Goal: Task Accomplishment & Management: Manage account settings

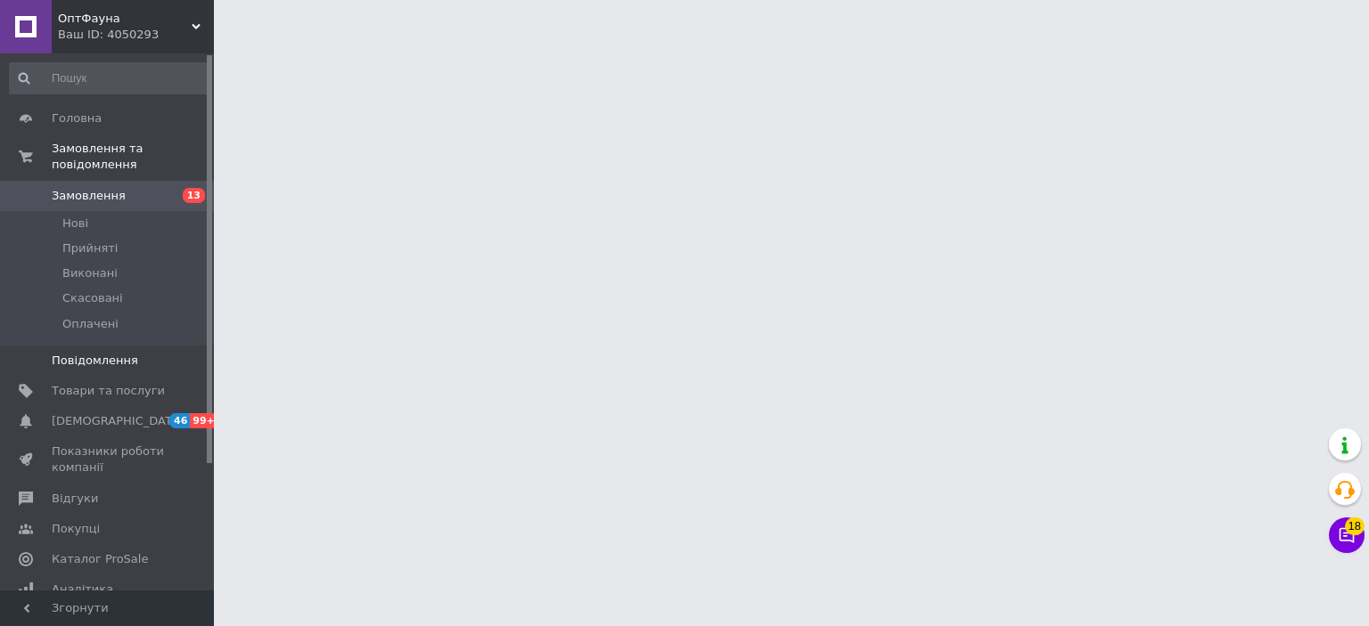
click at [83, 353] on span "Повідомлення" at bounding box center [95, 361] width 86 height 16
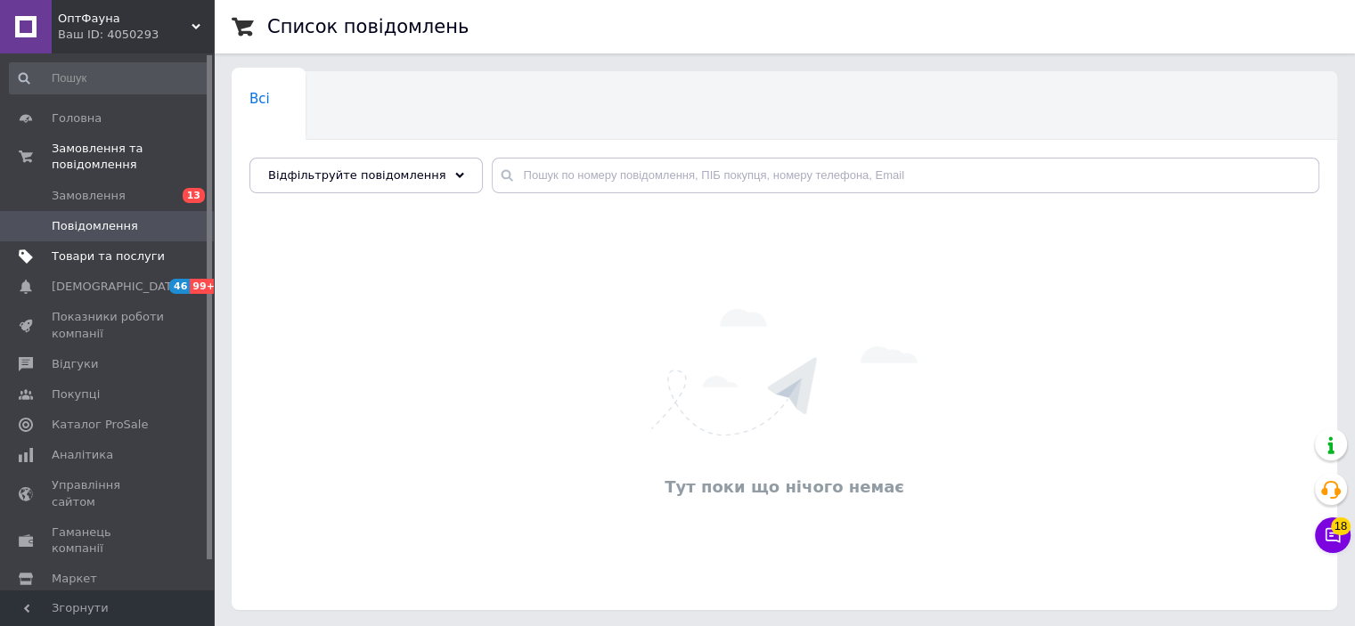
click at [111, 249] on span "Товари та послуги" at bounding box center [108, 257] width 113 height 16
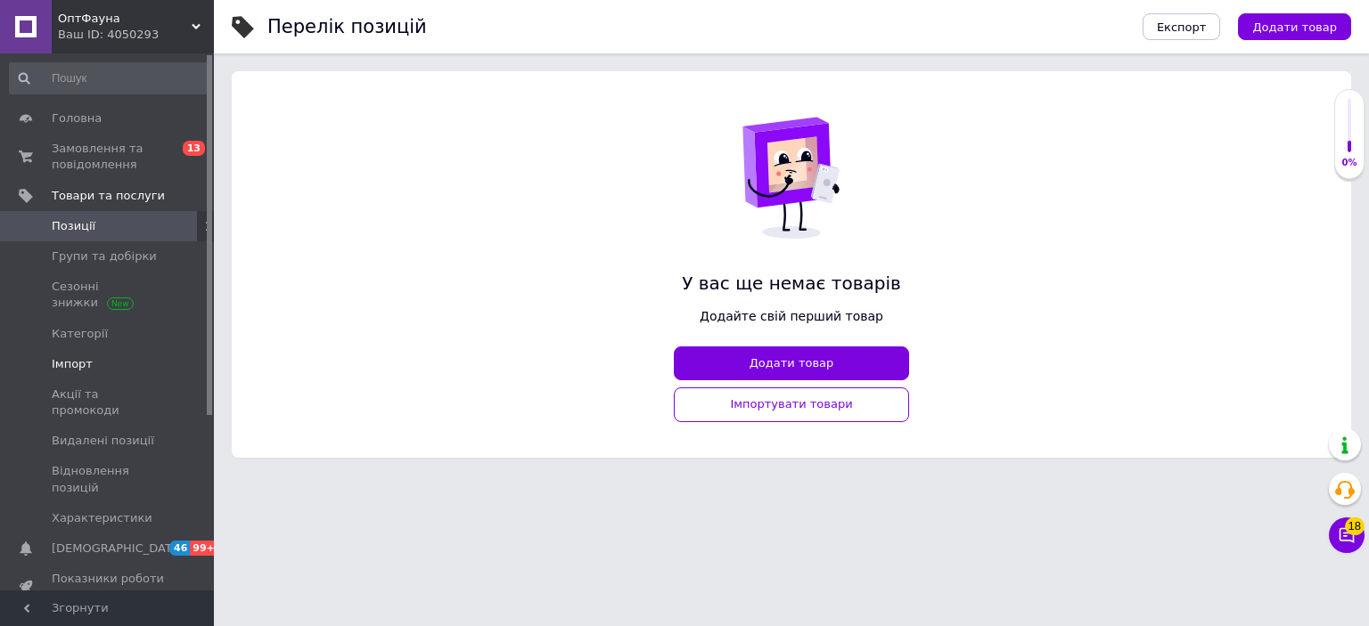
click at [79, 356] on span "Імпорт" at bounding box center [72, 364] width 41 height 16
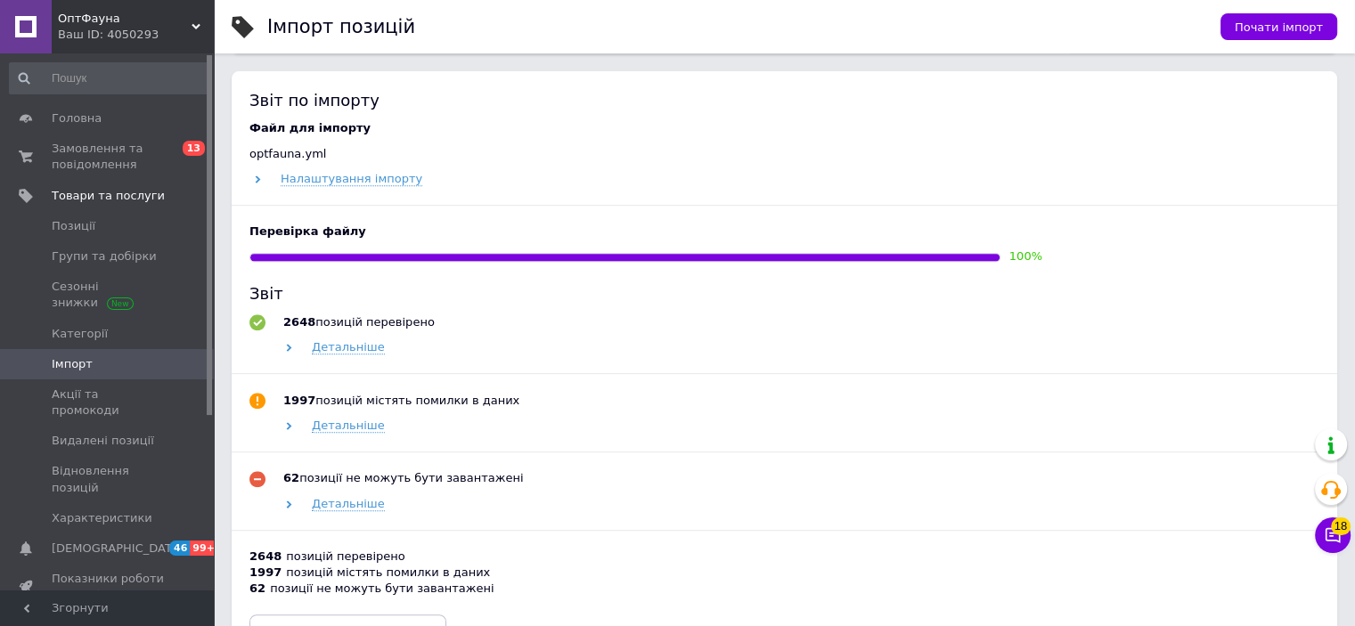
scroll to position [891, 0]
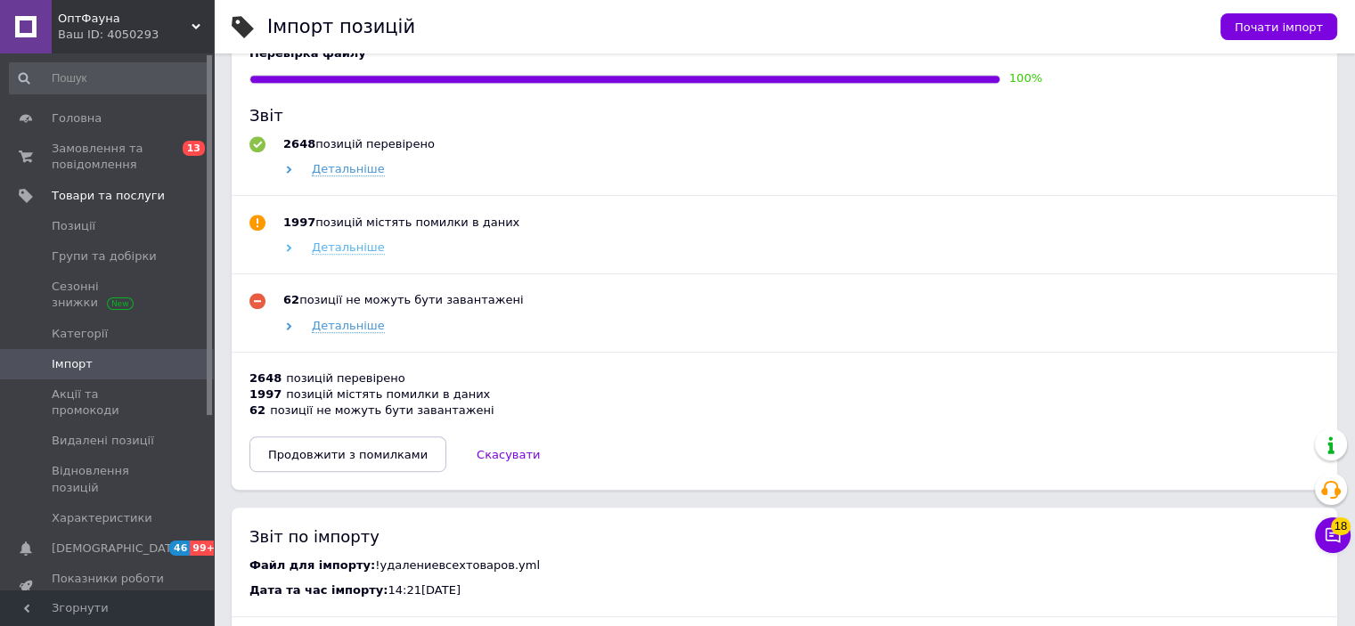
click at [351, 245] on span "Детальніше" at bounding box center [348, 248] width 73 height 14
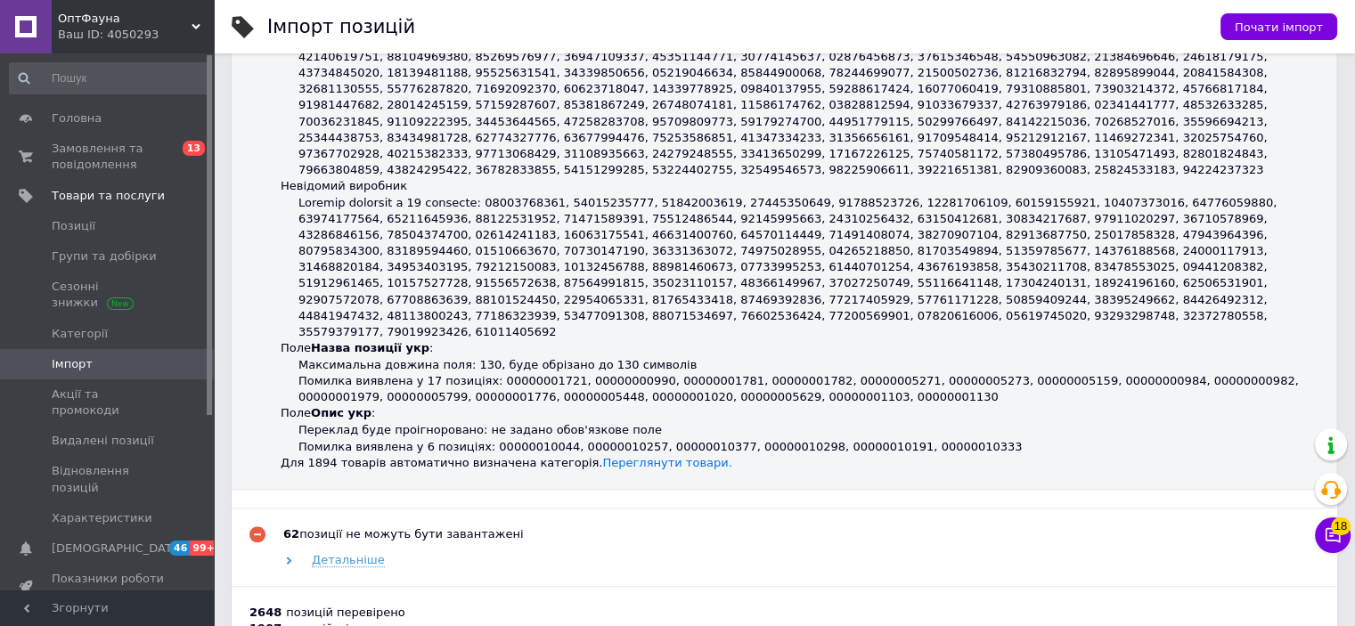
scroll to position [1426, 0]
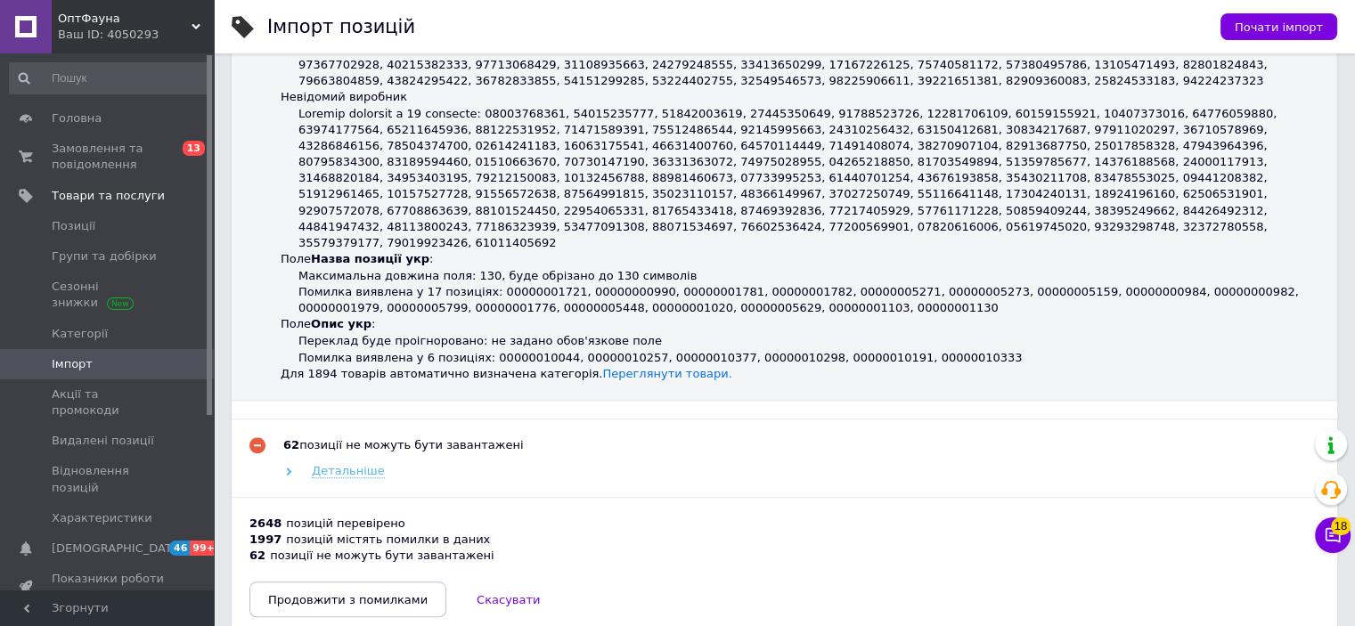
click at [346, 464] on span "Детальніше" at bounding box center [348, 471] width 73 height 14
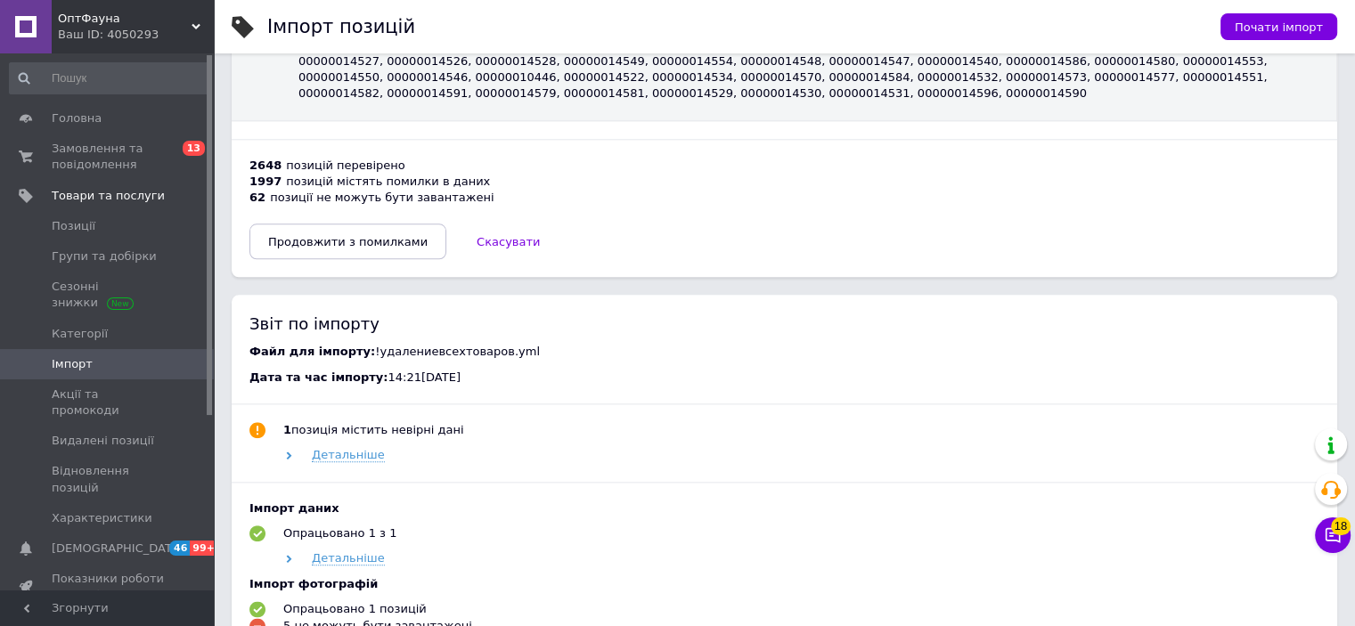
scroll to position [1871, 0]
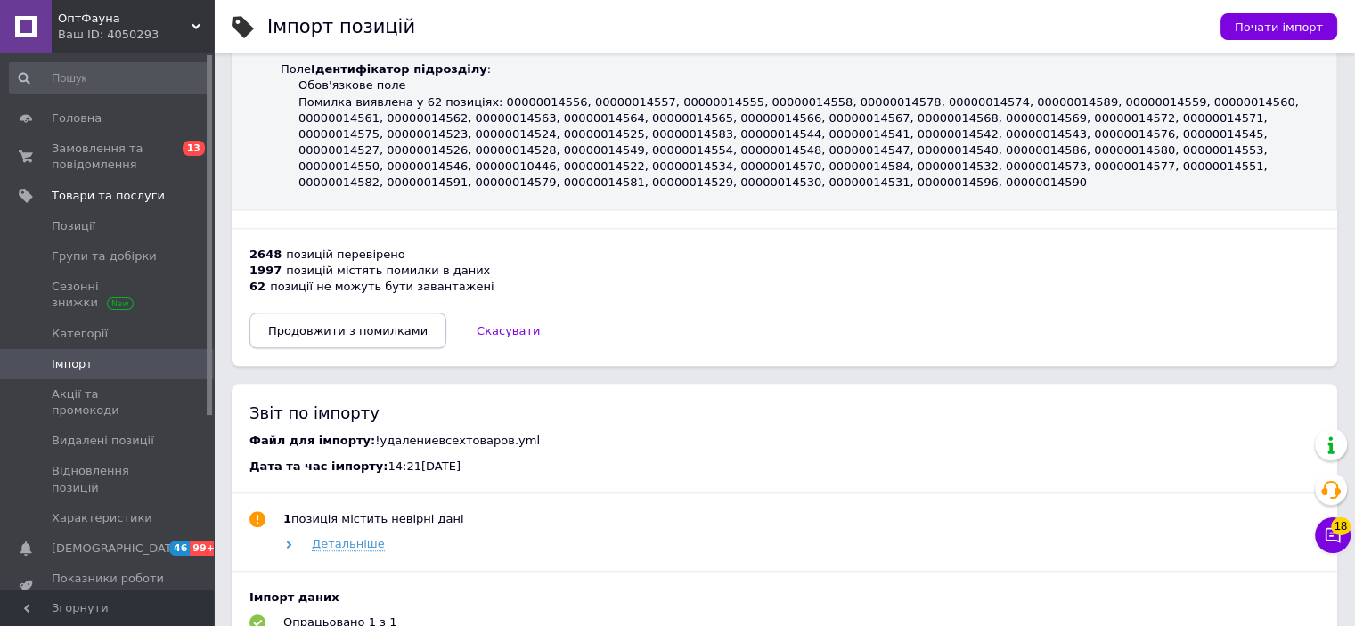
click at [374, 324] on span "Продовжити з помилками" at bounding box center [348, 330] width 160 height 13
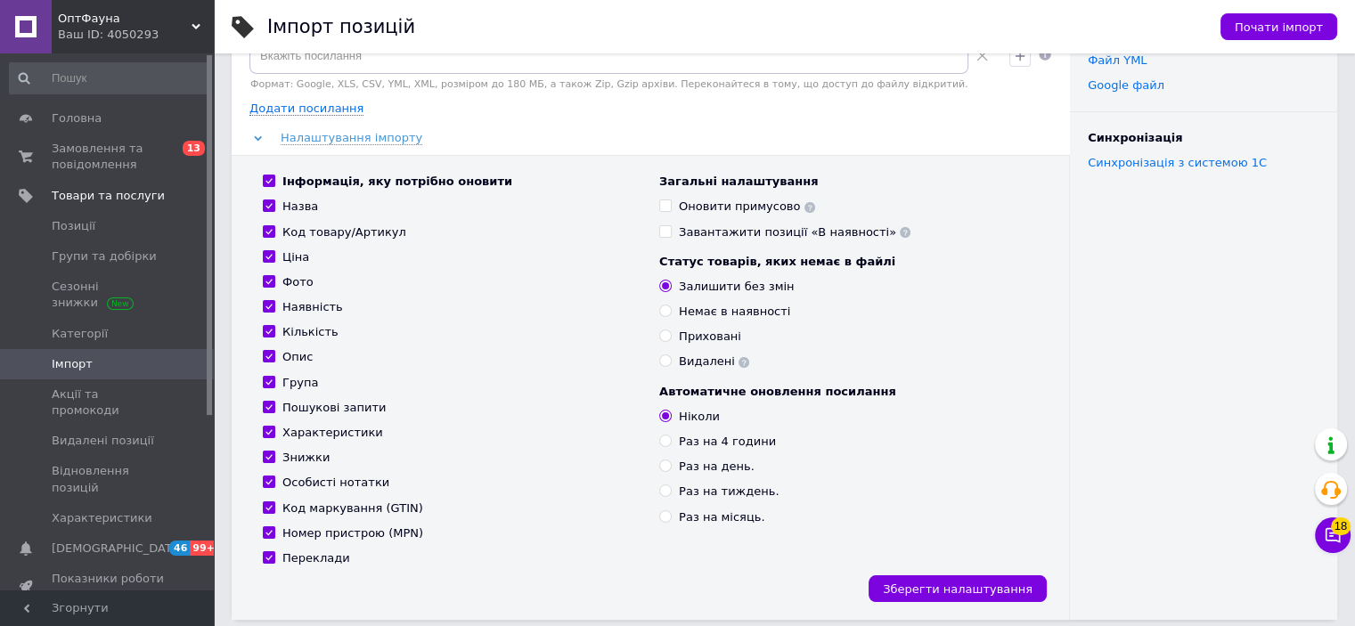
scroll to position [0, 0]
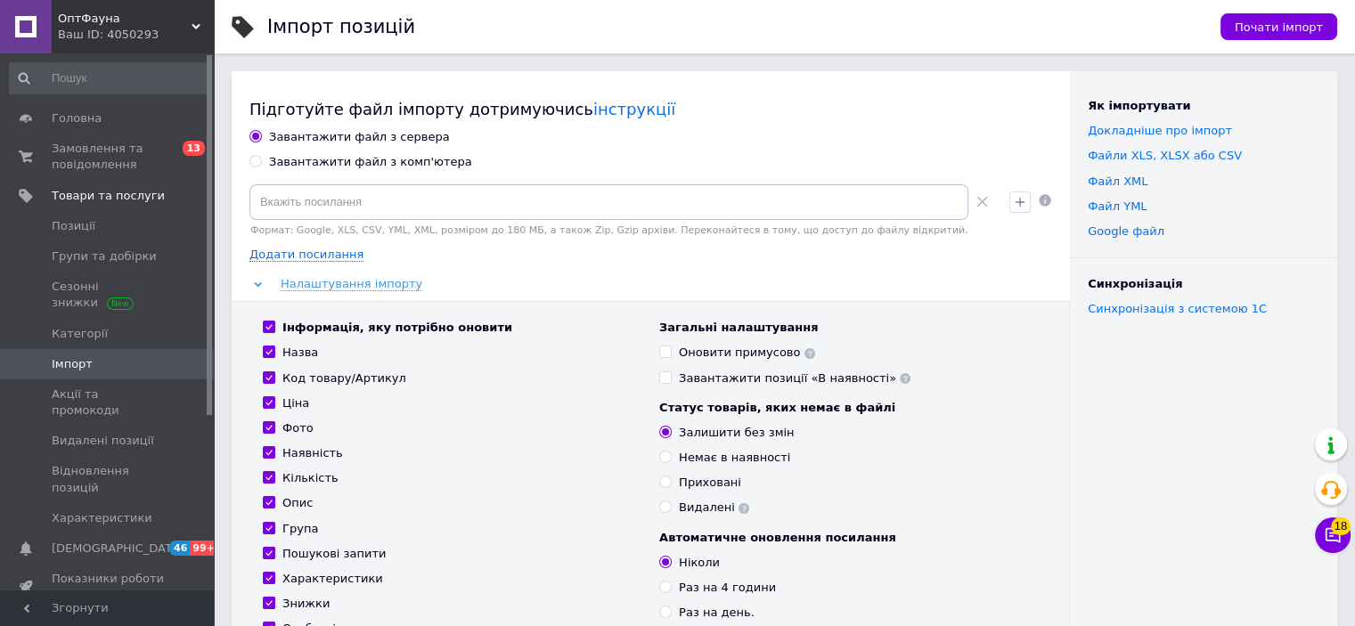
click at [98, 25] on span "ОптФауна" at bounding box center [125, 19] width 134 height 16
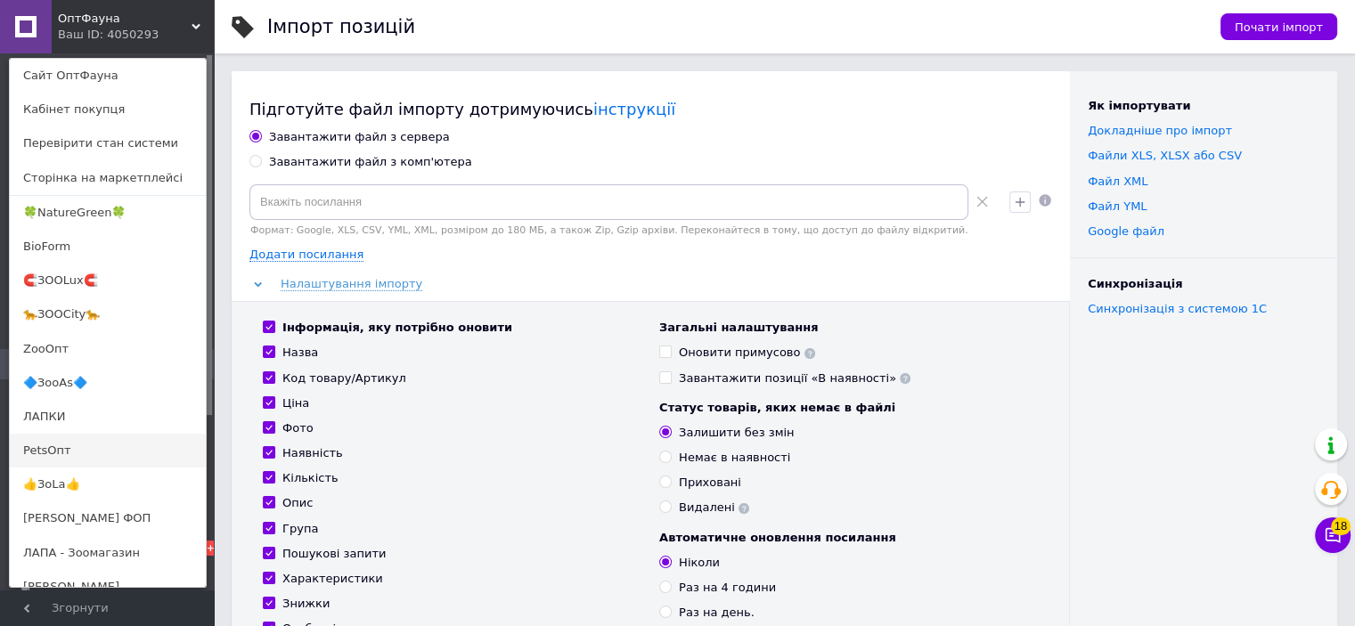
click at [54, 439] on link "PetsОпт" at bounding box center [108, 451] width 196 height 34
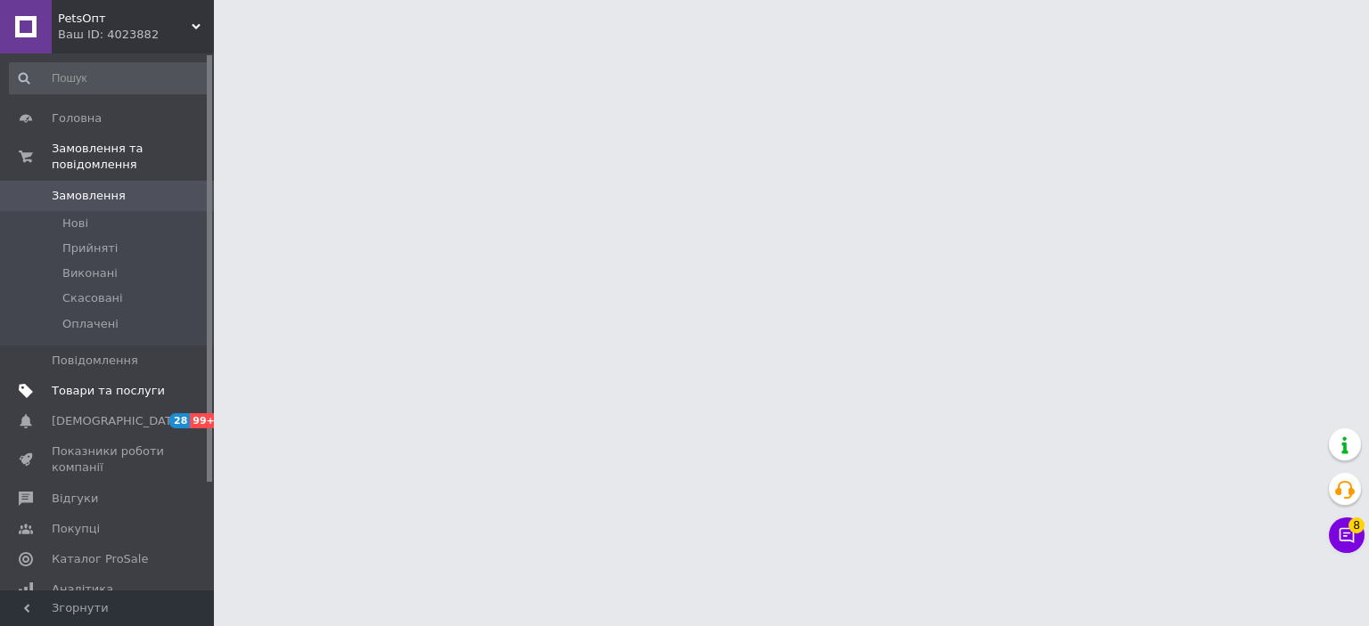
click at [89, 383] on span "Товари та послуги" at bounding box center [108, 391] width 113 height 16
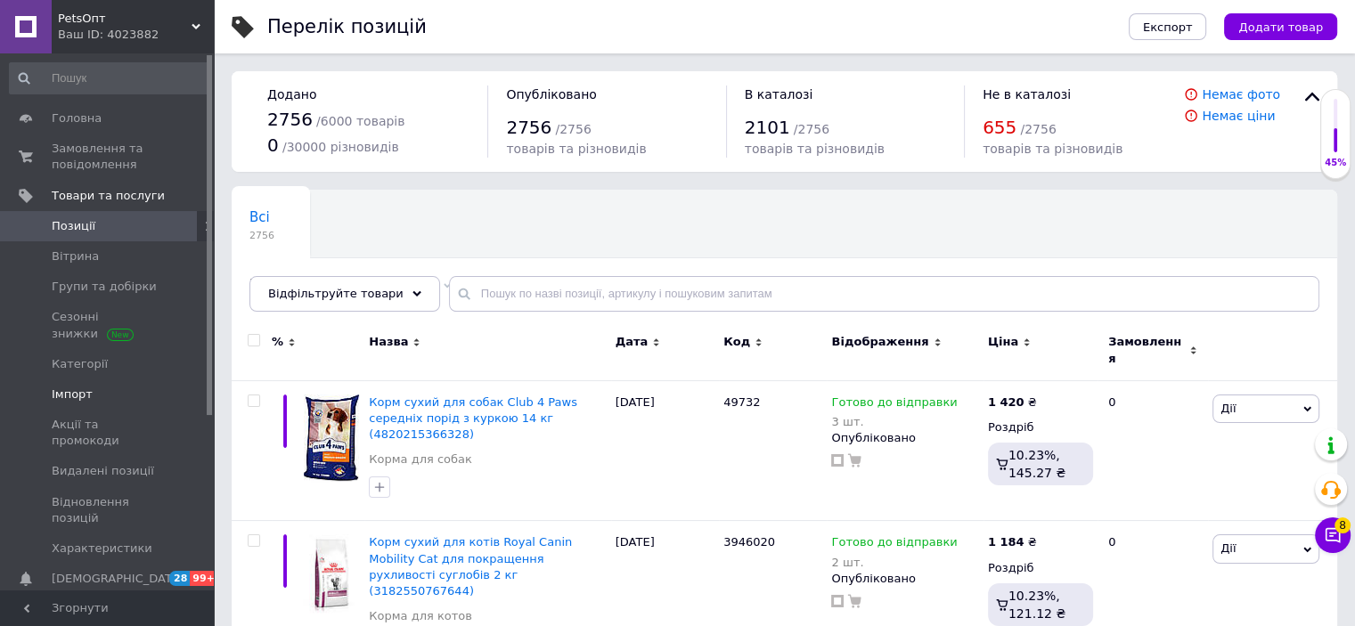
click at [83, 387] on span "Імпорт" at bounding box center [72, 395] width 41 height 16
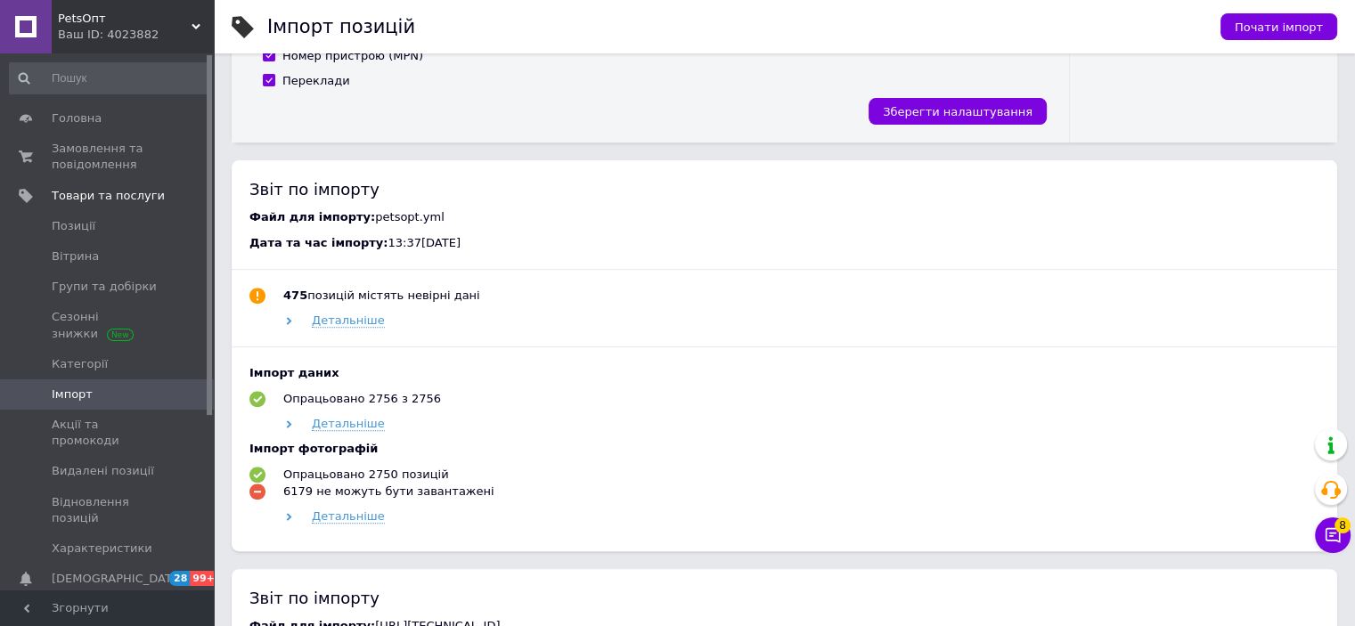
scroll to position [713, 0]
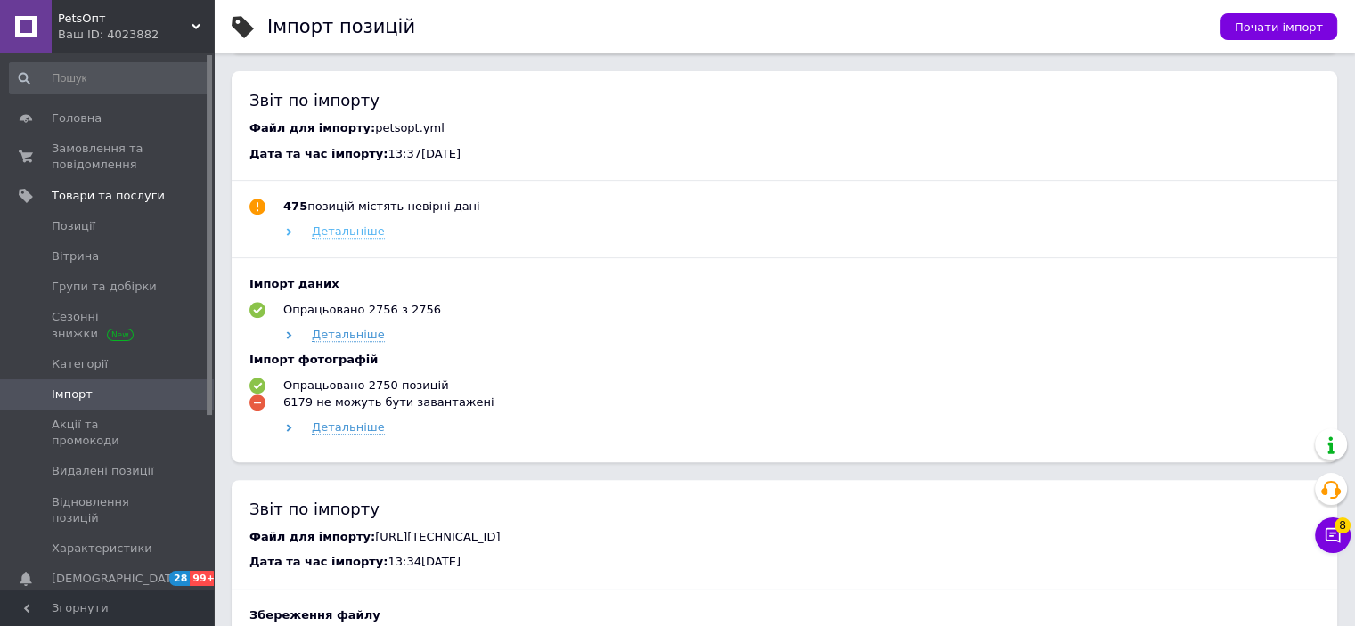
click at [356, 230] on span "Детальніше" at bounding box center [348, 232] width 73 height 14
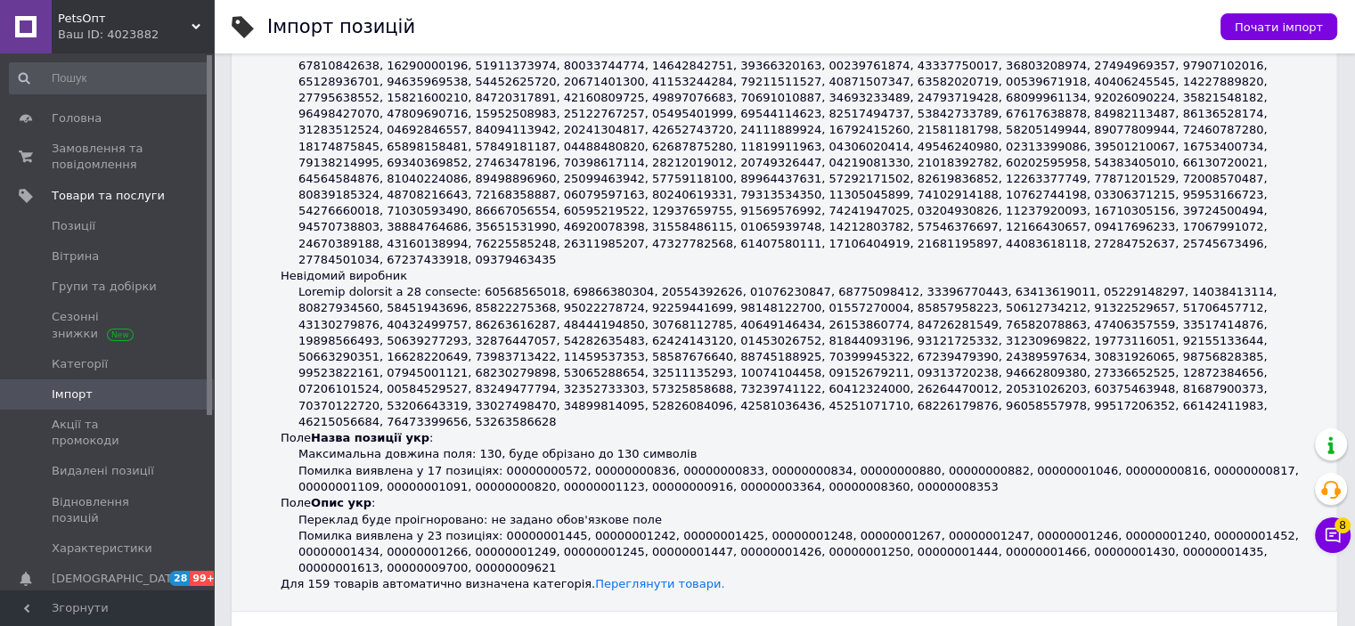
scroll to position [1158, 0]
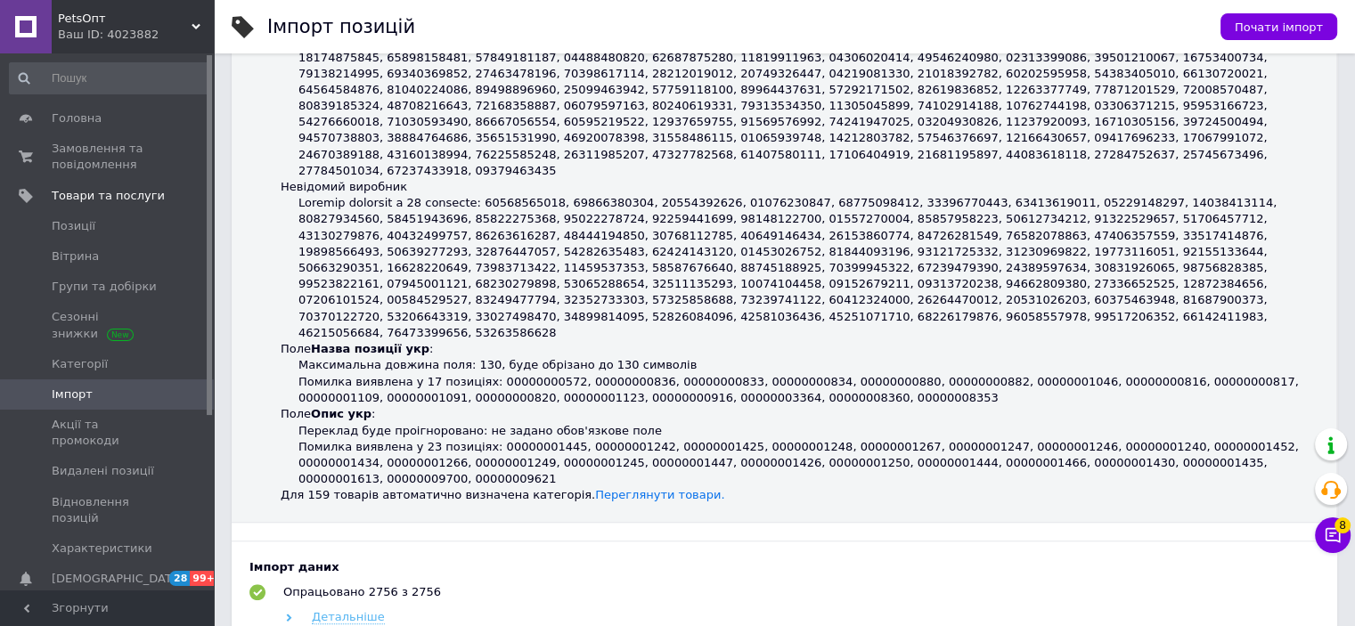
click at [343, 610] on span "Детальніше" at bounding box center [348, 617] width 73 height 14
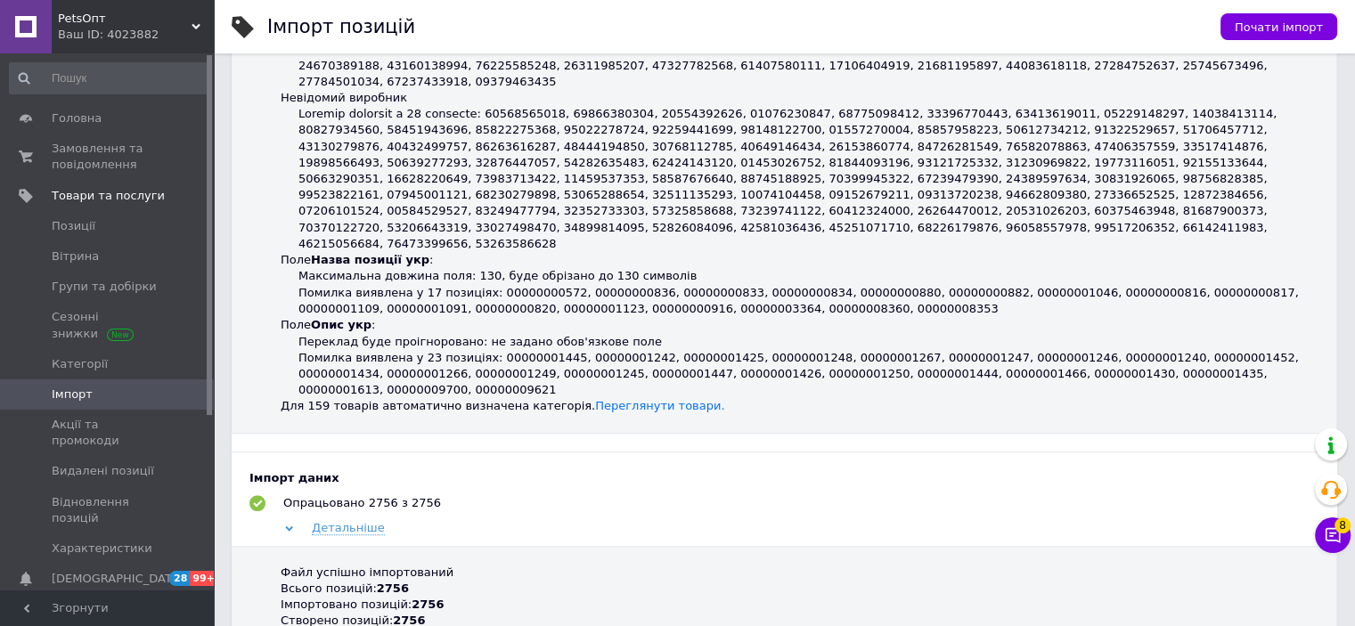
scroll to position [1337, 0]
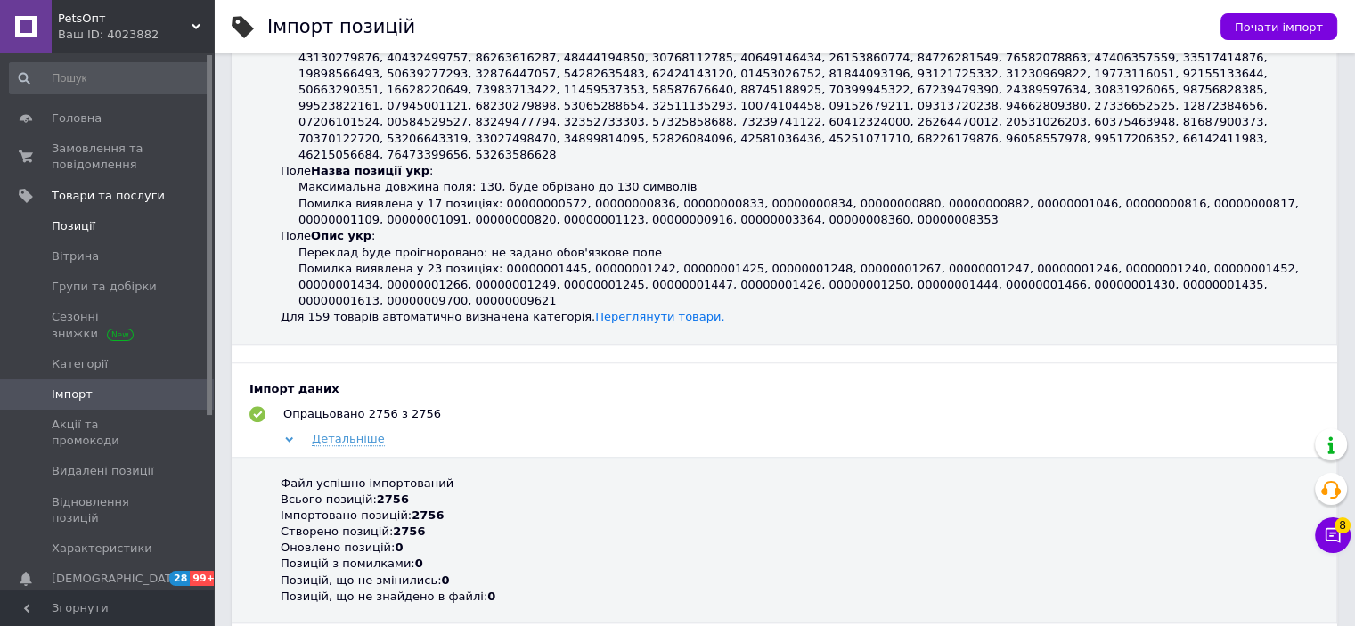
click at [82, 219] on span "Позиції" at bounding box center [74, 226] width 44 height 16
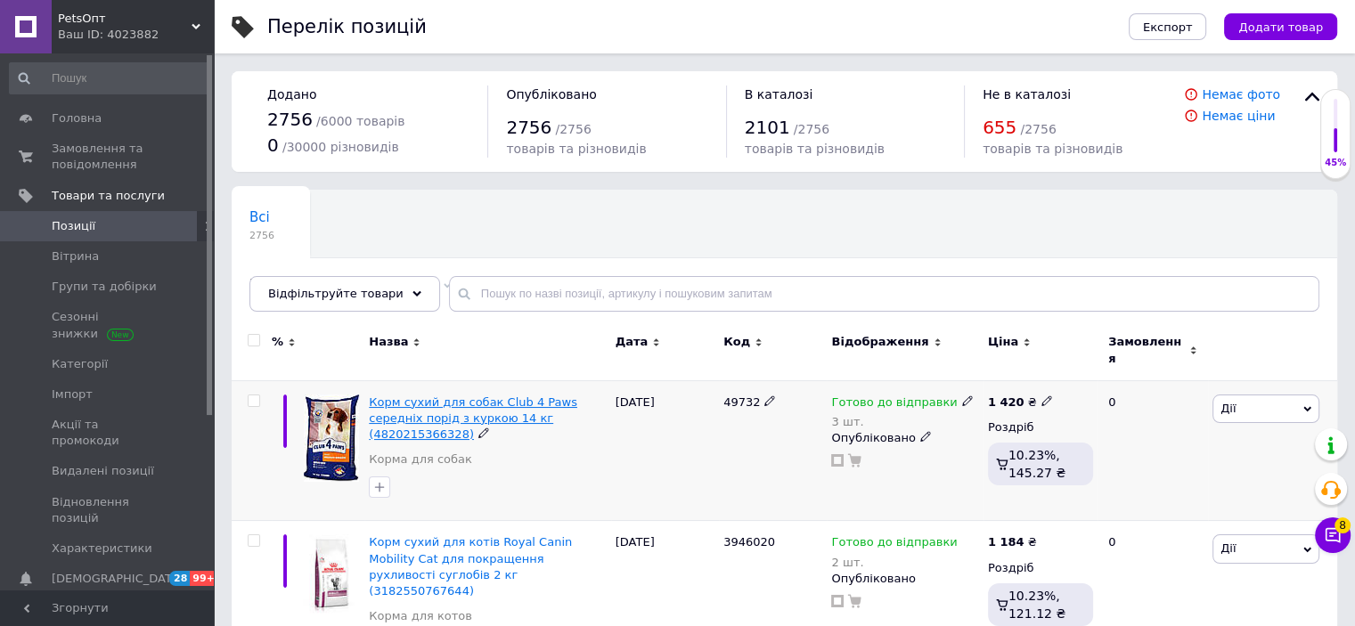
click at [409, 402] on span "Корм сухий для собак Club 4 Paws середніх порід з куркою 14 кг (4820215366328)" at bounding box center [473, 418] width 209 height 45
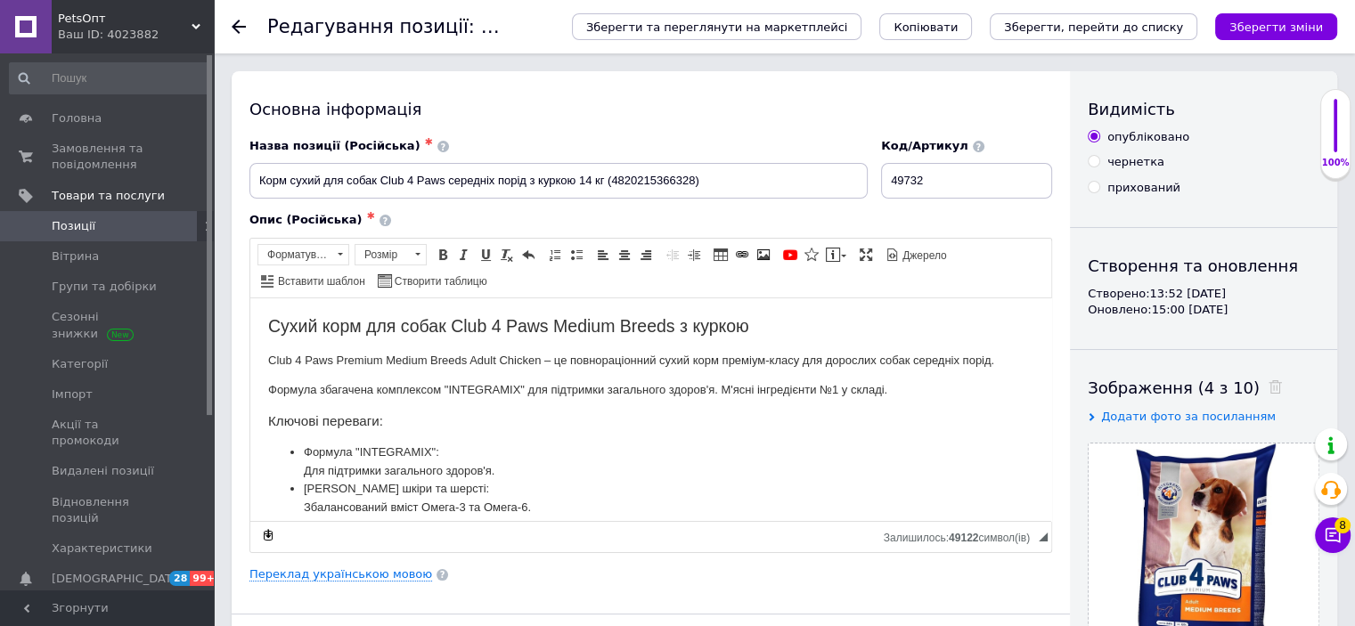
click at [239, 20] on use at bounding box center [239, 27] width 14 height 14
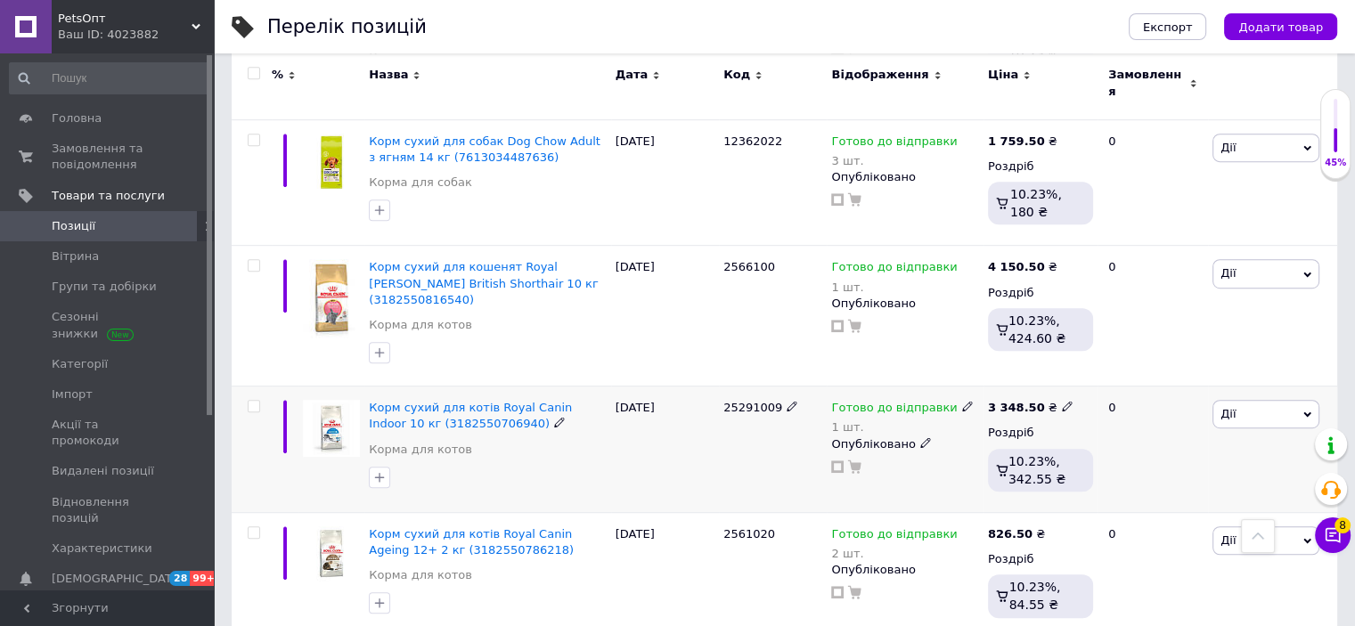
scroll to position [78, 0]
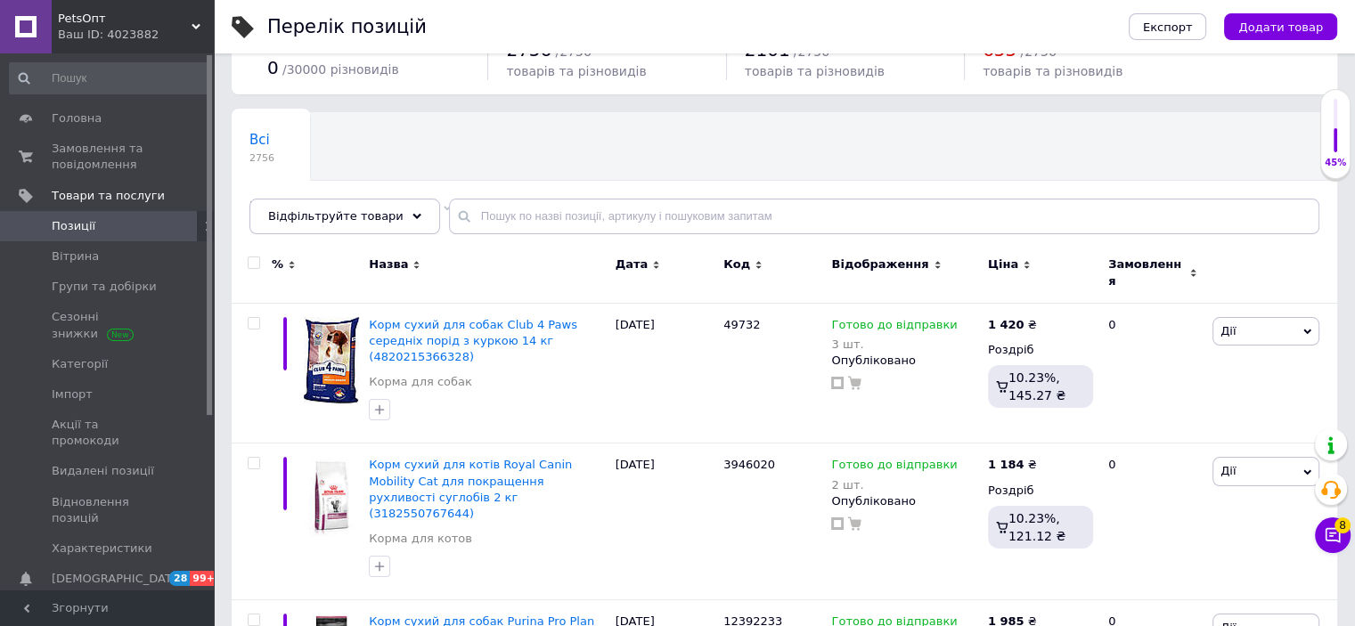
click at [108, 21] on span "PetsОпт" at bounding box center [125, 19] width 134 height 16
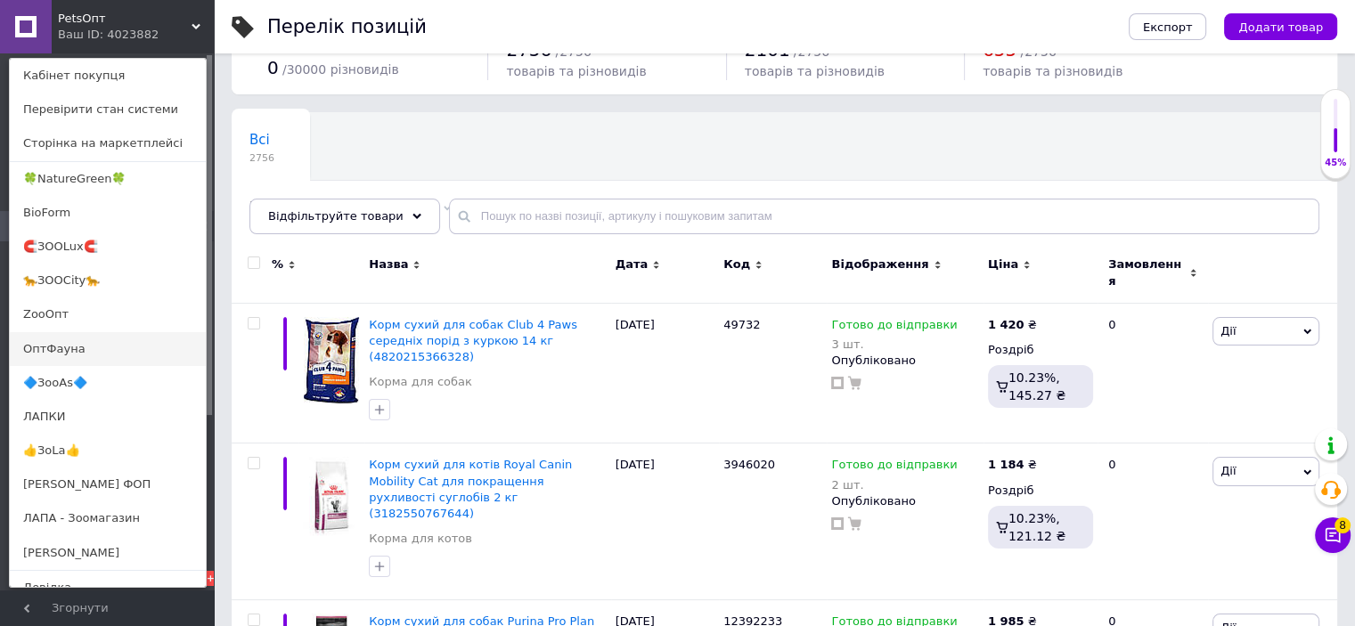
click at [58, 352] on link "ОптФауна" at bounding box center [108, 349] width 196 height 34
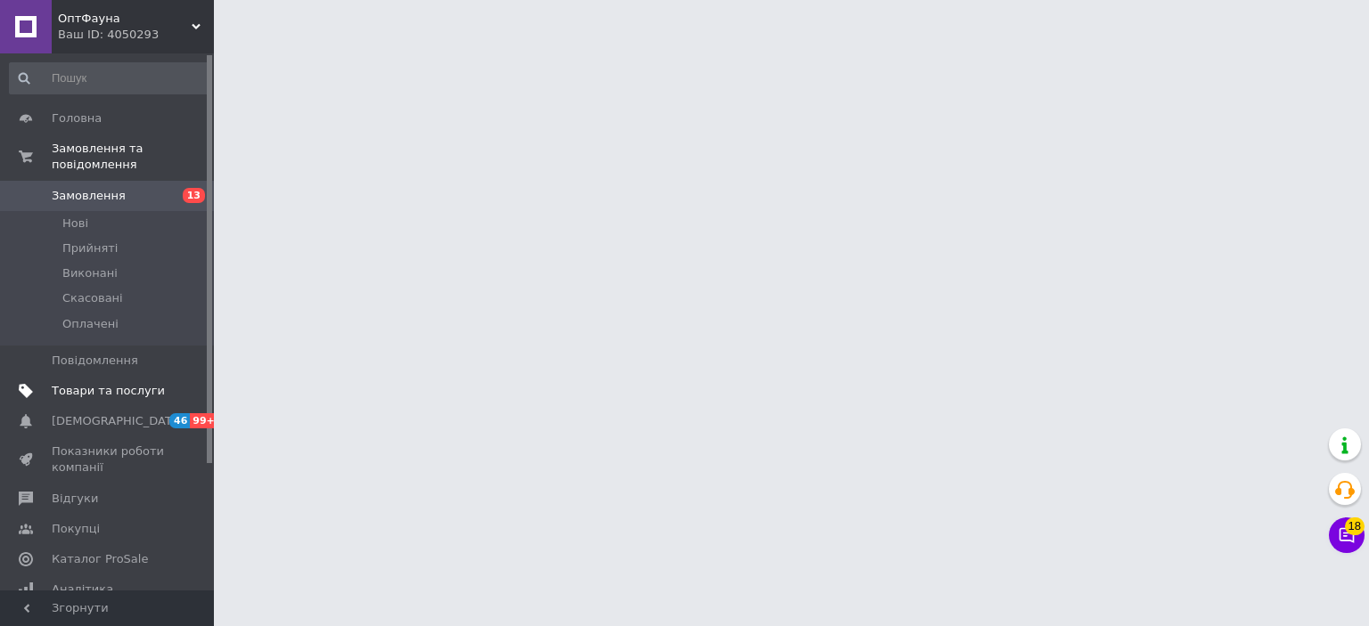
click at [121, 383] on span "Товари та послуги" at bounding box center [108, 391] width 113 height 16
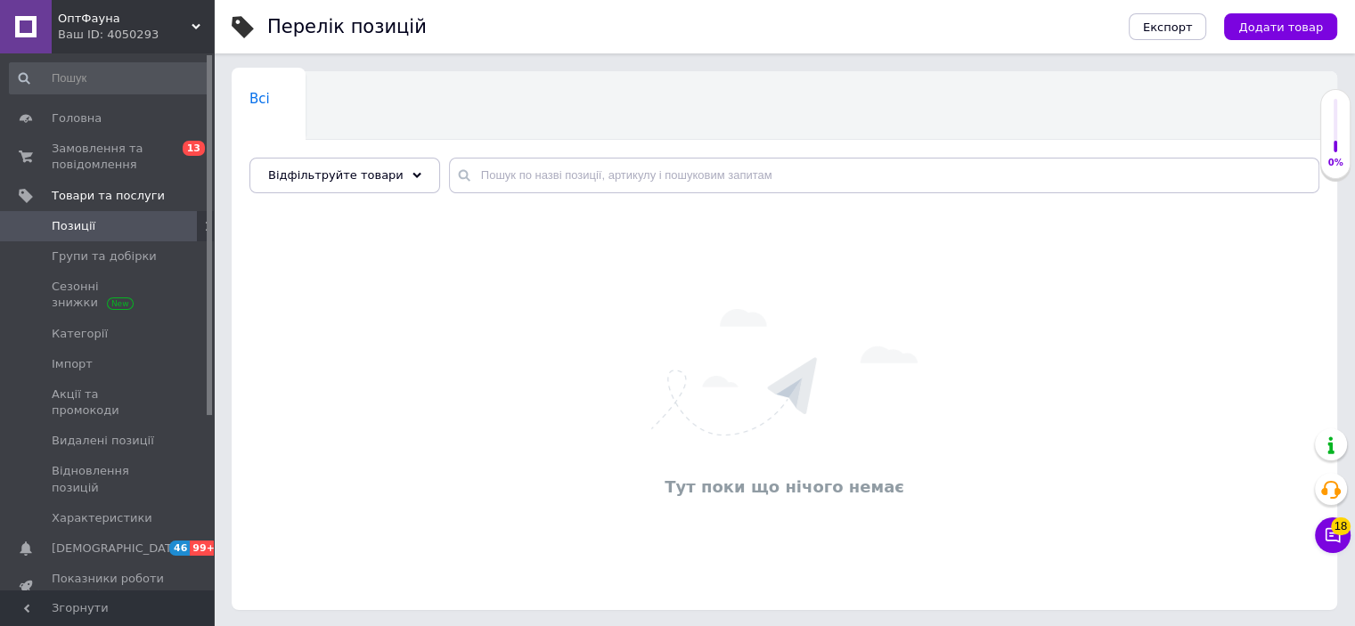
click at [81, 34] on div "Ваш ID: 4050293" at bounding box center [136, 35] width 156 height 16
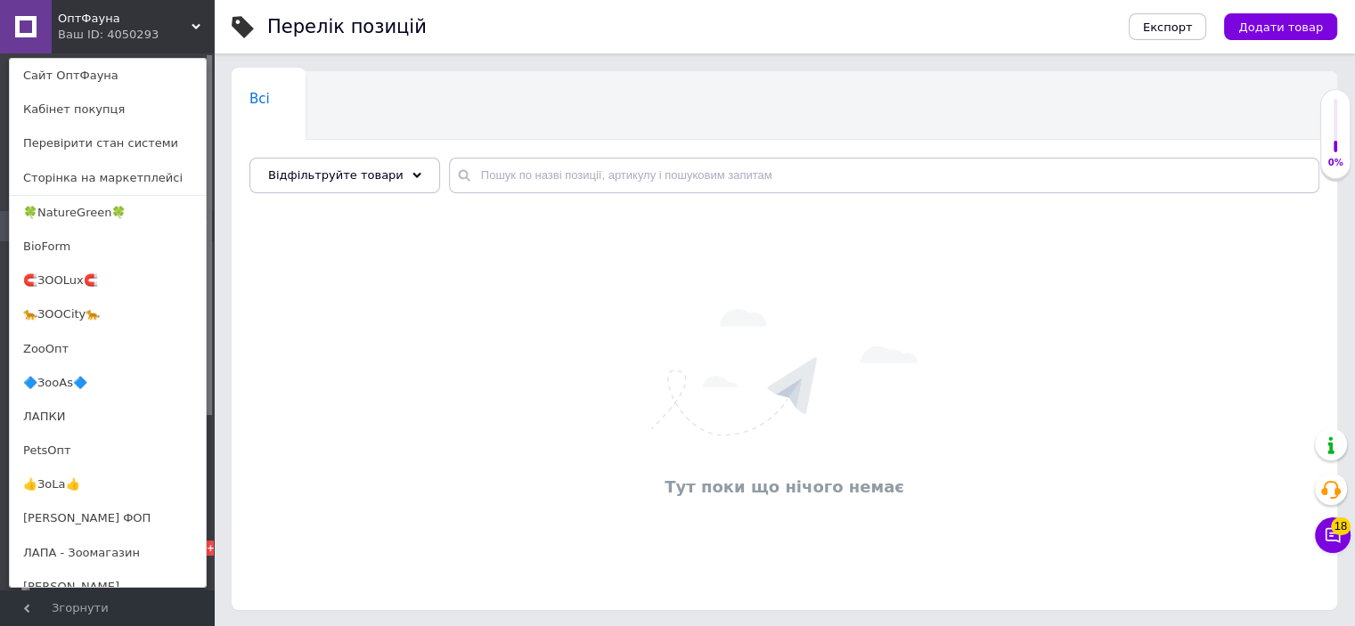
drag, startPoint x: 488, startPoint y: 267, endPoint x: 441, endPoint y: 225, distance: 63.1
click at [487, 267] on div "Тут поки що нічого немає" at bounding box center [785, 406] width 1106 height 372
click at [131, 31] on div "Ваш ID: 4050293" at bounding box center [95, 35] width 75 height 16
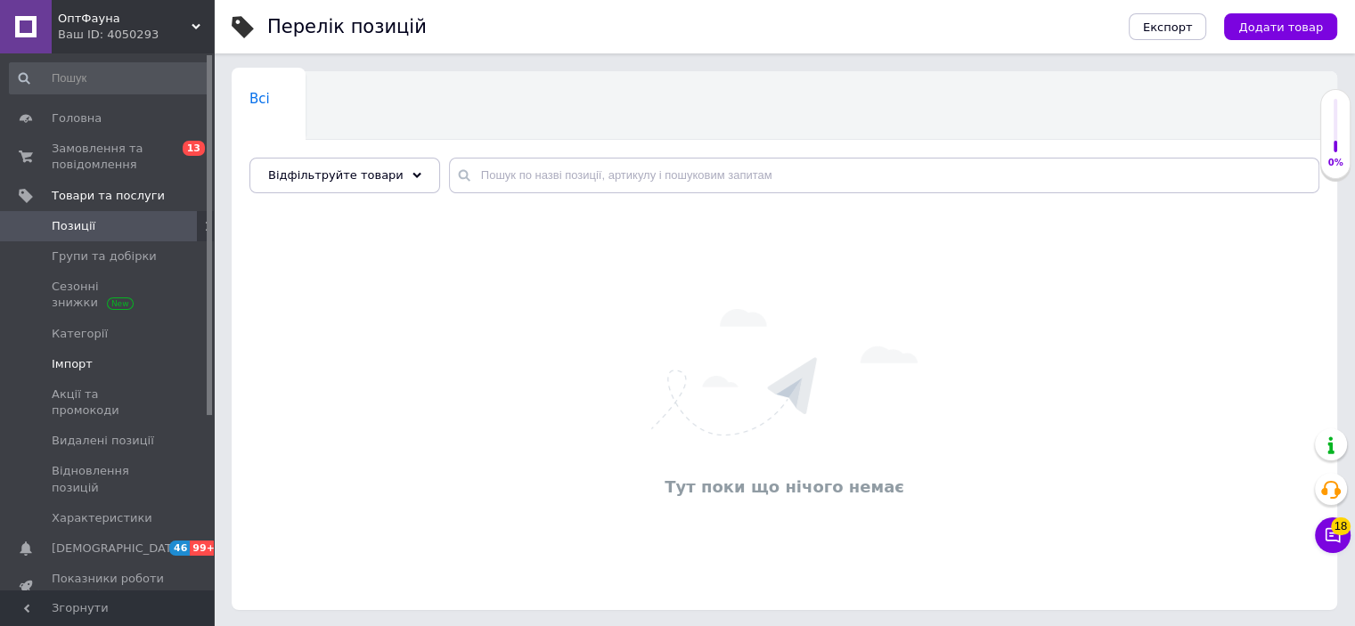
click at [79, 356] on span "Імпорт" at bounding box center [72, 364] width 41 height 16
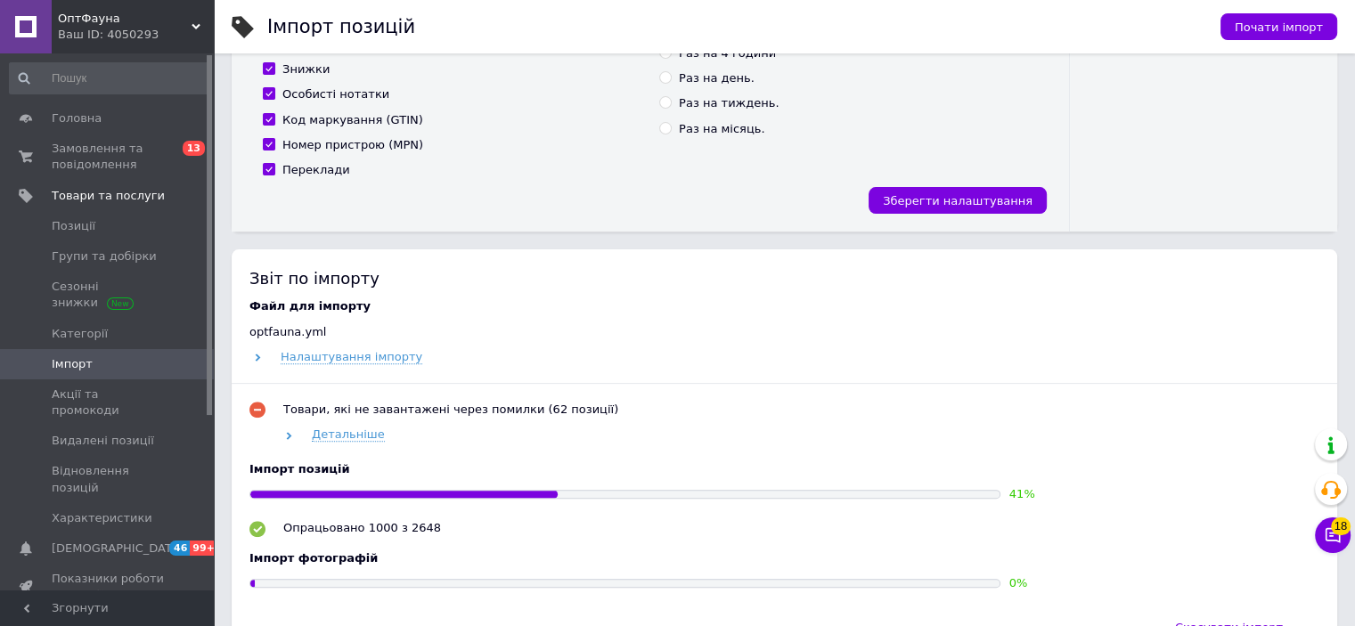
scroll to position [624, 0]
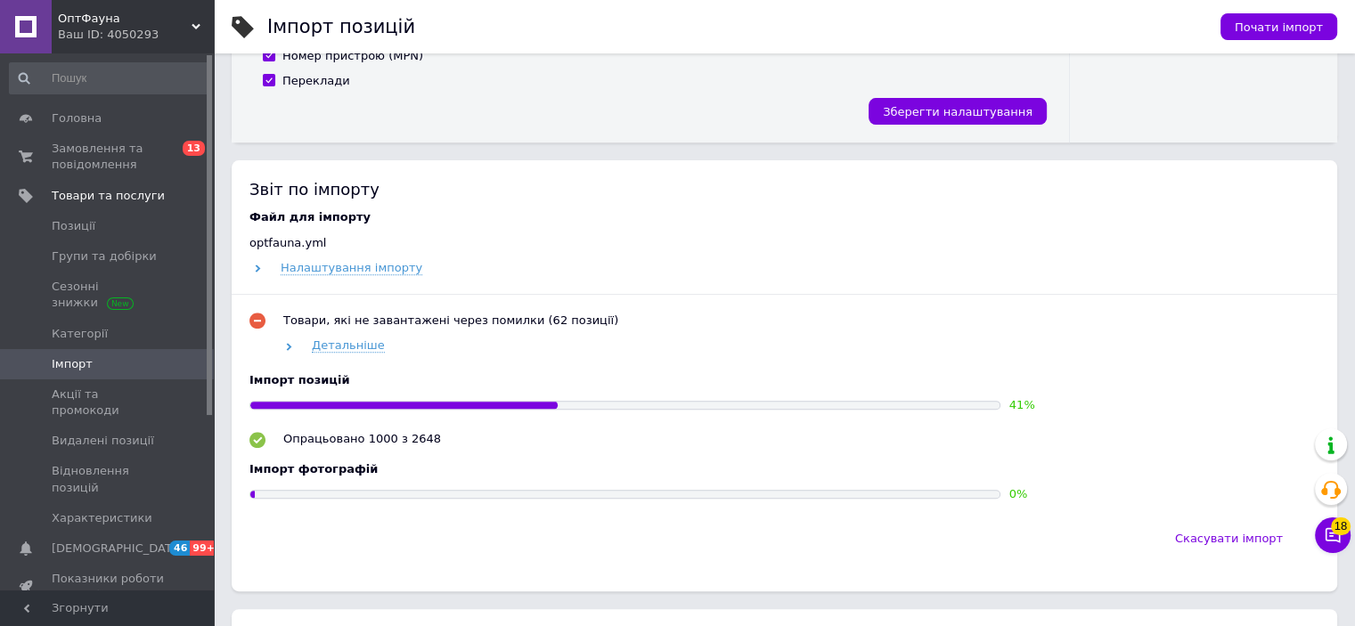
click at [82, 24] on span "ОптФауна" at bounding box center [125, 19] width 134 height 16
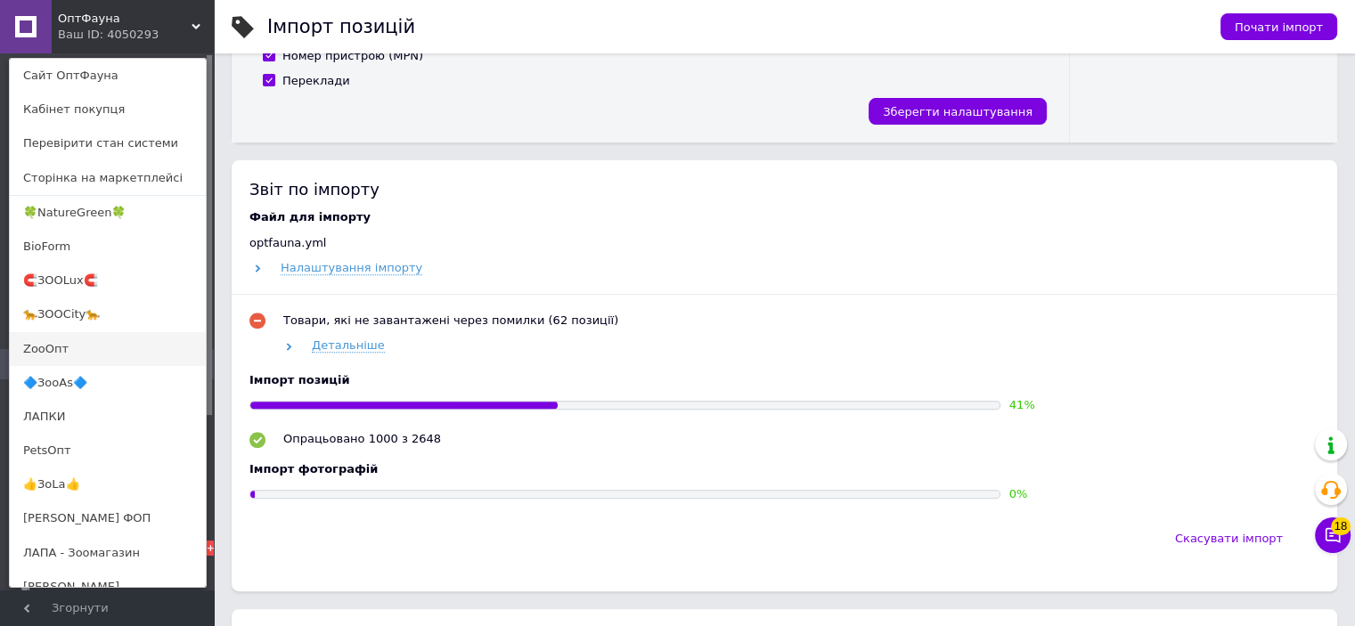
click at [39, 350] on link "ZooОпт" at bounding box center [108, 349] width 196 height 34
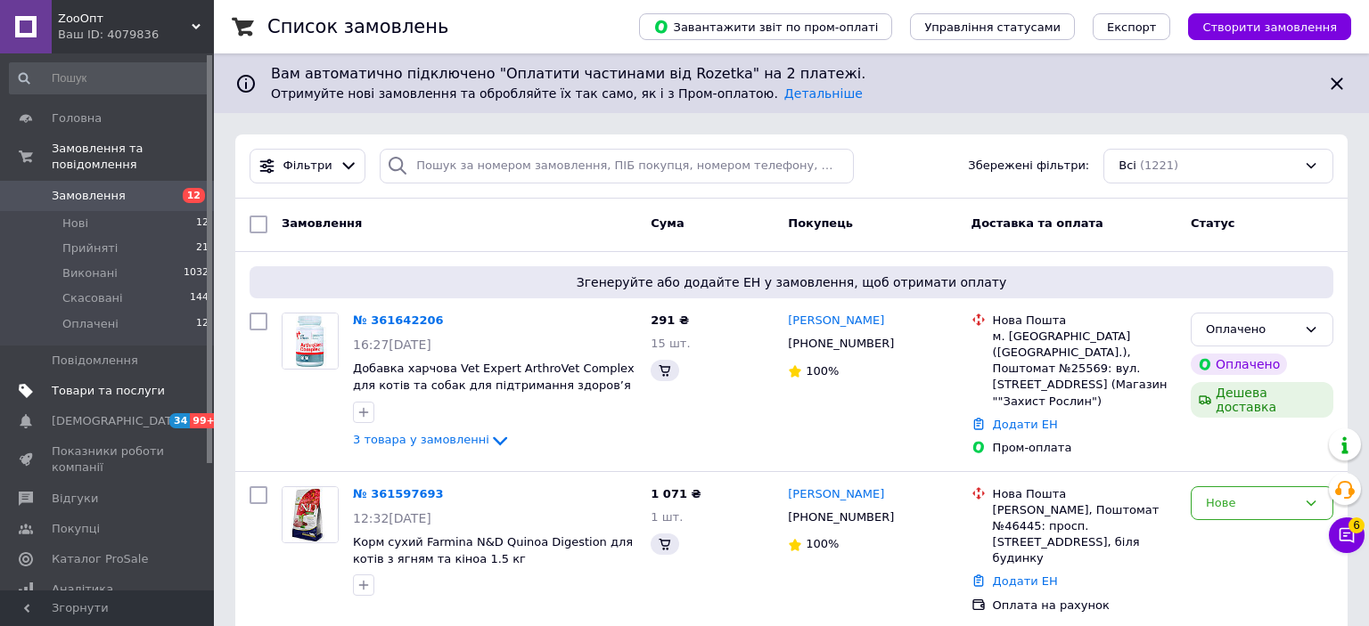
click at [105, 383] on span "Товари та послуги" at bounding box center [108, 391] width 113 height 16
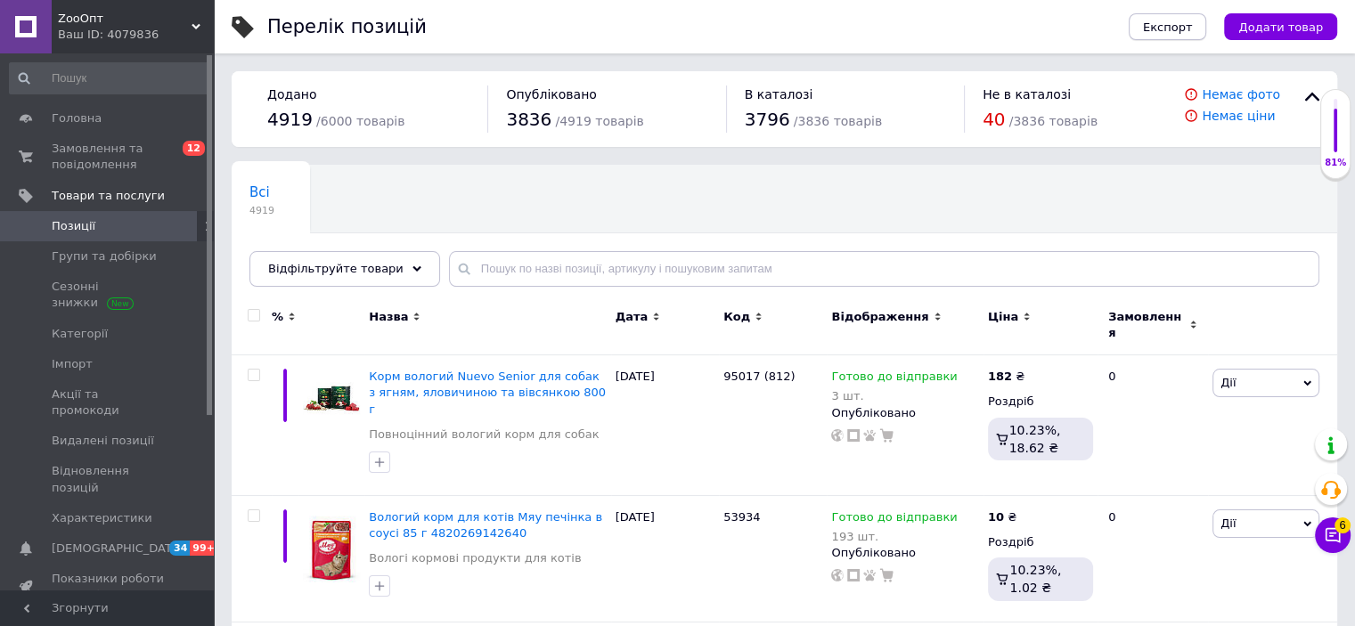
click at [1193, 28] on span "Експорт" at bounding box center [1168, 26] width 50 height 13
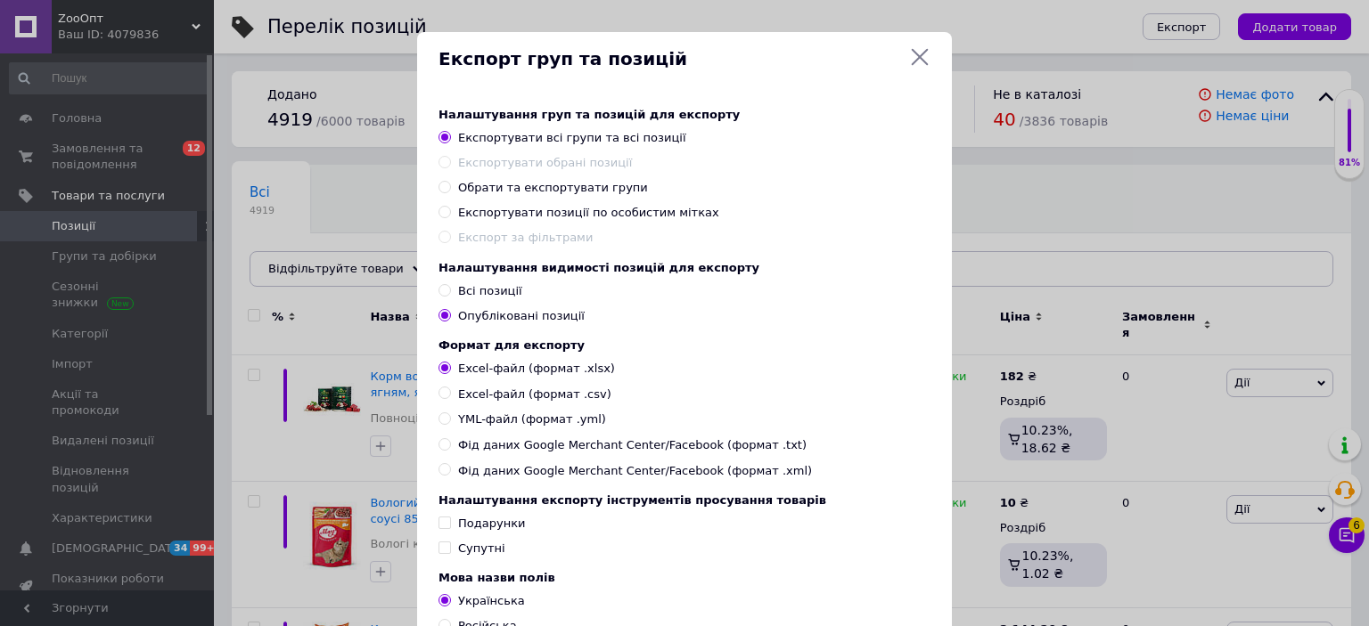
click at [463, 291] on span "Всі позиції" at bounding box center [490, 290] width 64 height 13
click at [450, 291] on input "Всі позиції" at bounding box center [444, 290] width 12 height 12
radio input "true"
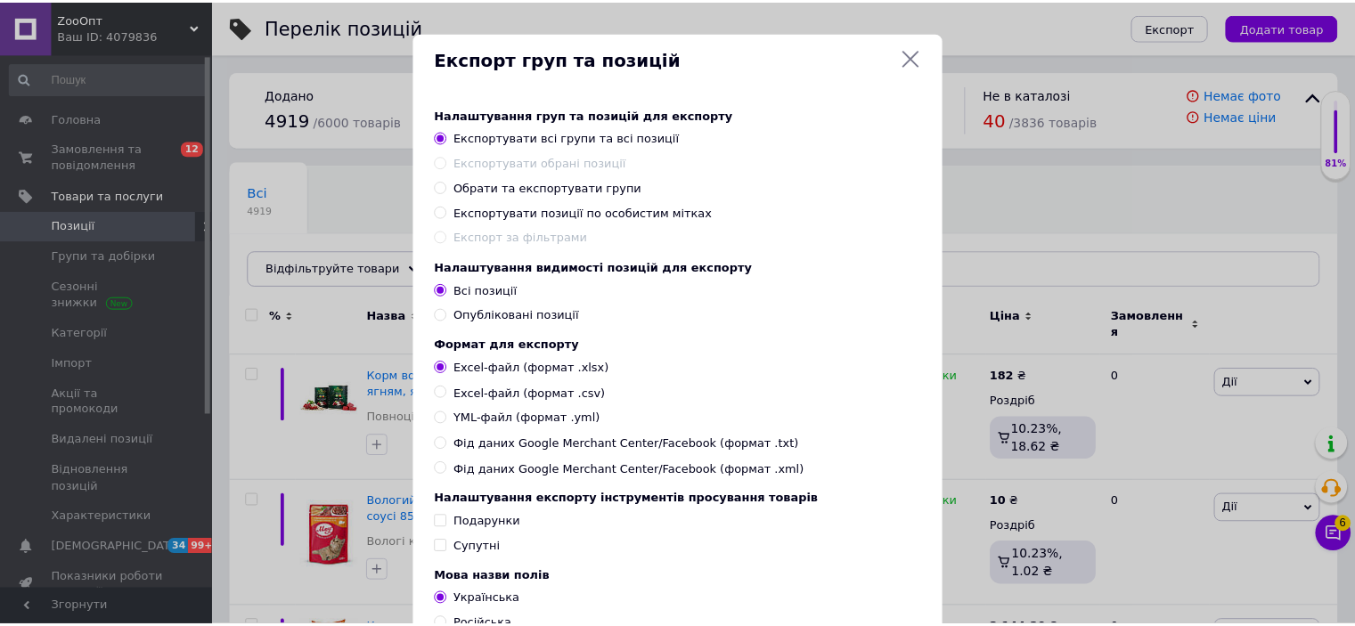
scroll to position [147, 0]
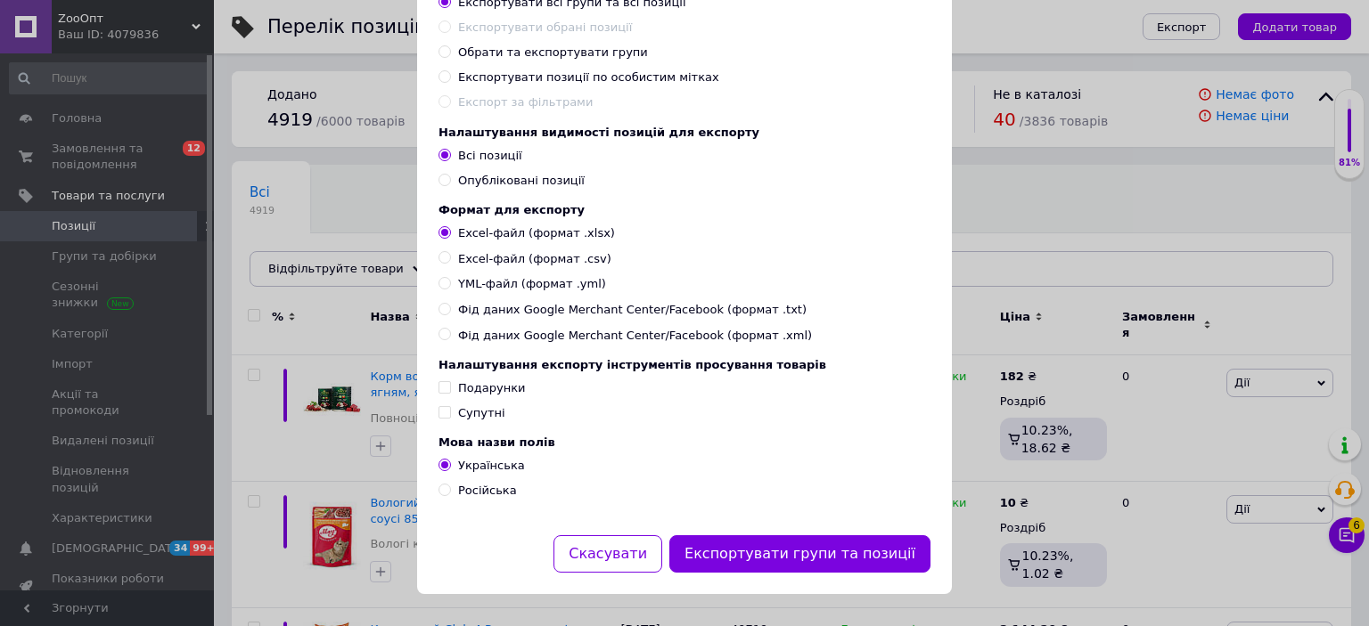
click at [742, 538] on button "Експортувати групи та позиції" at bounding box center [799, 555] width 261 height 38
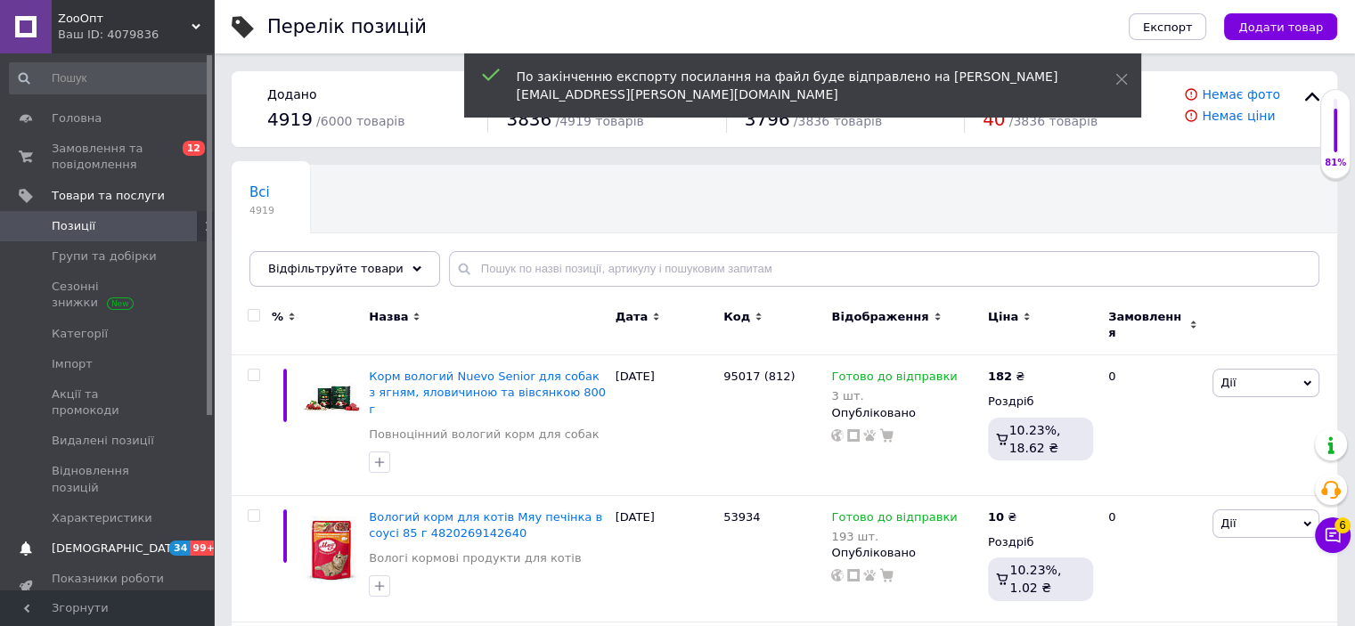
click at [95, 541] on span "[DEMOGRAPHIC_DATA]" at bounding box center [118, 549] width 132 height 16
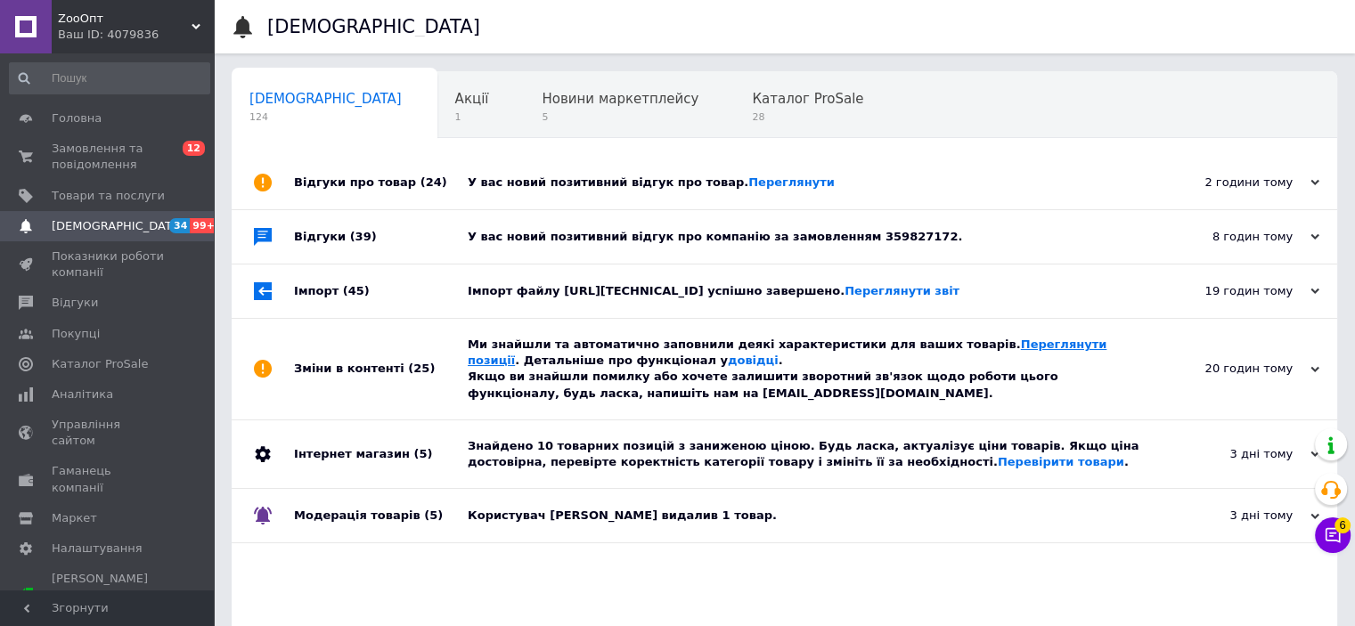
click at [954, 339] on link "Переглянути позиції" at bounding box center [787, 352] width 639 height 29
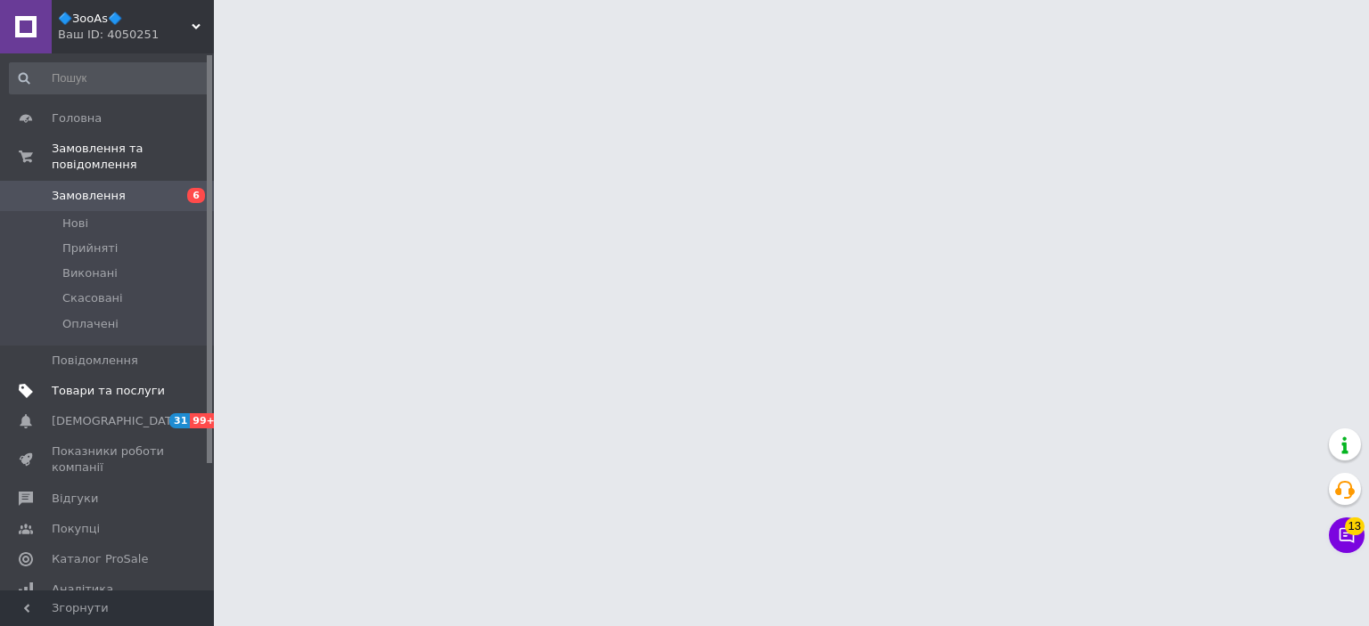
click at [78, 383] on span "Товари та послуги" at bounding box center [108, 391] width 113 height 16
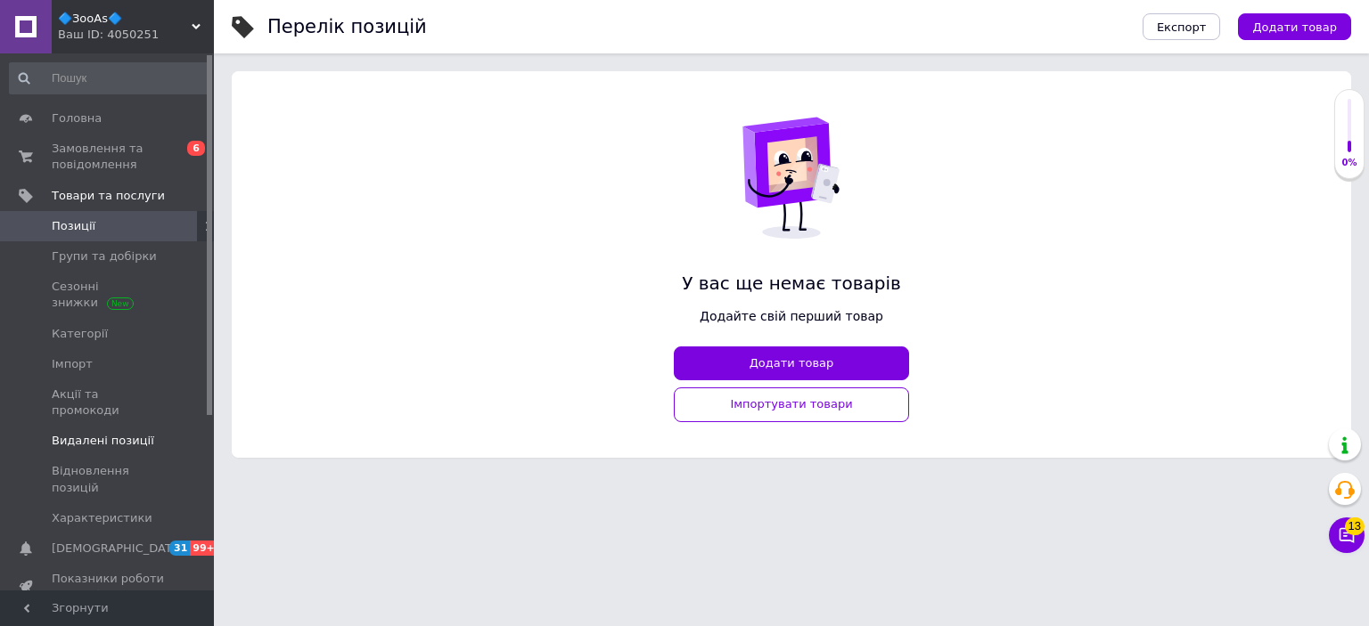
click at [96, 433] on span "Видалені позиції" at bounding box center [103, 441] width 102 height 16
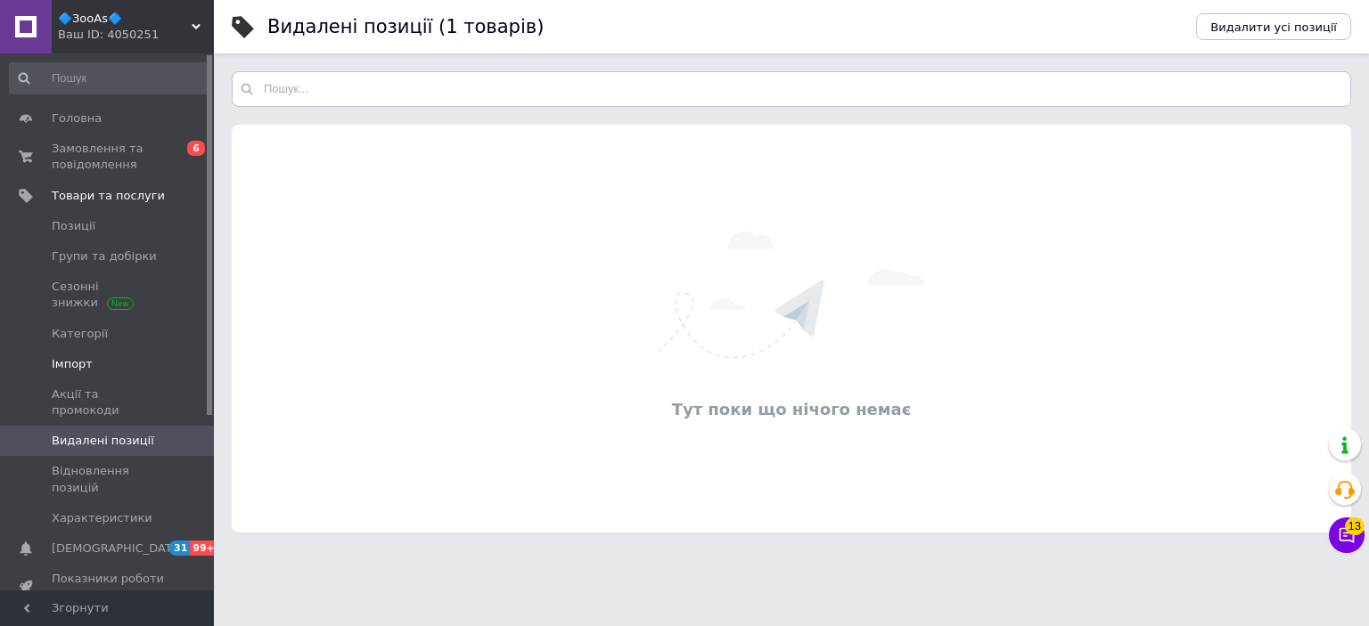
click at [86, 356] on span "Імпорт" at bounding box center [72, 364] width 41 height 16
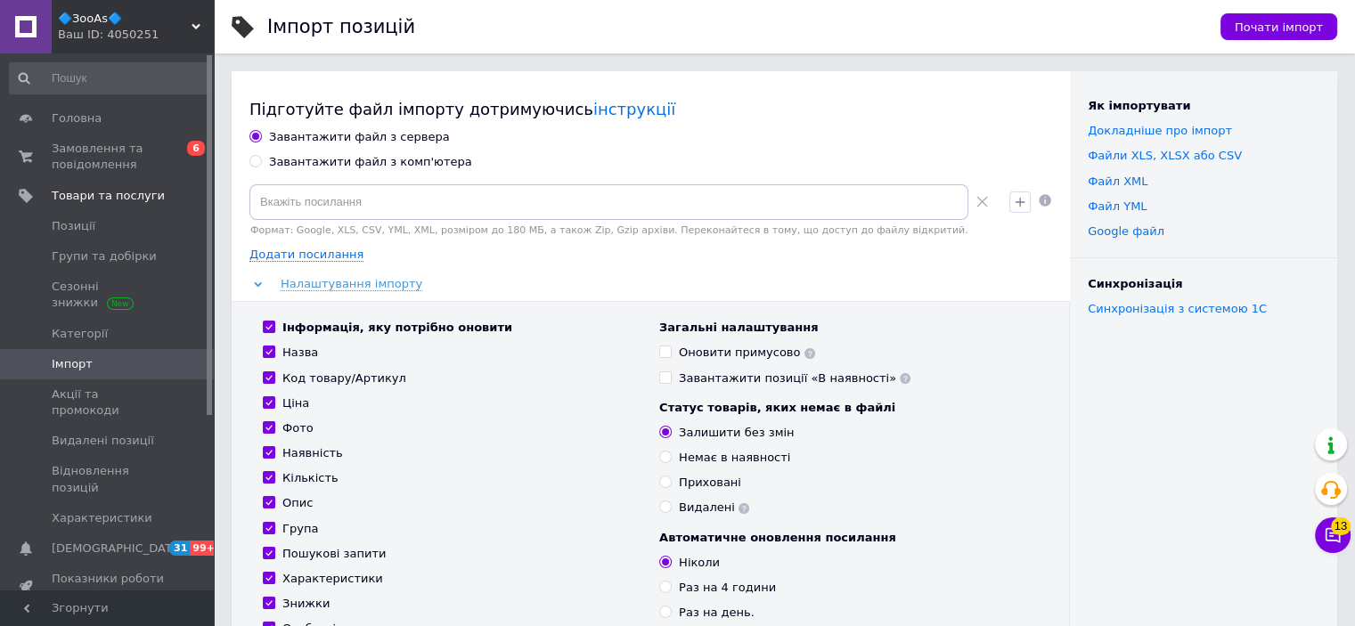
click at [356, 158] on div "Завантажити файл з комп'ютера" at bounding box center [370, 162] width 203 height 16
click at [261, 158] on input "Завантажити файл з комп'ютера" at bounding box center [256, 161] width 12 height 12
radio input "true"
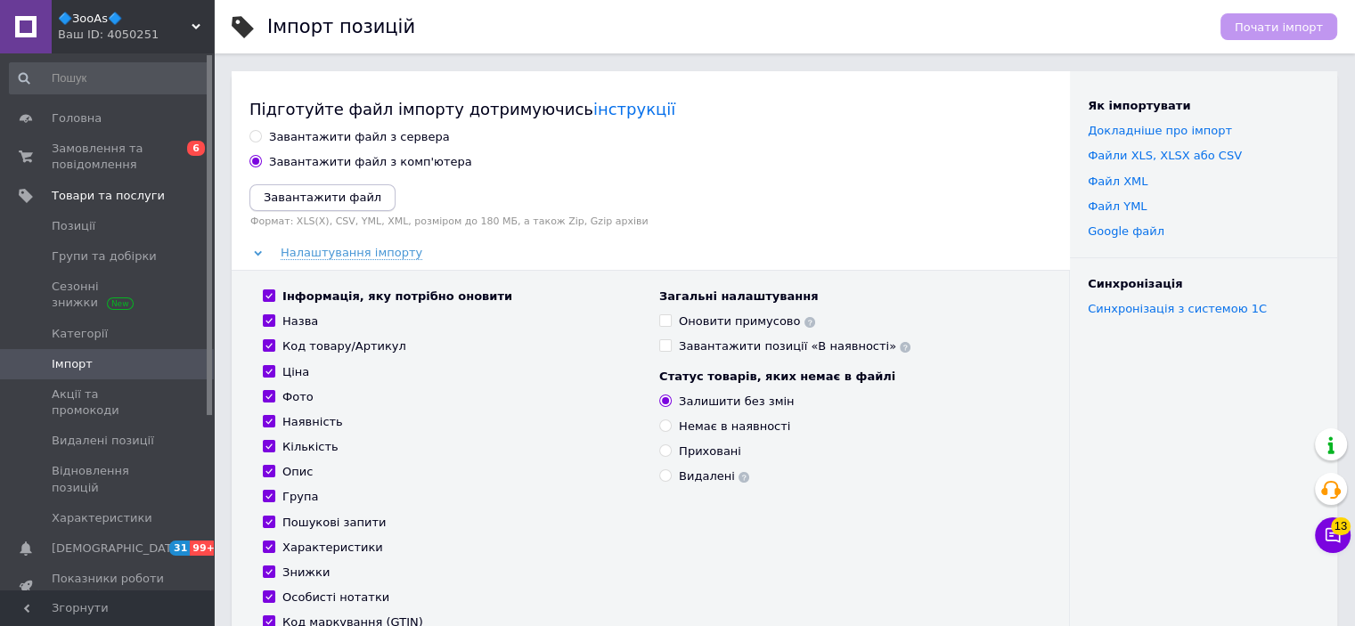
click at [335, 198] on icon "Завантажити файл" at bounding box center [323, 197] width 118 height 13
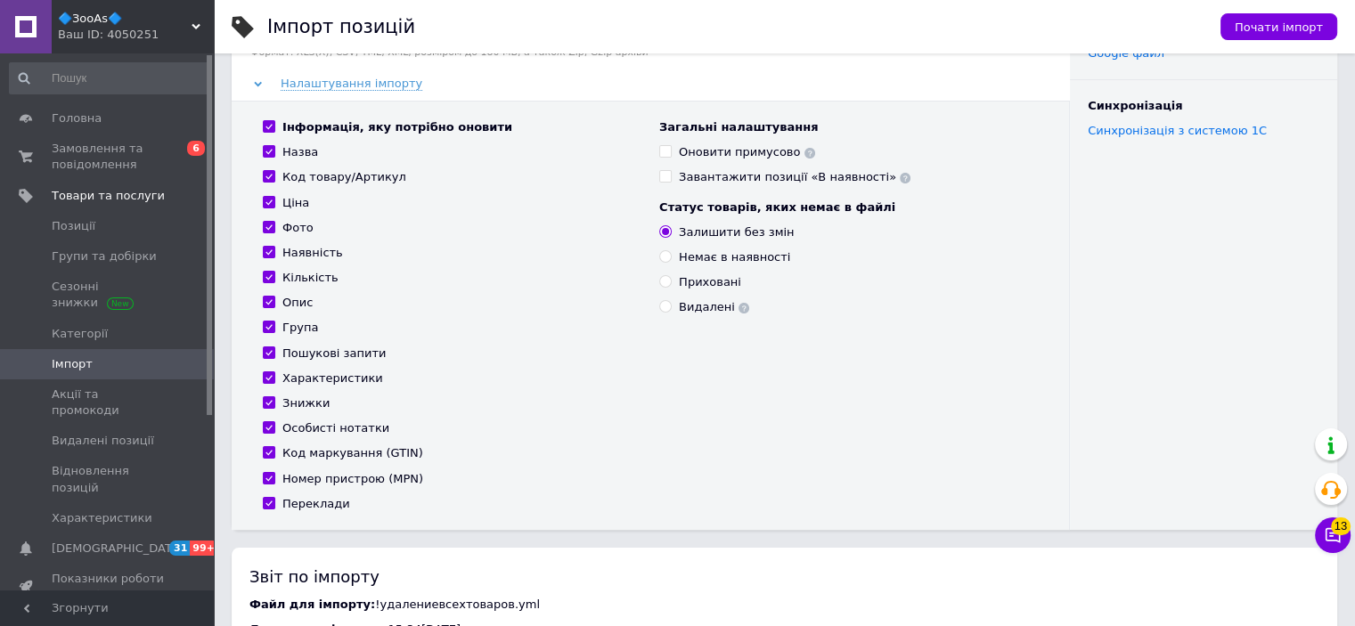
scroll to position [267, 0]
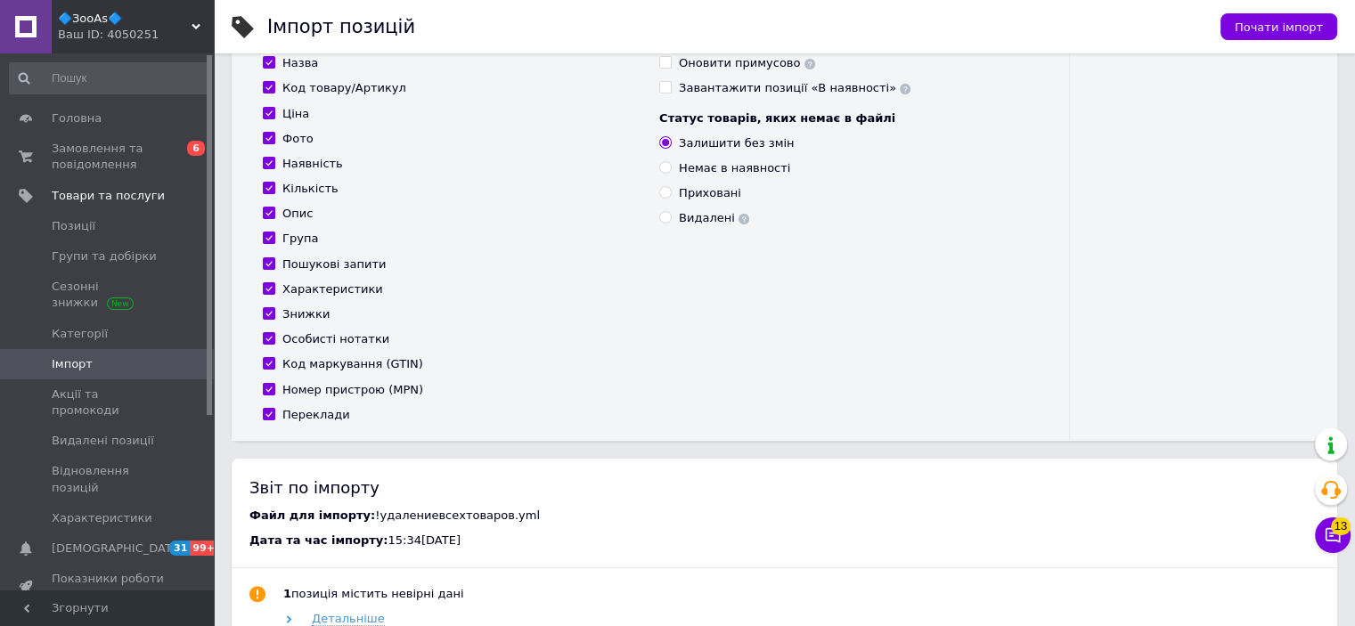
click at [267, 416] on input "Переклади" at bounding box center [269, 414] width 12 height 12
checkbox input "false"
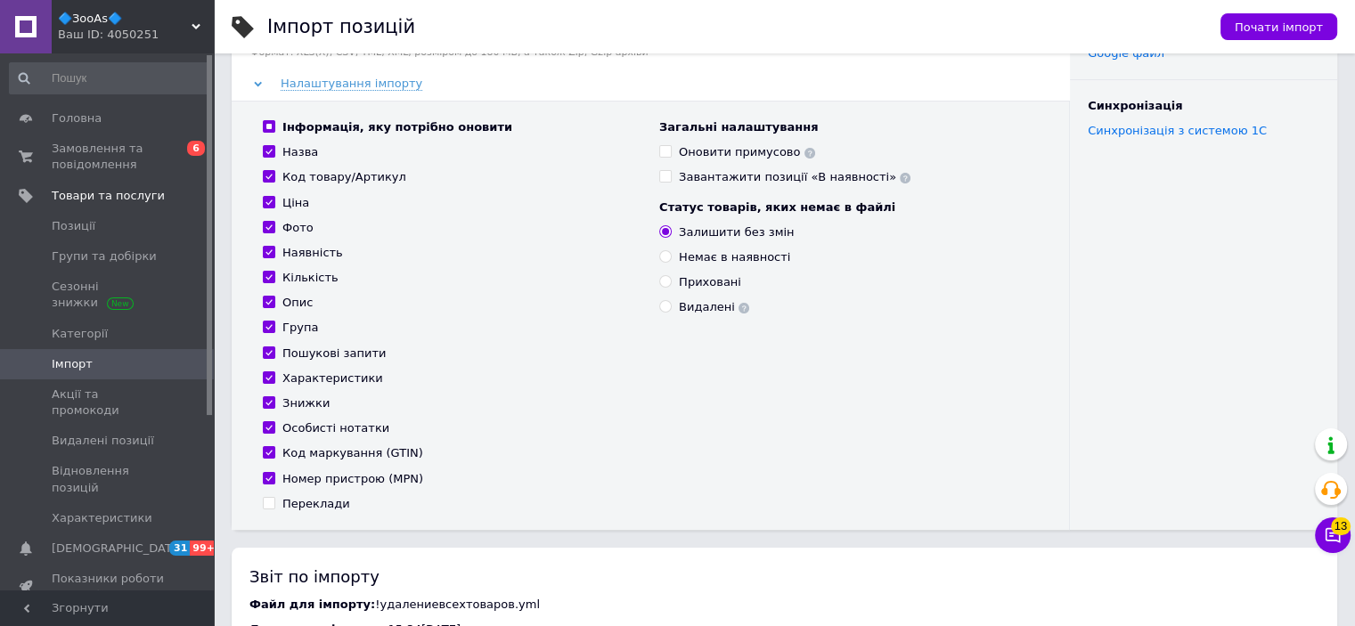
click at [1268, 40] on div "Почати імпорт" at bounding box center [1270, 26] width 135 height 53
click at [1252, 28] on span "Почати імпорт" at bounding box center [1279, 26] width 88 height 13
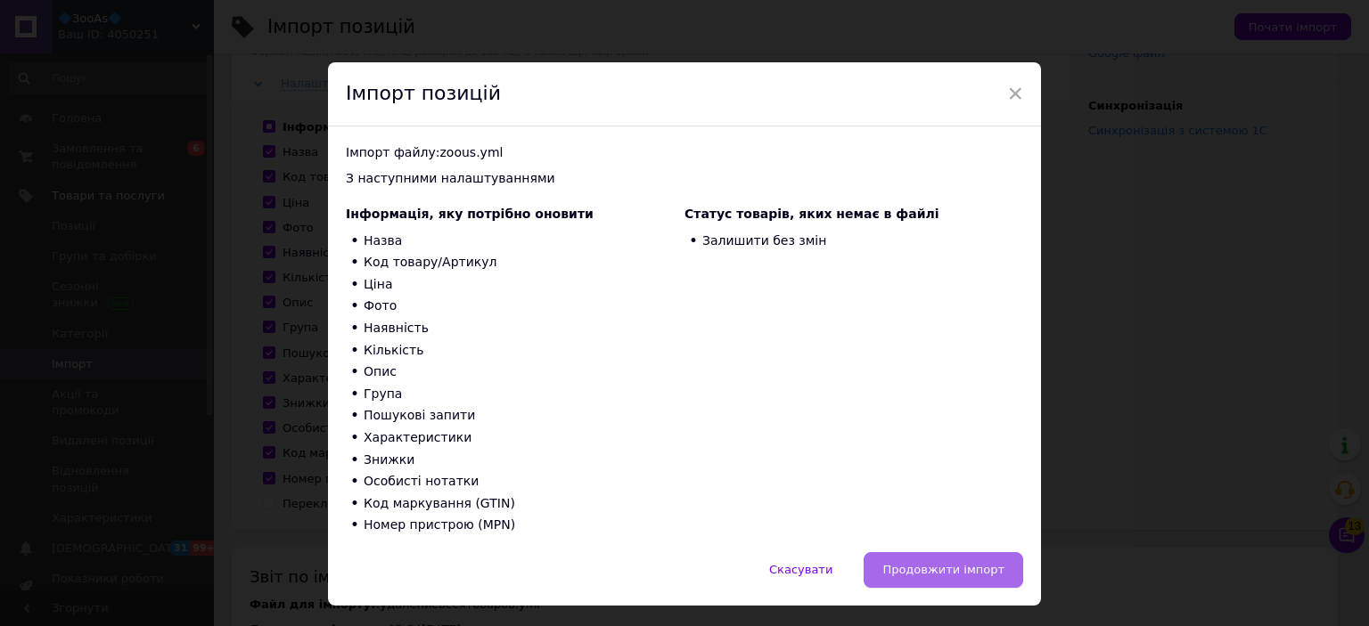
click at [937, 561] on button "Продовжити імпорт" at bounding box center [944, 571] width 160 height 36
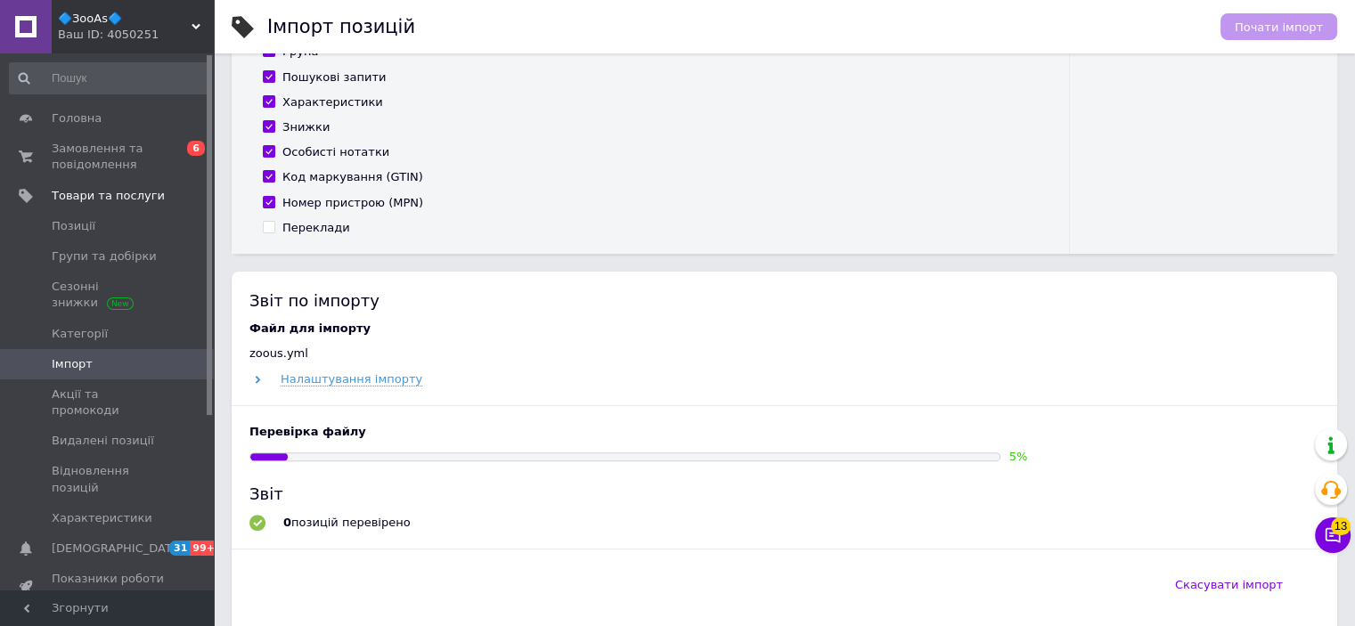
scroll to position [535, 0]
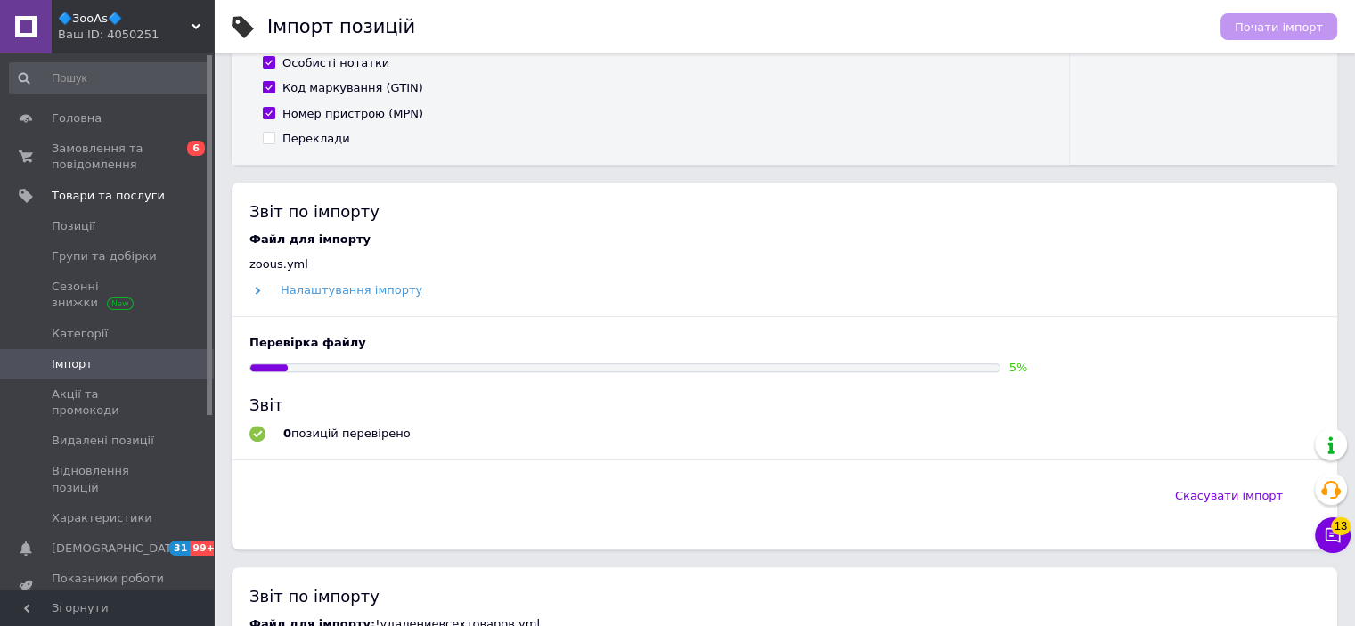
click at [121, 40] on div "Ваш ID: 4050251" at bounding box center [136, 35] width 156 height 16
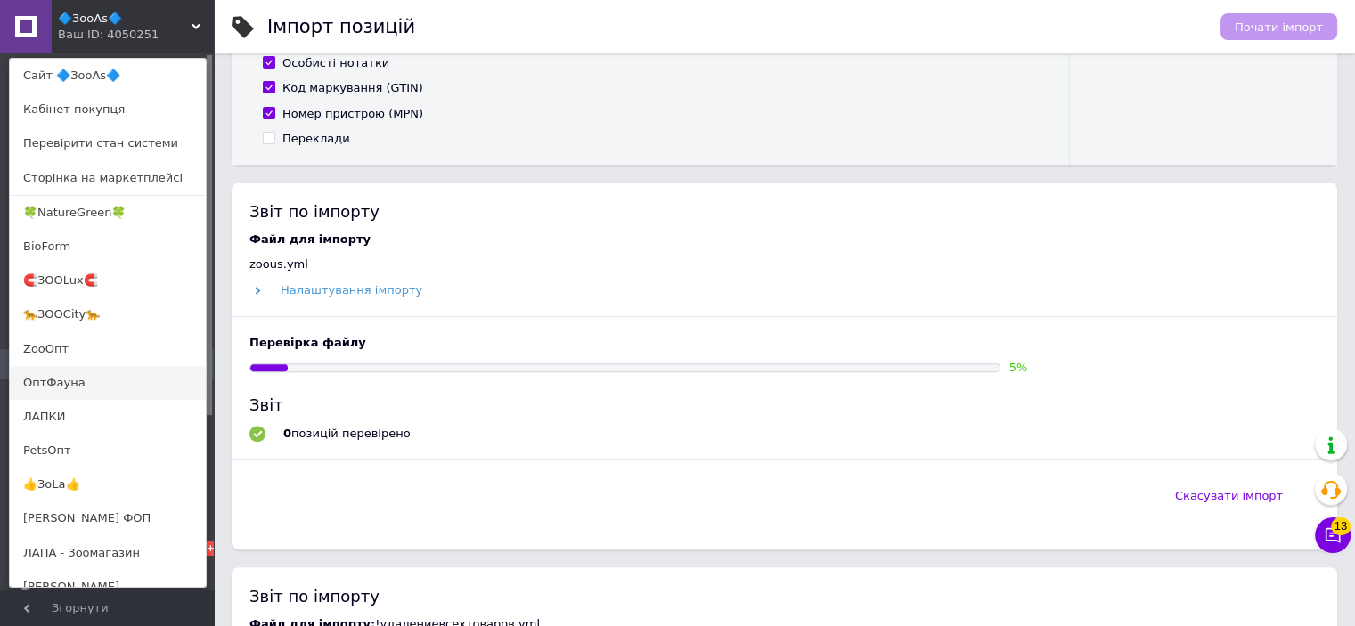
click at [76, 381] on link "ОптФауна" at bounding box center [108, 383] width 196 height 34
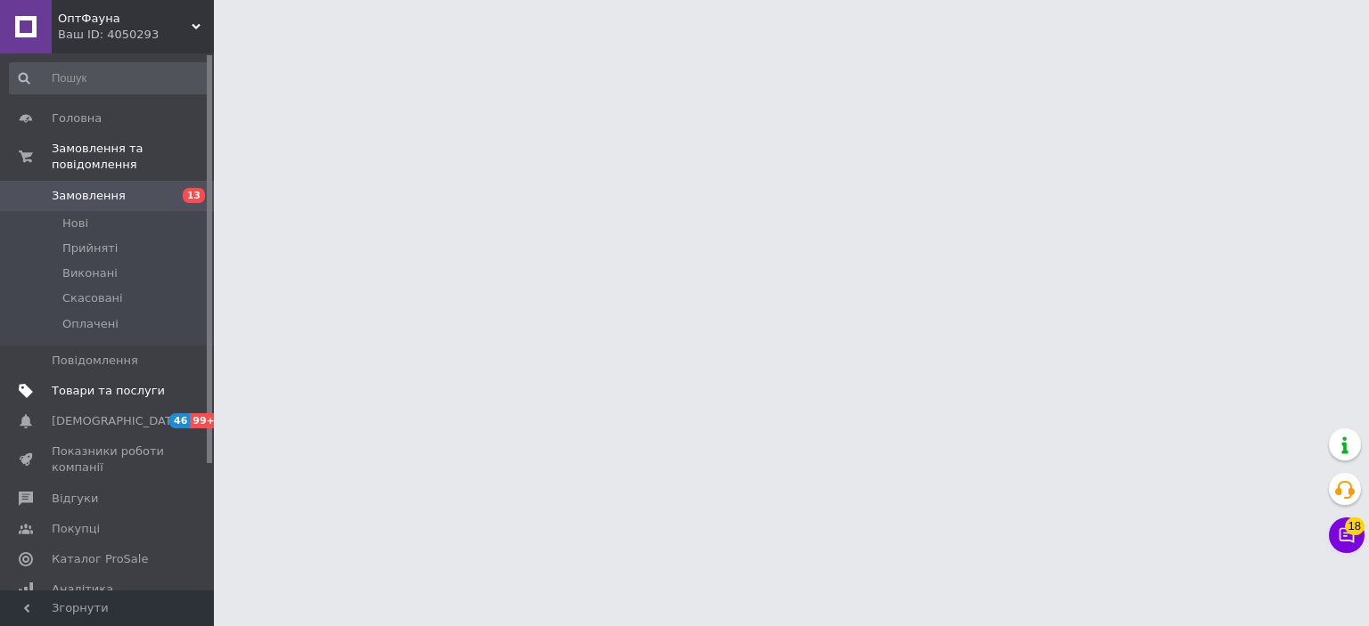
click at [85, 383] on span "Товари та послуги" at bounding box center [108, 391] width 113 height 16
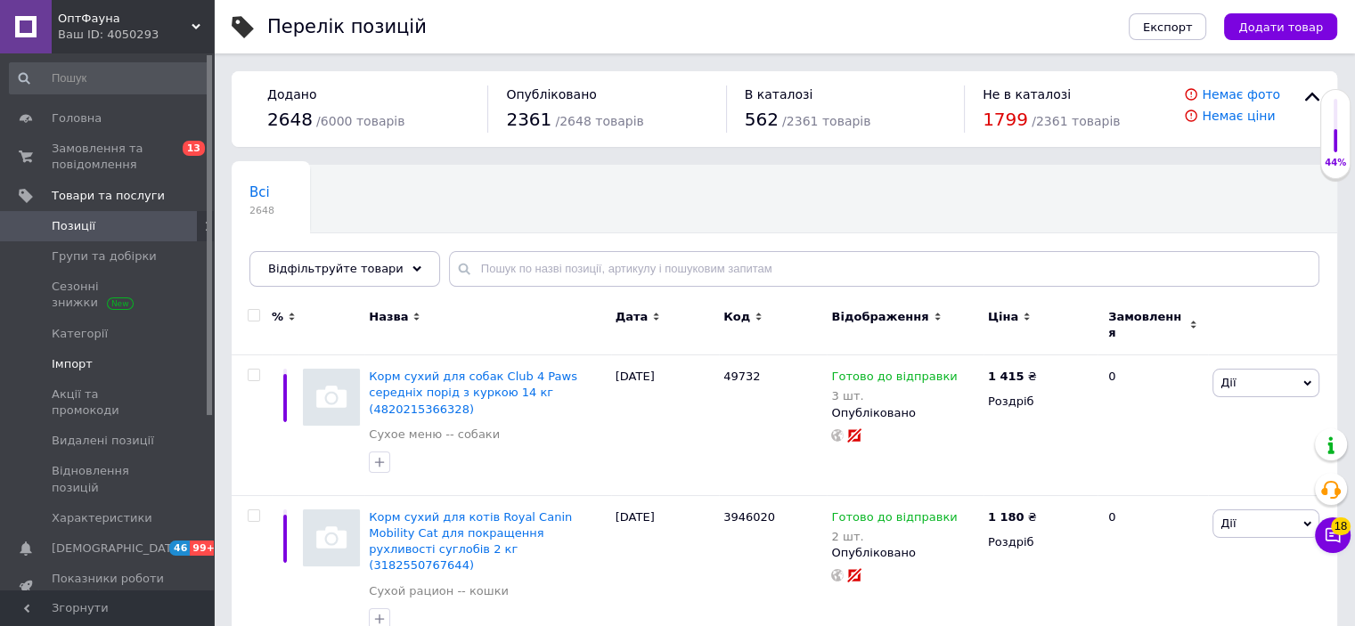
click at [86, 356] on span "Імпорт" at bounding box center [108, 364] width 113 height 16
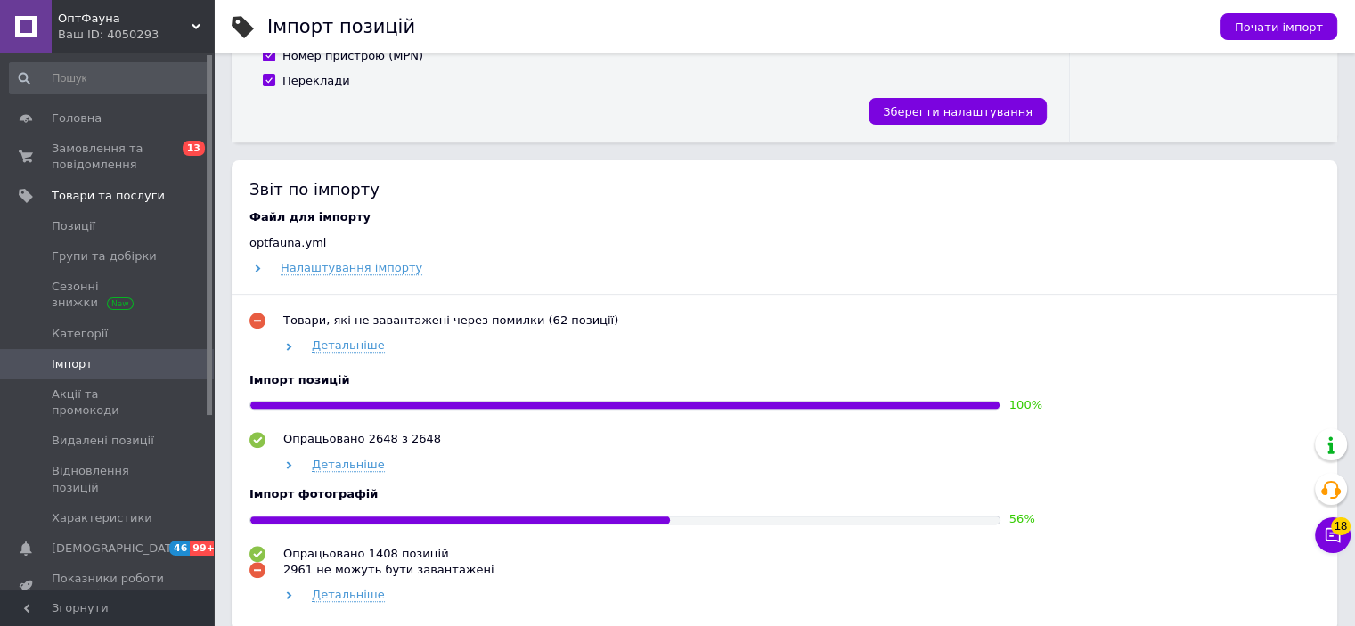
scroll to position [713, 0]
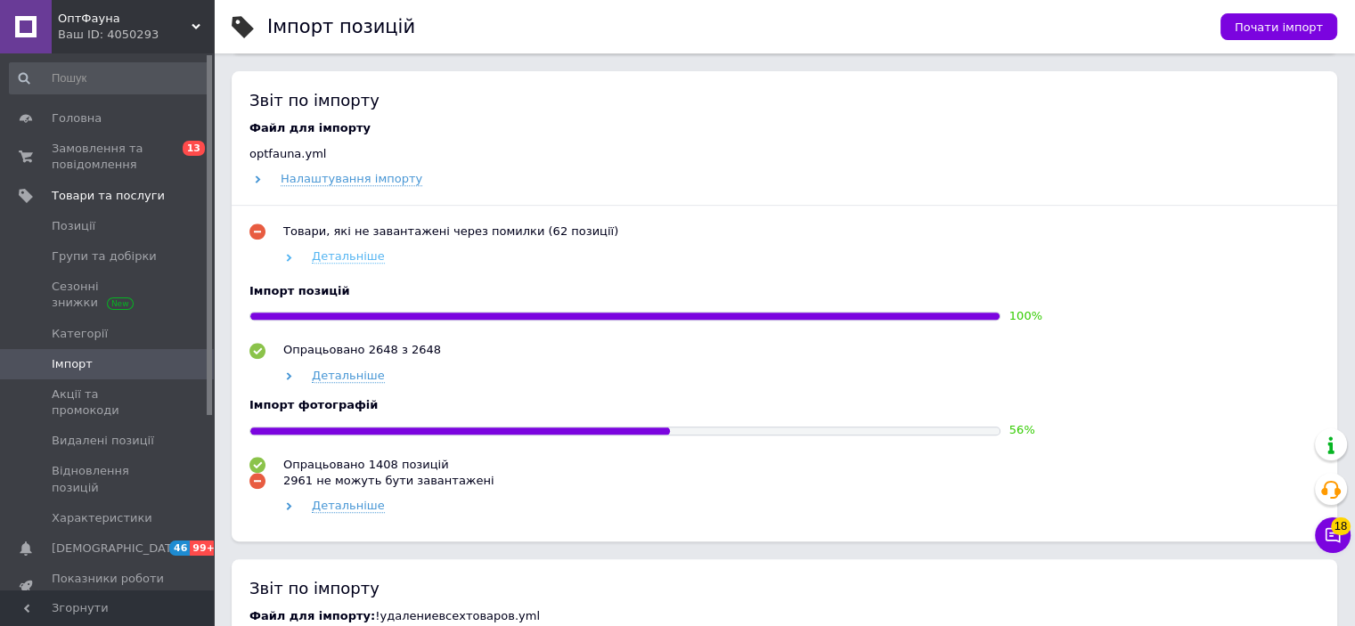
click at [354, 256] on span "Детальніше" at bounding box center [348, 257] width 73 height 14
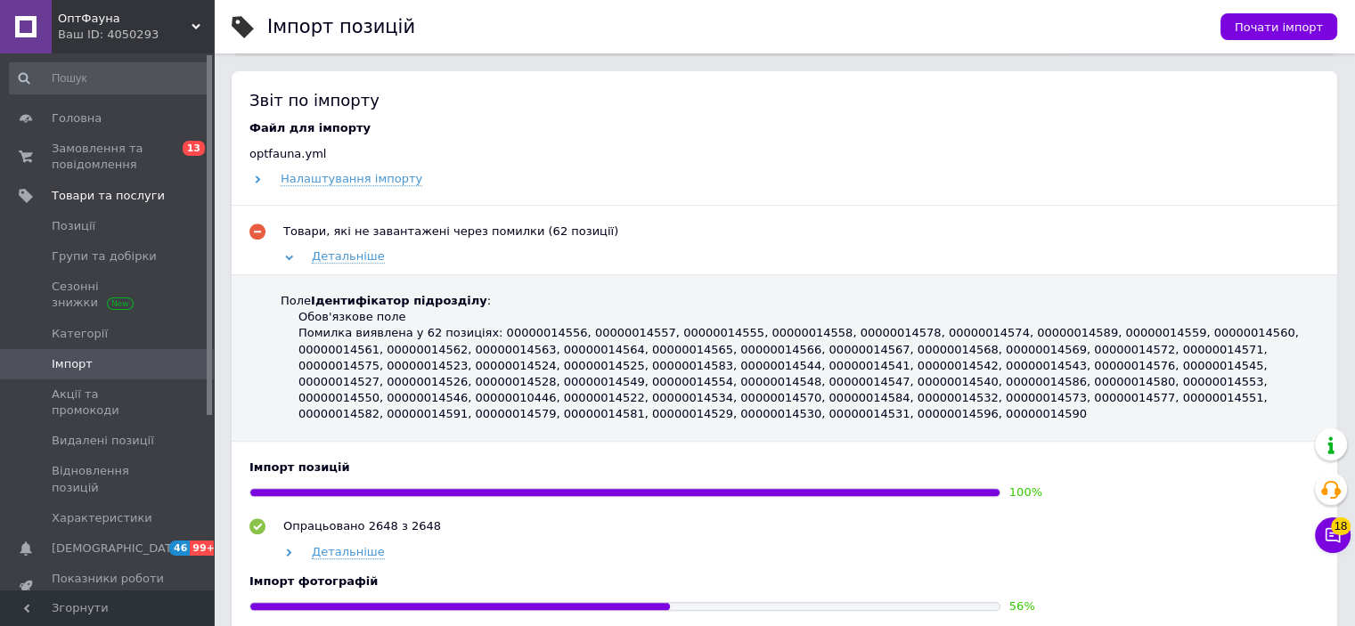
click at [515, 330] on div "Помилка виявлена у 62 позиціях: 00000014556, 00000014557, 00000014555, 00000014…" at bounding box center [807, 373] width 1016 height 97
copy div "00000014556"
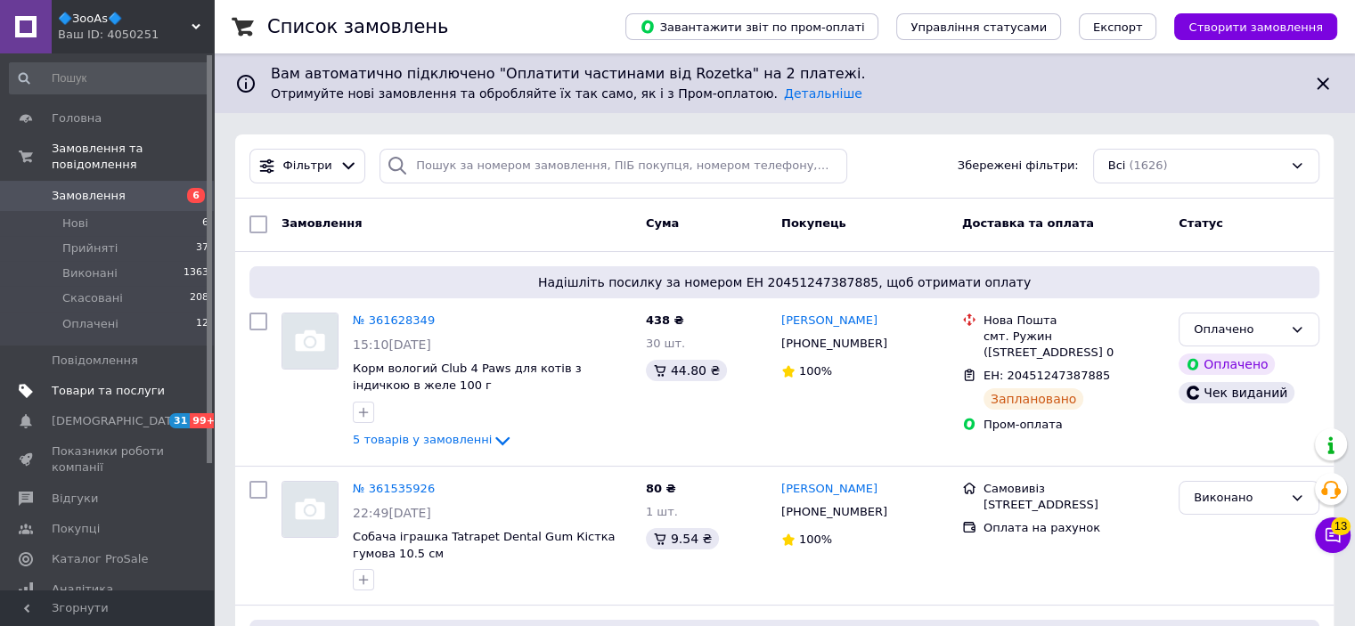
click at [89, 383] on span "Товари та послуги" at bounding box center [108, 391] width 113 height 16
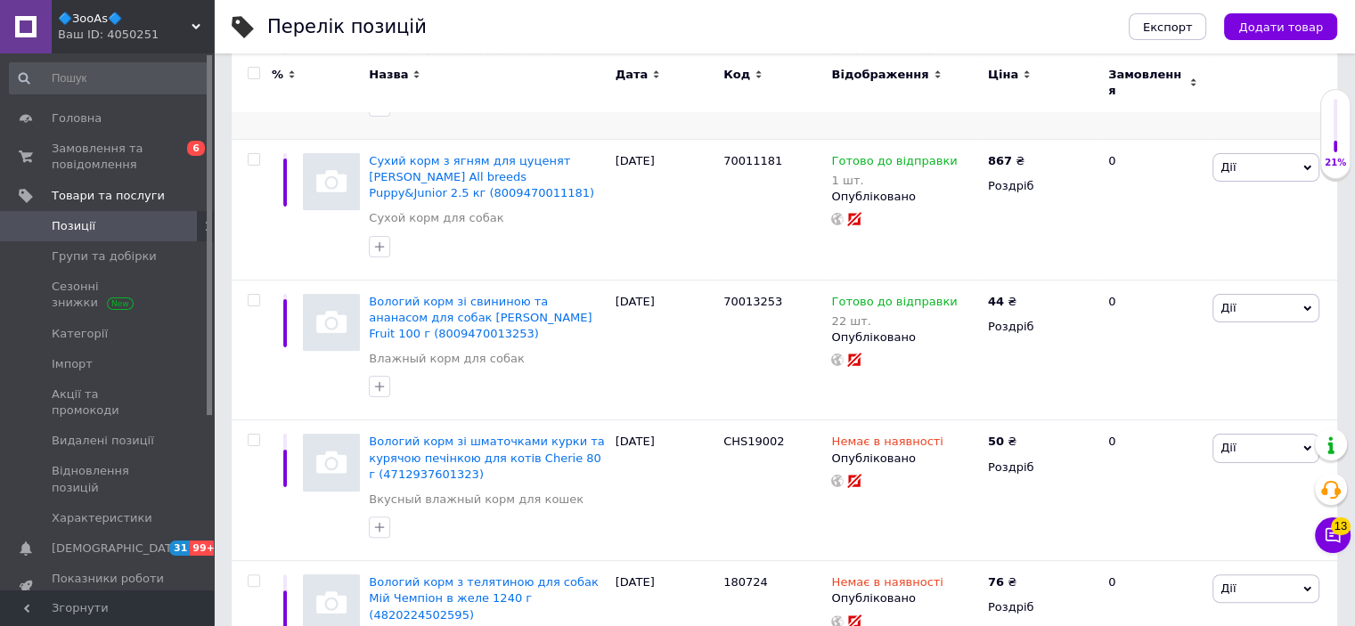
scroll to position [535, 0]
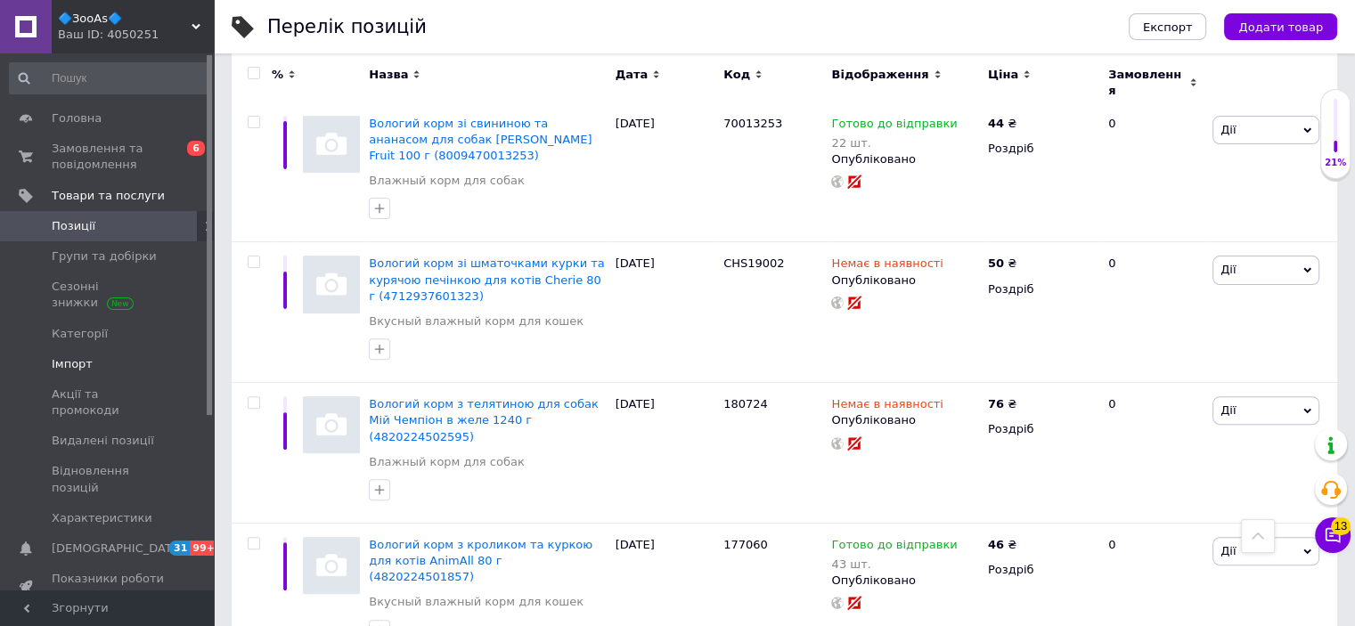
click at [61, 356] on span "Імпорт" at bounding box center [72, 364] width 41 height 16
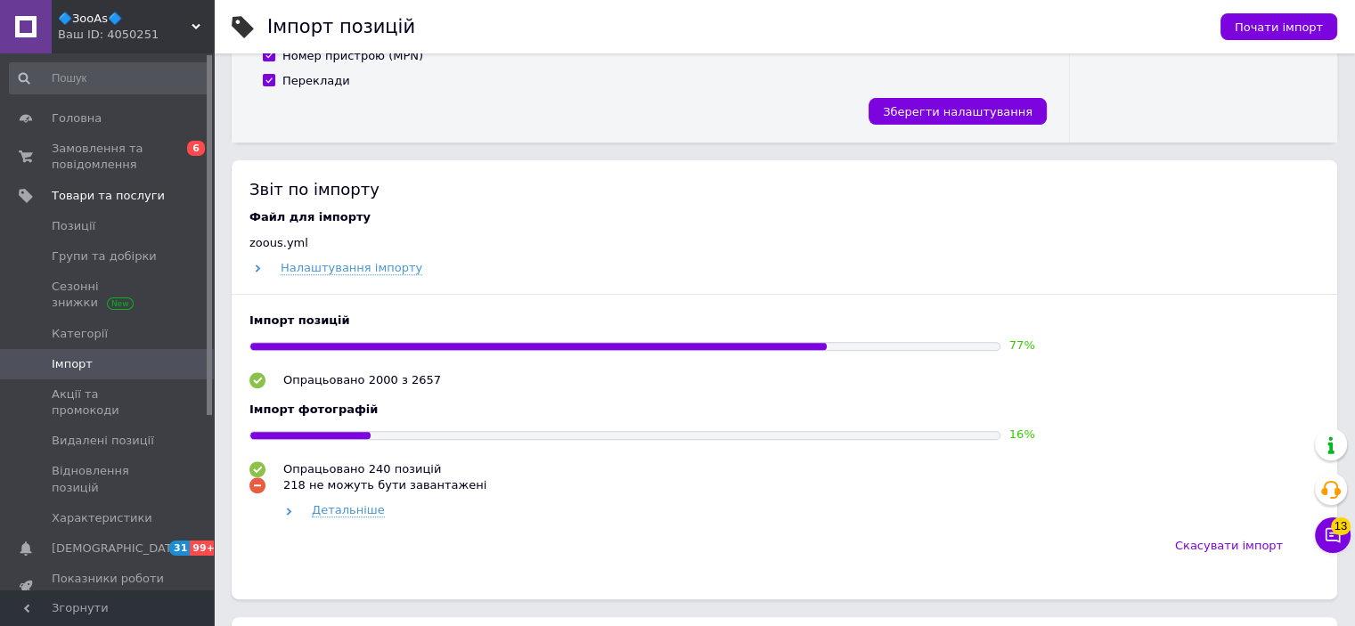
scroll to position [713, 0]
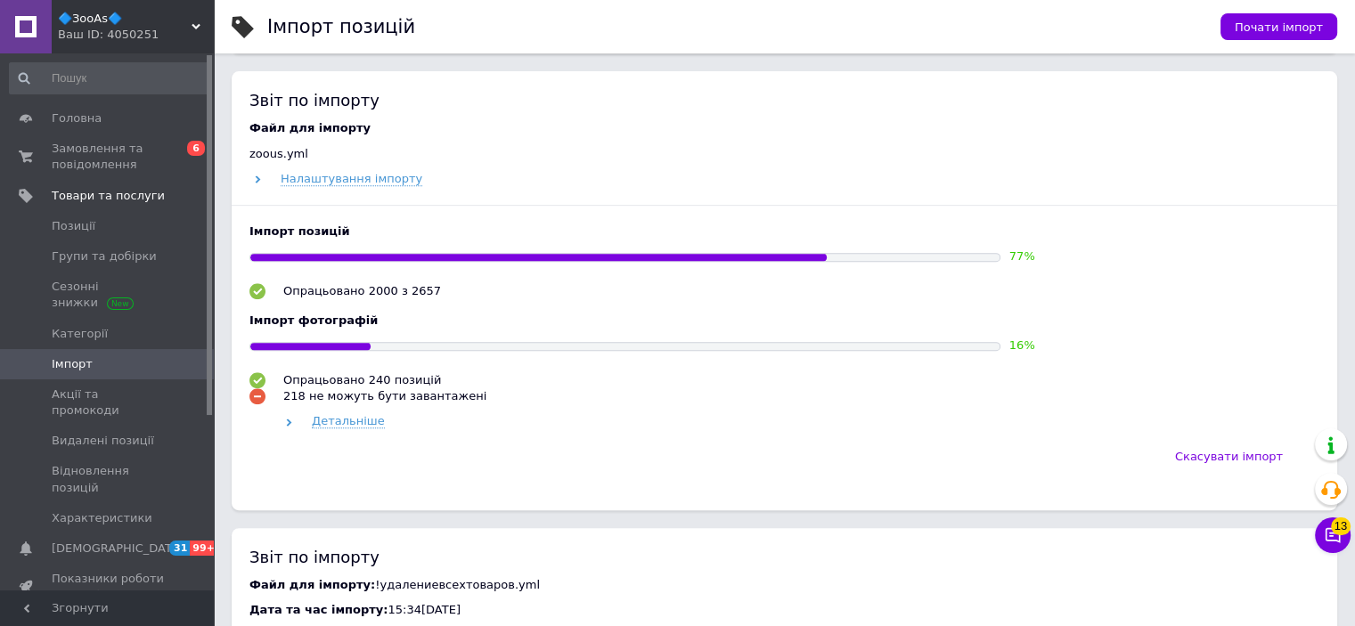
click at [164, 31] on div "Ваш ID: 4050251" at bounding box center [136, 35] width 156 height 16
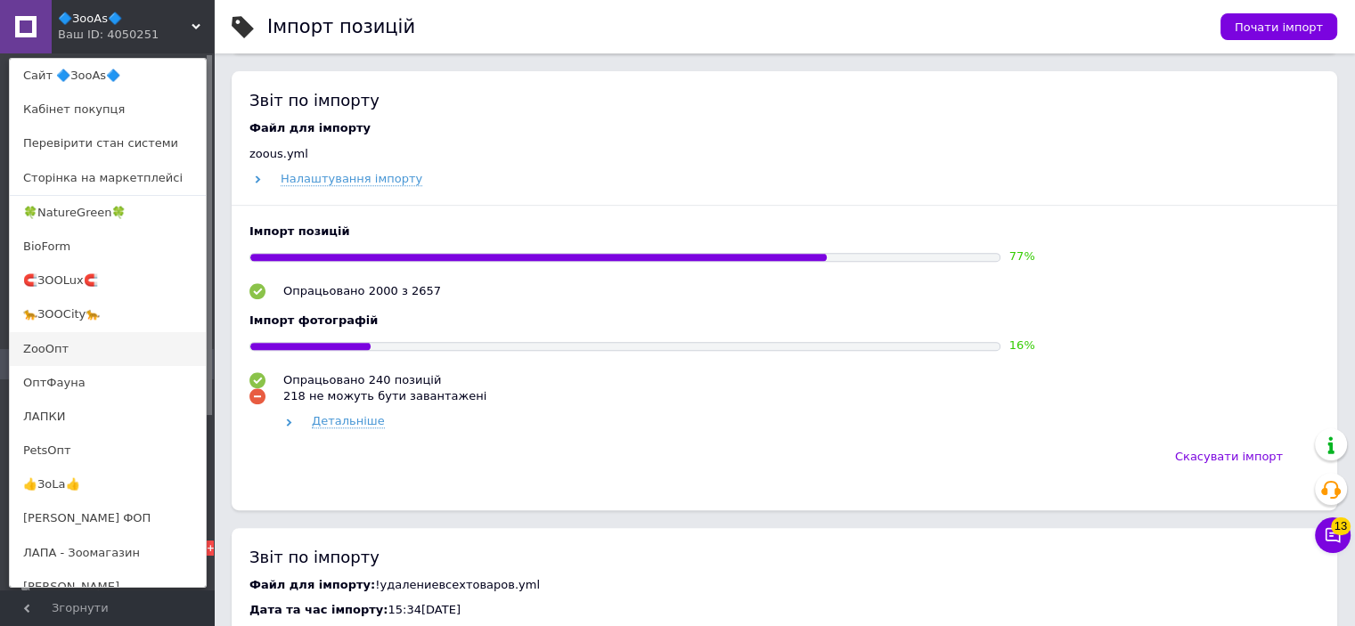
click at [39, 348] on link "ZooОпт" at bounding box center [108, 349] width 196 height 34
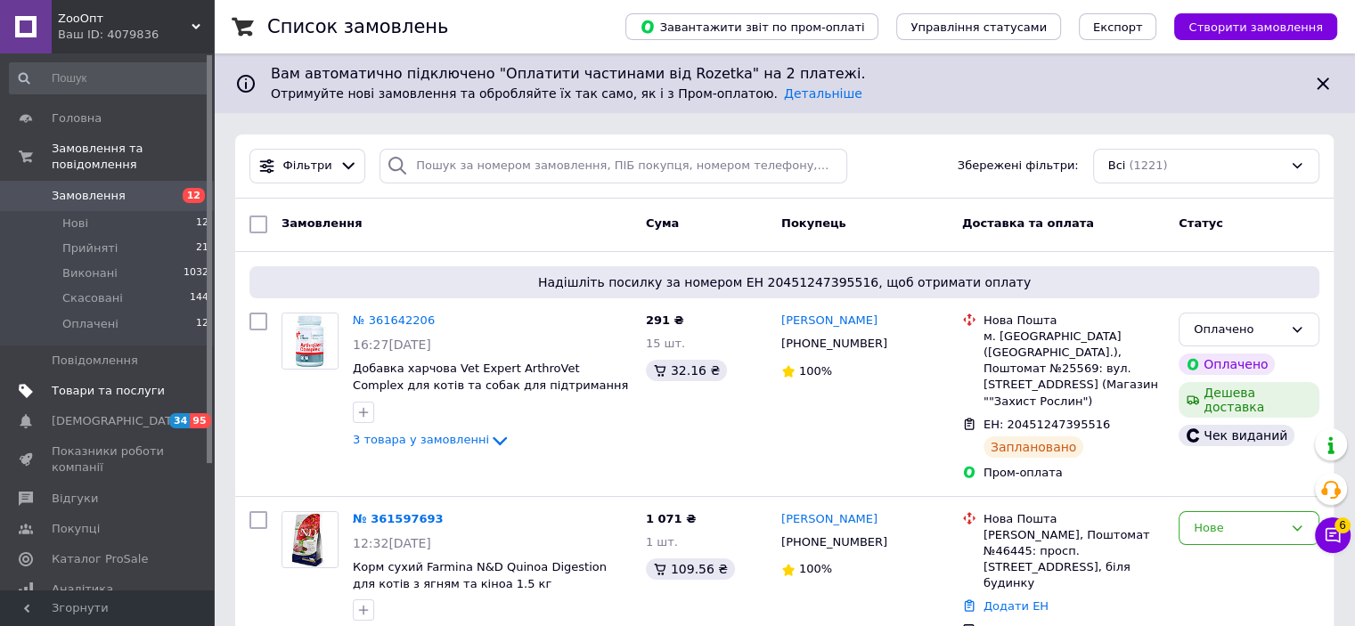
click at [98, 383] on span "Товари та послуги" at bounding box center [108, 391] width 113 height 16
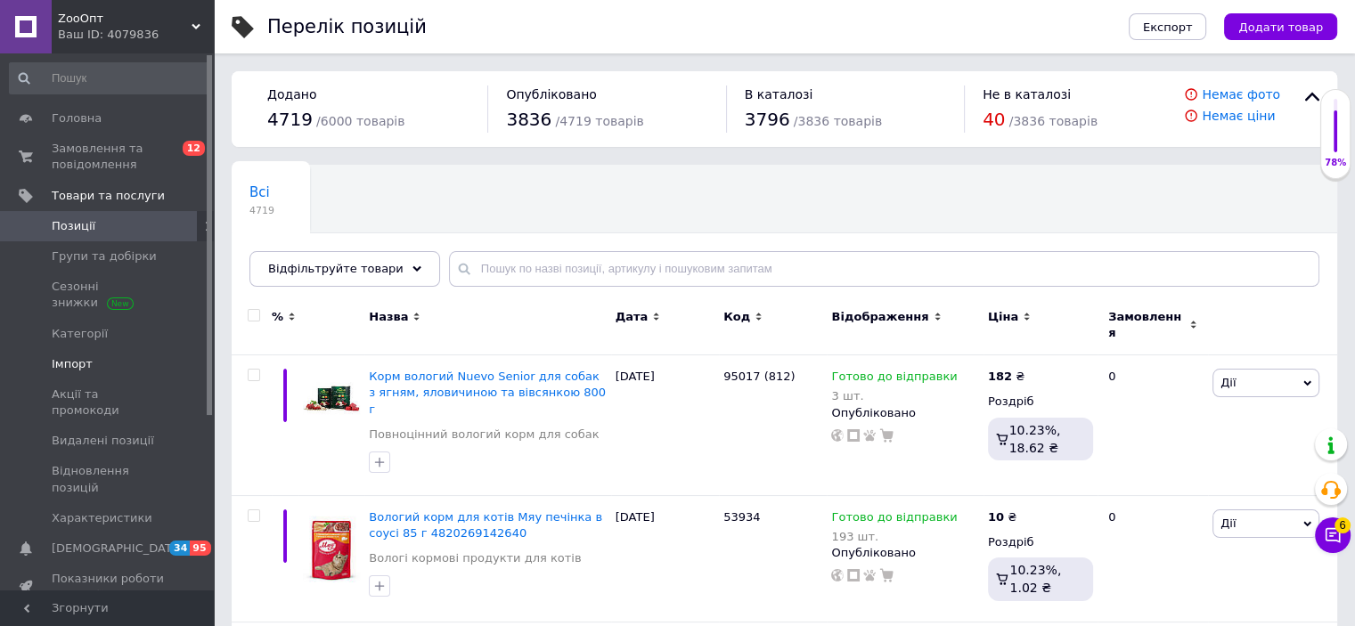
click at [70, 356] on span "Імпорт" at bounding box center [72, 364] width 41 height 16
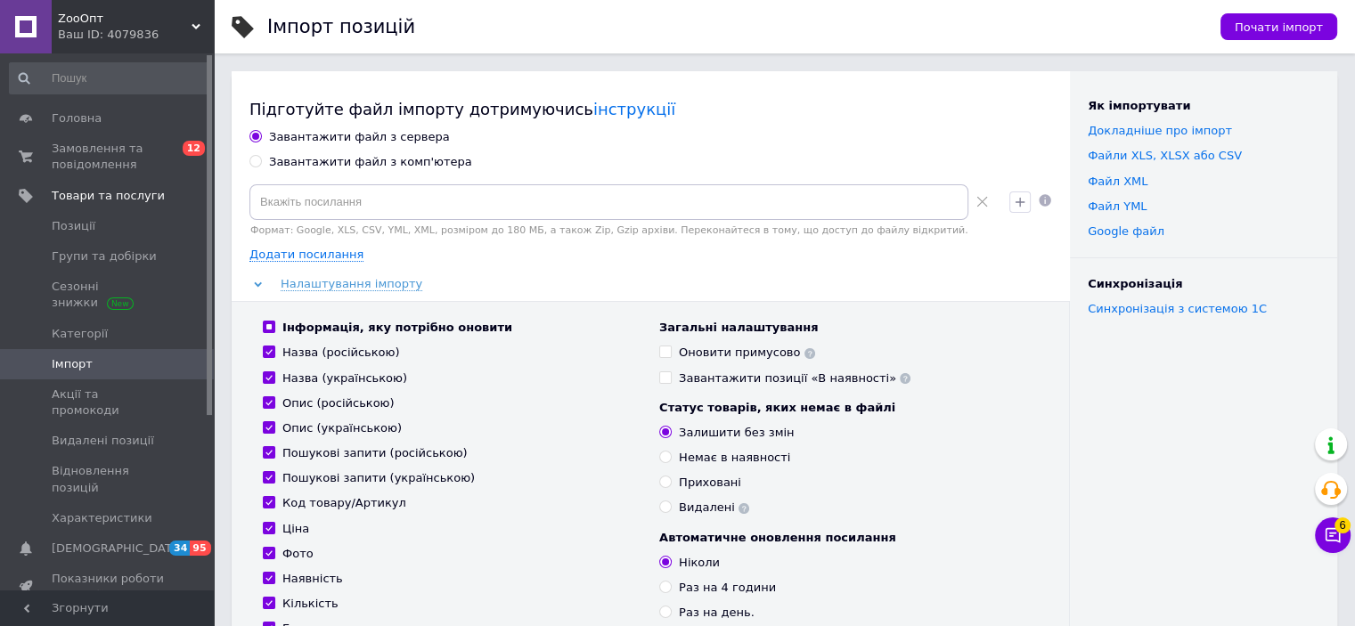
drag, startPoint x: 259, startPoint y: 162, endPoint x: 272, endPoint y: 177, distance: 19.6
click at [260, 162] on input "Завантажити файл з комп'ютера" at bounding box center [256, 161] width 12 height 12
radio input "true"
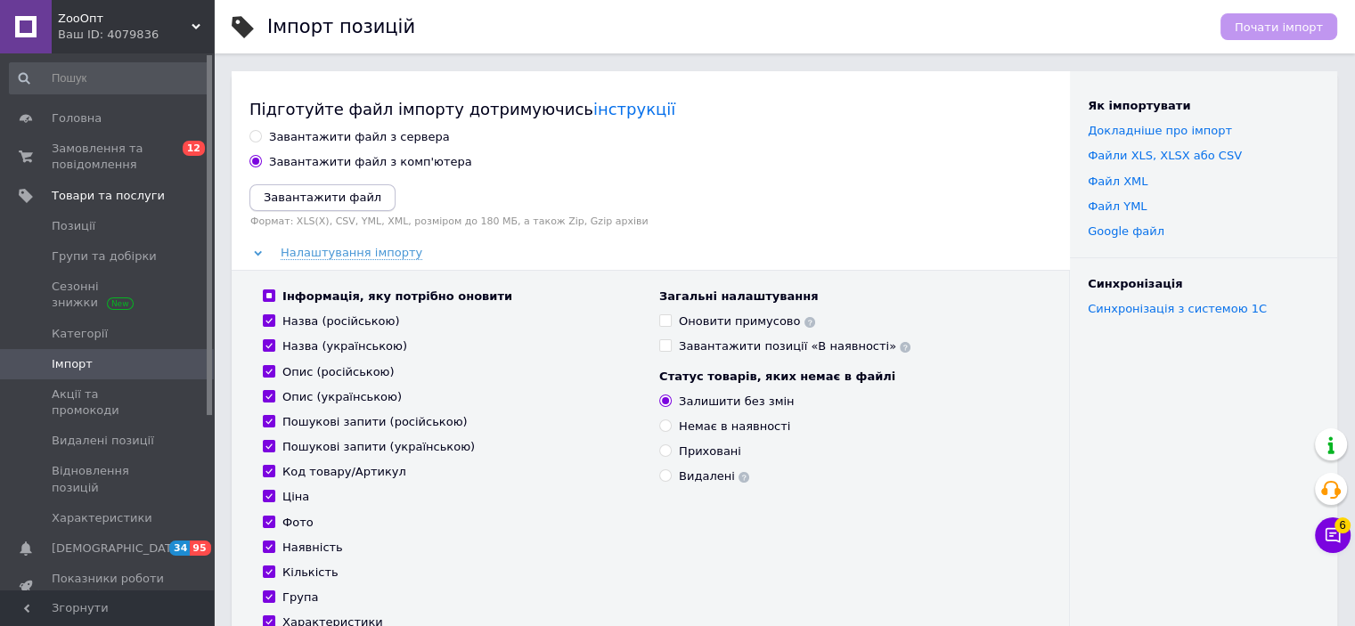
click at [309, 195] on icon "Завантажити файл" at bounding box center [323, 197] width 118 height 13
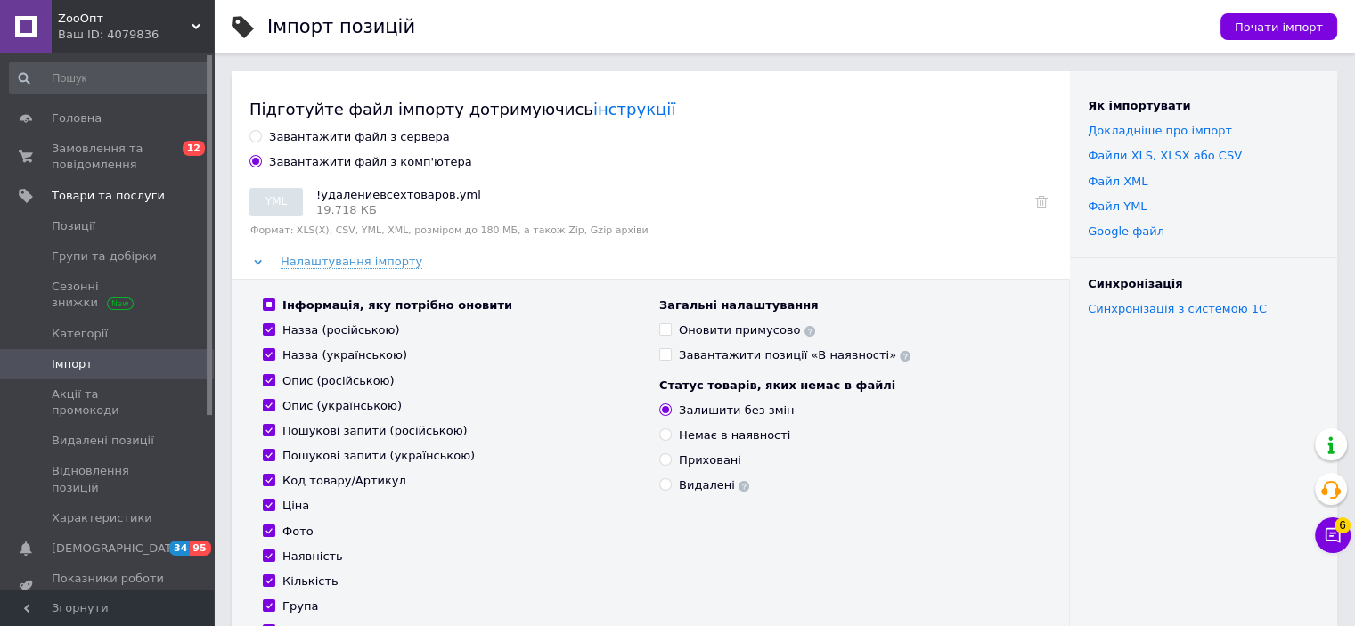
click at [664, 487] on input "Видалені" at bounding box center [665, 485] width 12 height 12
radio input "true"
click at [1296, 27] on span "Почати імпорт" at bounding box center [1279, 26] width 88 height 13
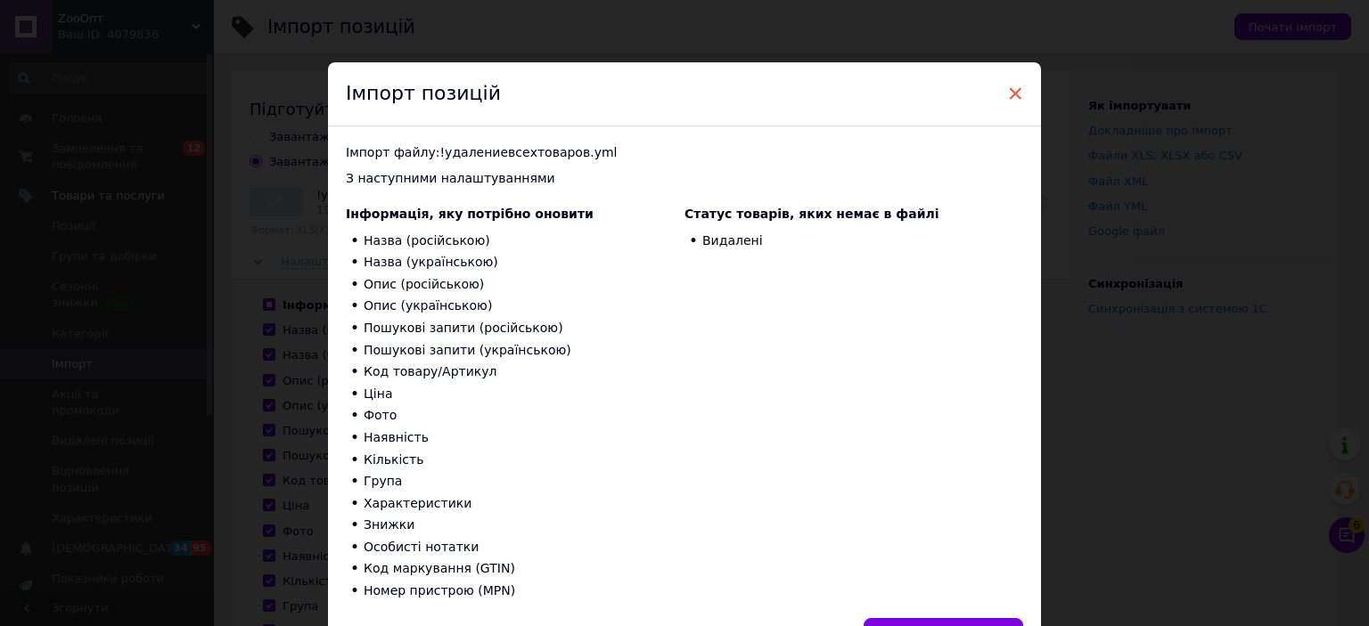
click at [1011, 92] on span "×" at bounding box center [1015, 93] width 16 height 30
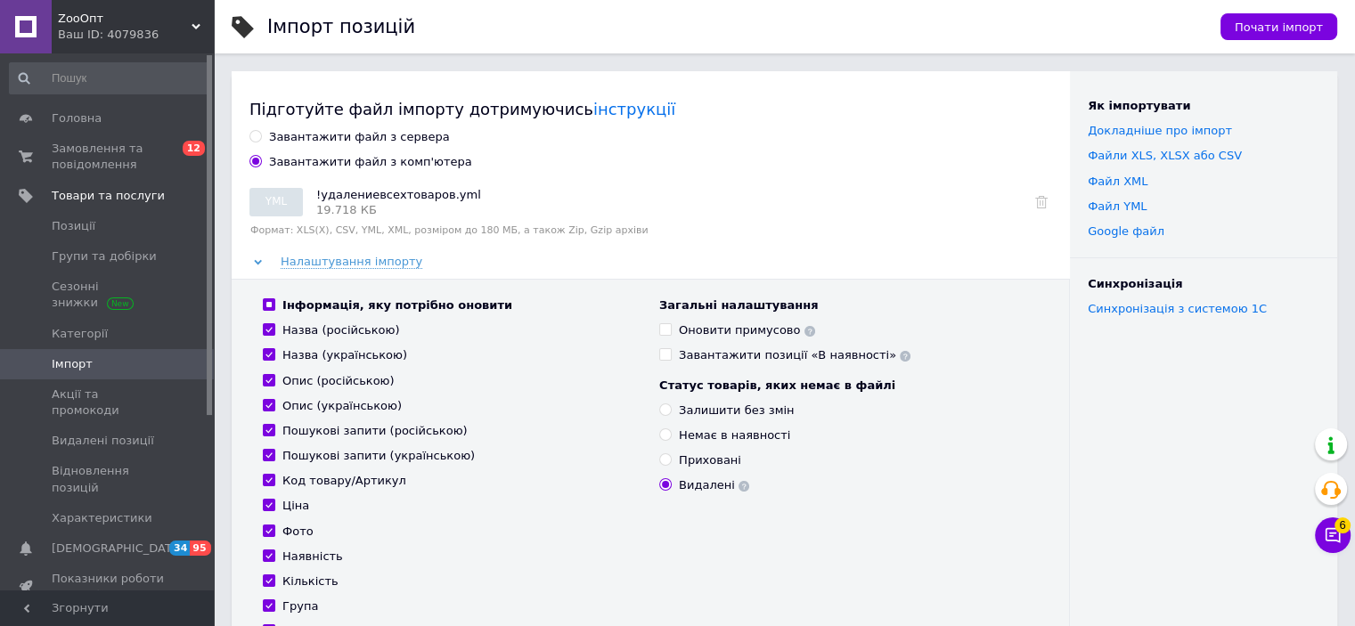
click at [116, 541] on span "[DEMOGRAPHIC_DATA]" at bounding box center [108, 549] width 113 height 16
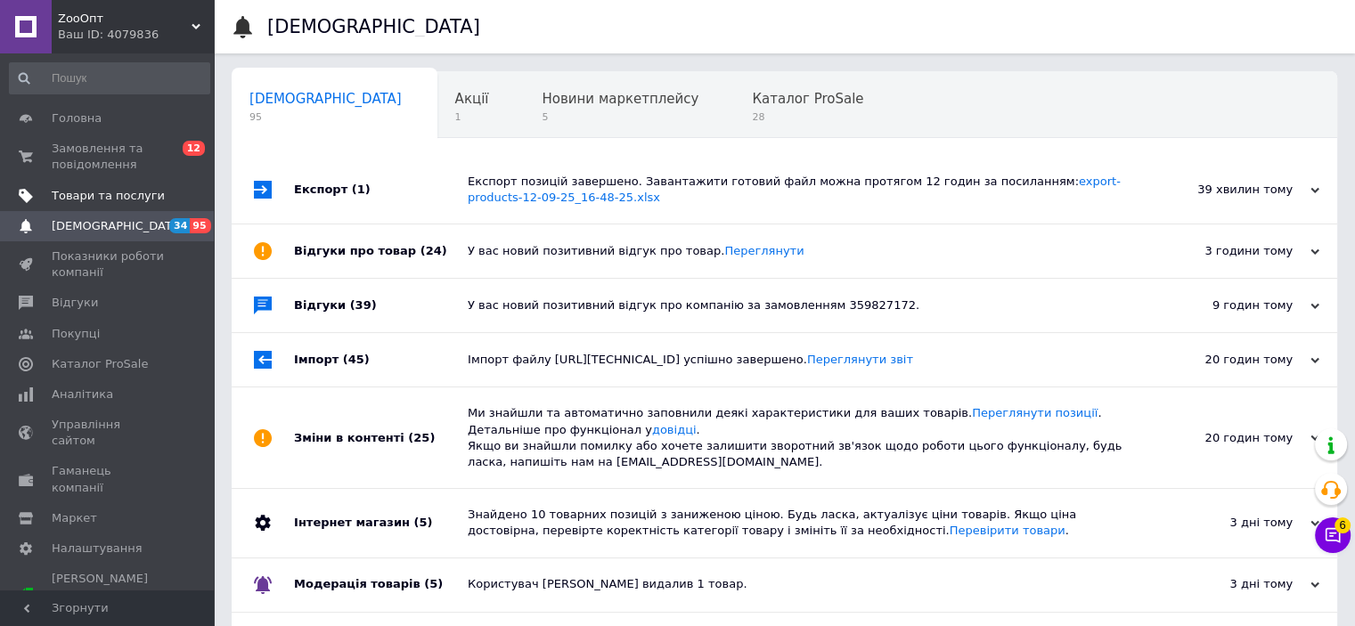
click at [92, 192] on span "Товари та послуги" at bounding box center [108, 196] width 113 height 16
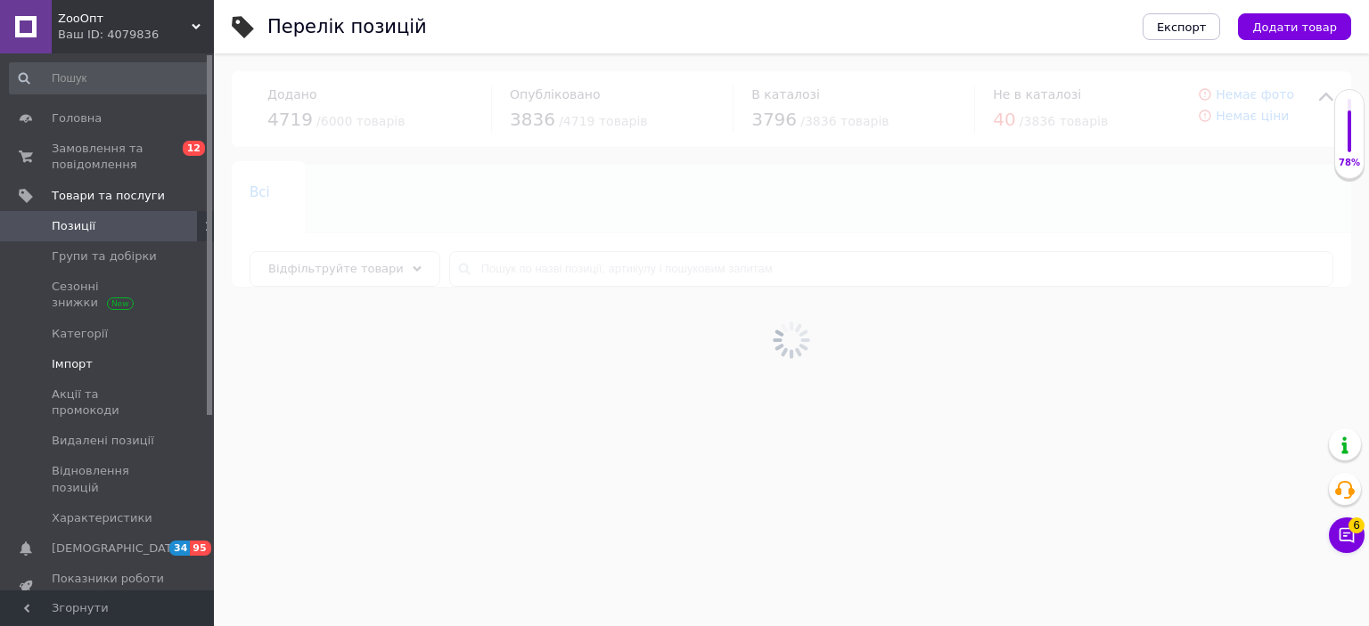
click at [69, 356] on span "Імпорт" at bounding box center [72, 364] width 41 height 16
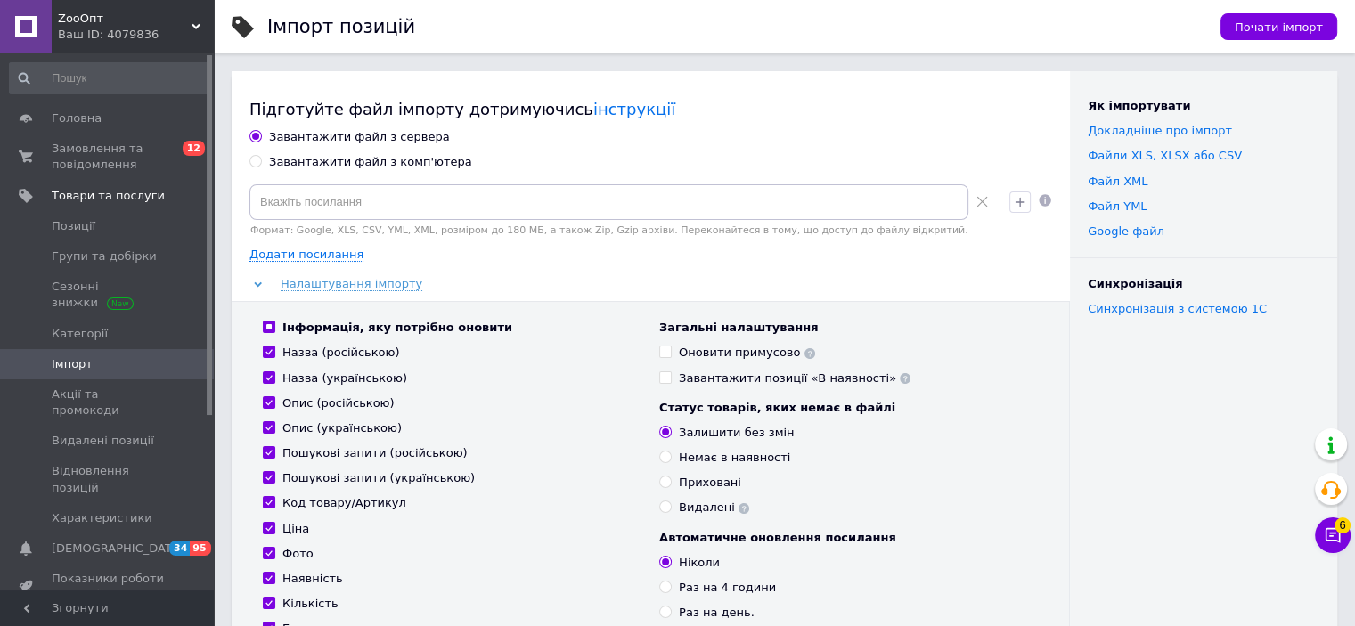
click at [310, 168] on div "Завантажити файл з комп'ютера" at bounding box center [370, 162] width 203 height 16
click at [261, 167] on input "Завантажити файл з комп'ютера" at bounding box center [256, 161] width 12 height 12
radio input "true"
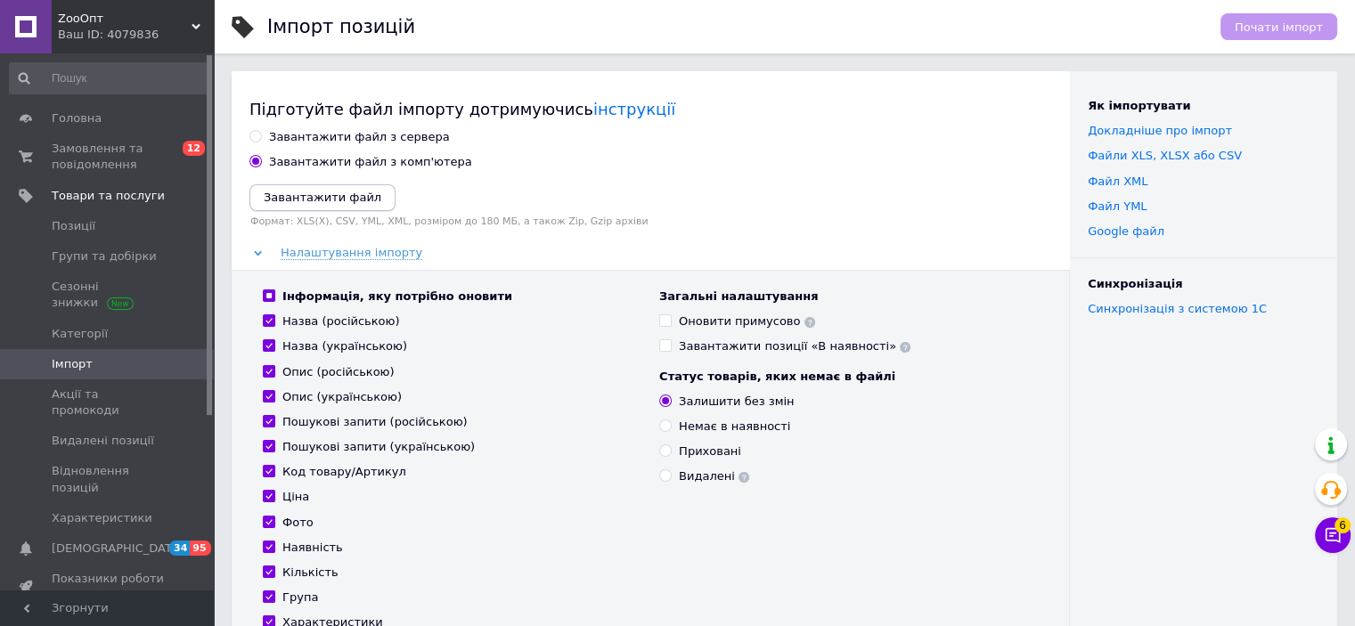
click at [320, 193] on button "Завантажити файл" at bounding box center [323, 197] width 146 height 27
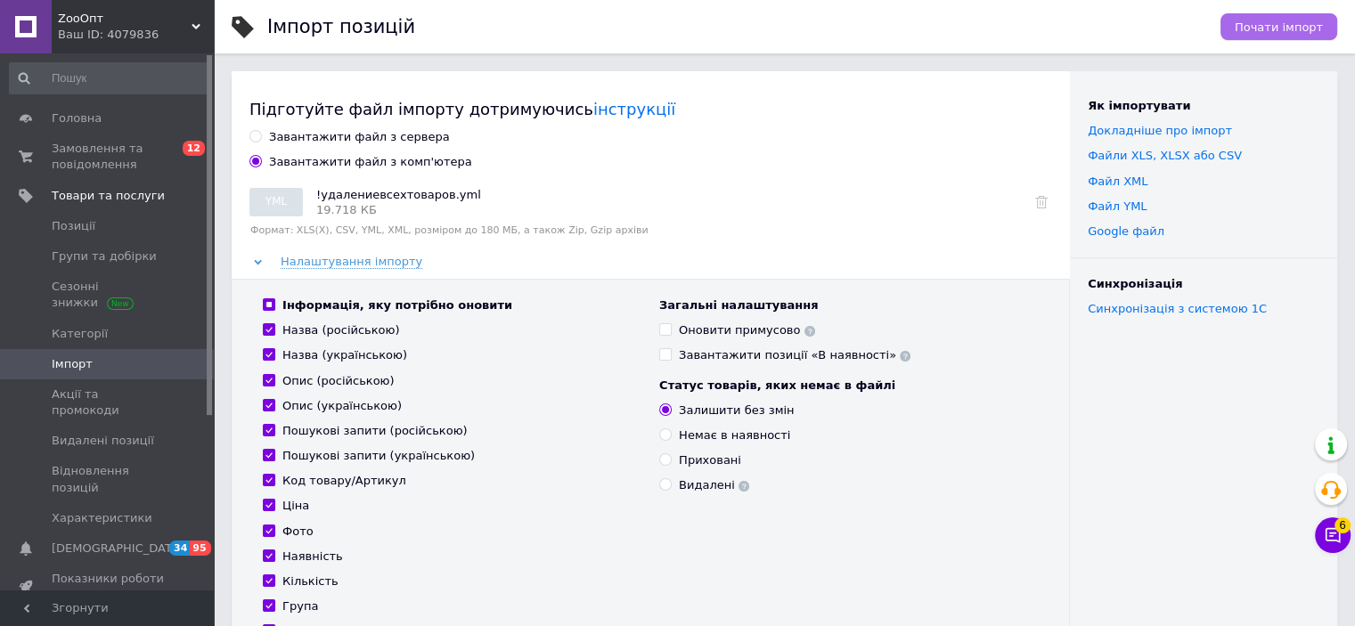
click at [1290, 21] on span "Почати імпорт" at bounding box center [1279, 26] width 88 height 13
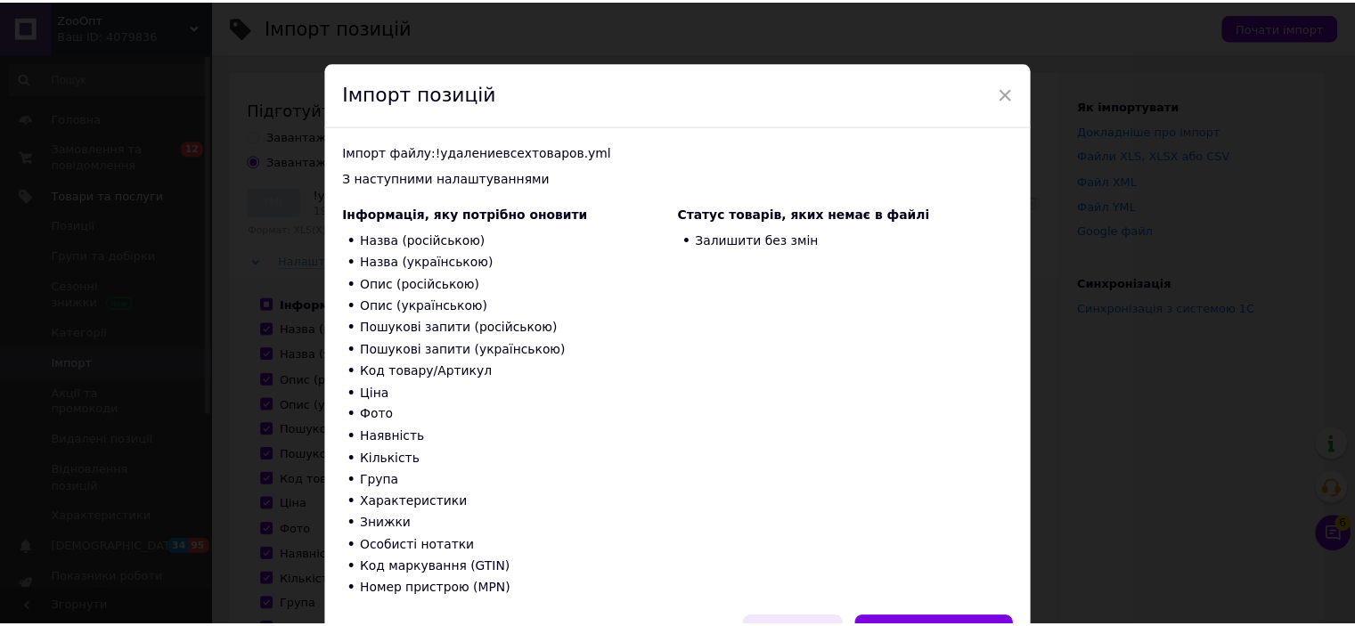
scroll to position [107, 0]
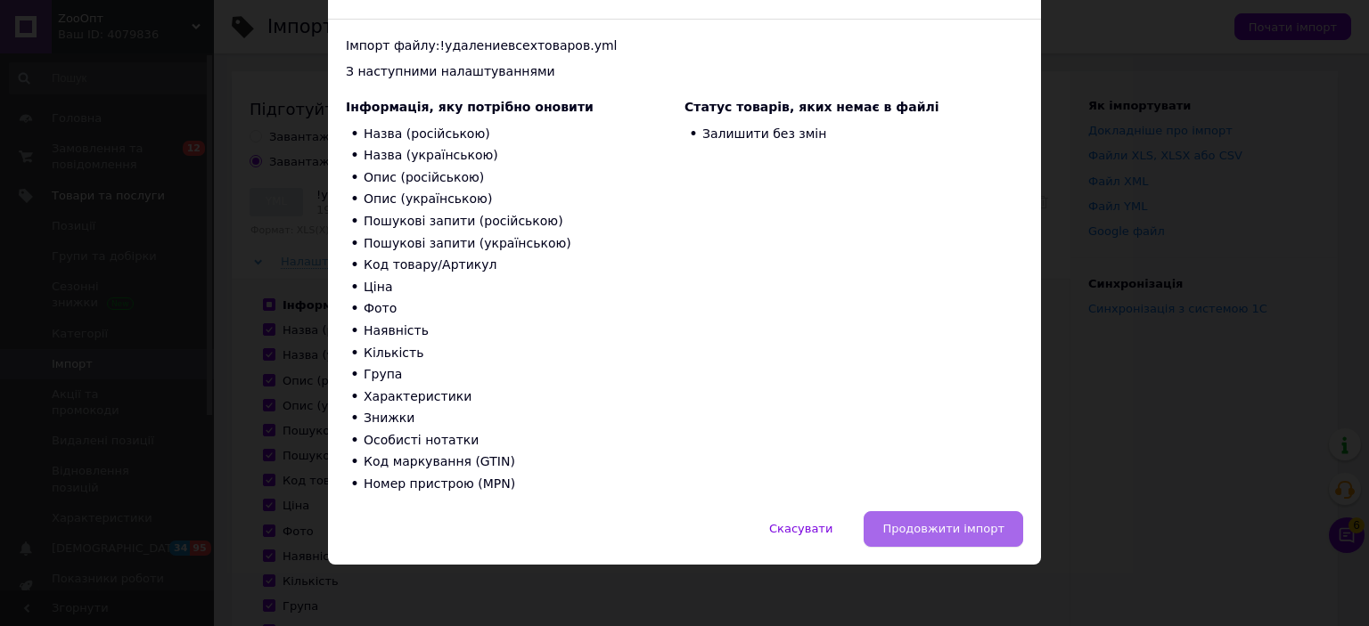
click at [956, 526] on span "Продовжити імпорт" at bounding box center [943, 528] width 122 height 13
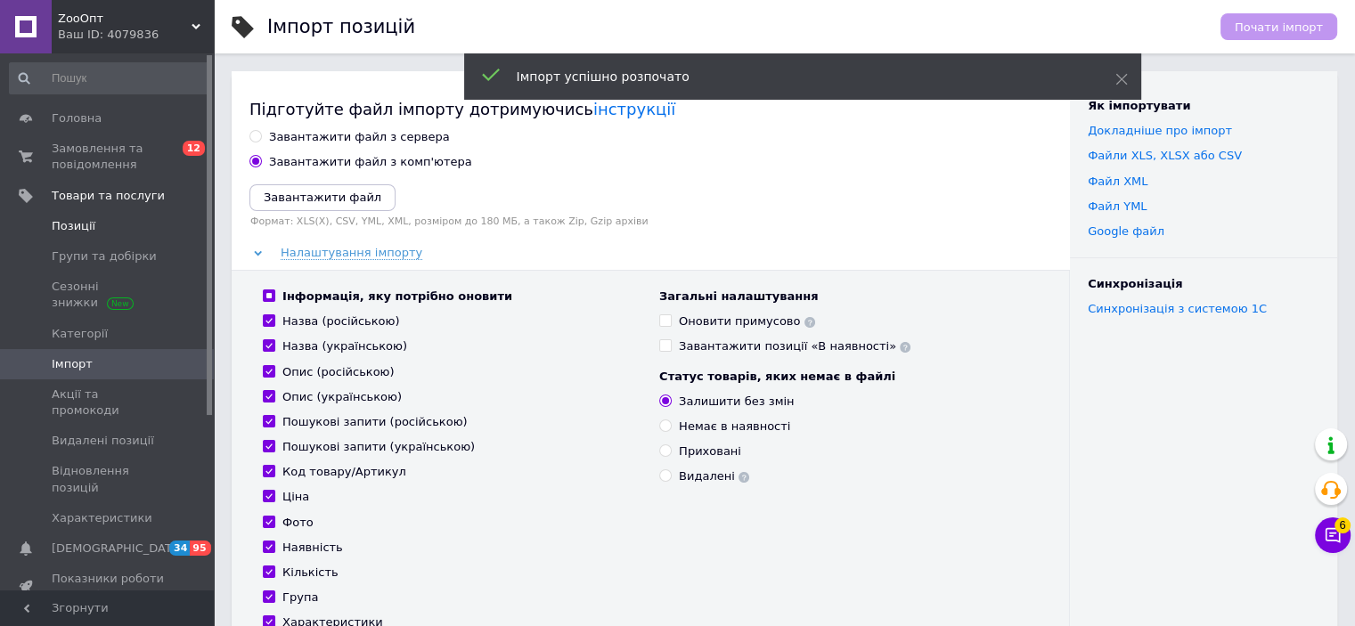
click at [80, 224] on span "Позиції" at bounding box center [74, 226] width 44 height 16
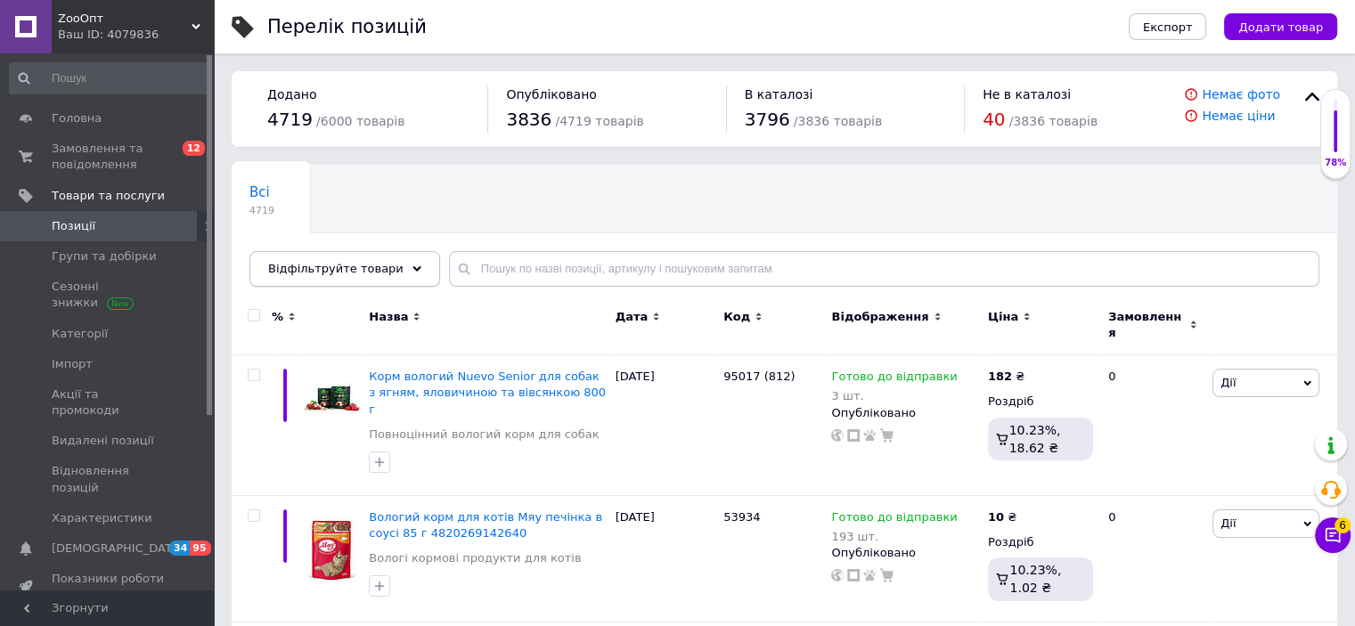
click at [334, 270] on span "Відфільтруйте товари" at bounding box center [335, 268] width 135 height 13
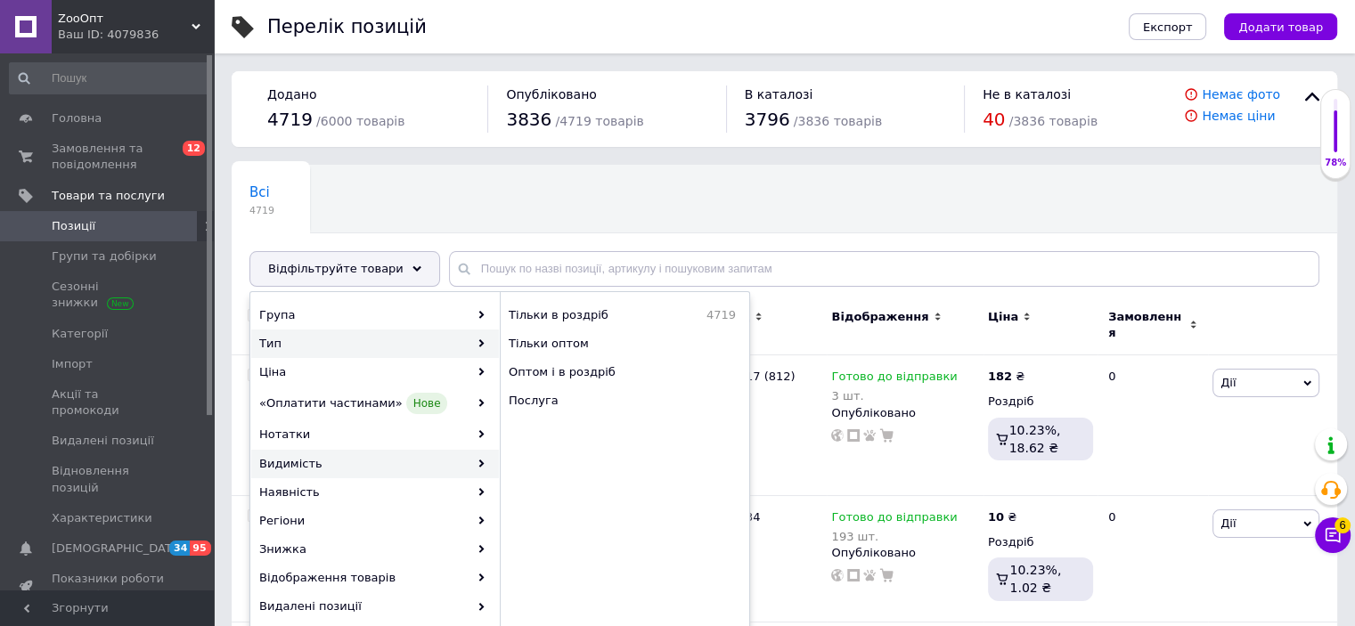
click at [353, 469] on div "Видимість" at bounding box center [375, 464] width 248 height 29
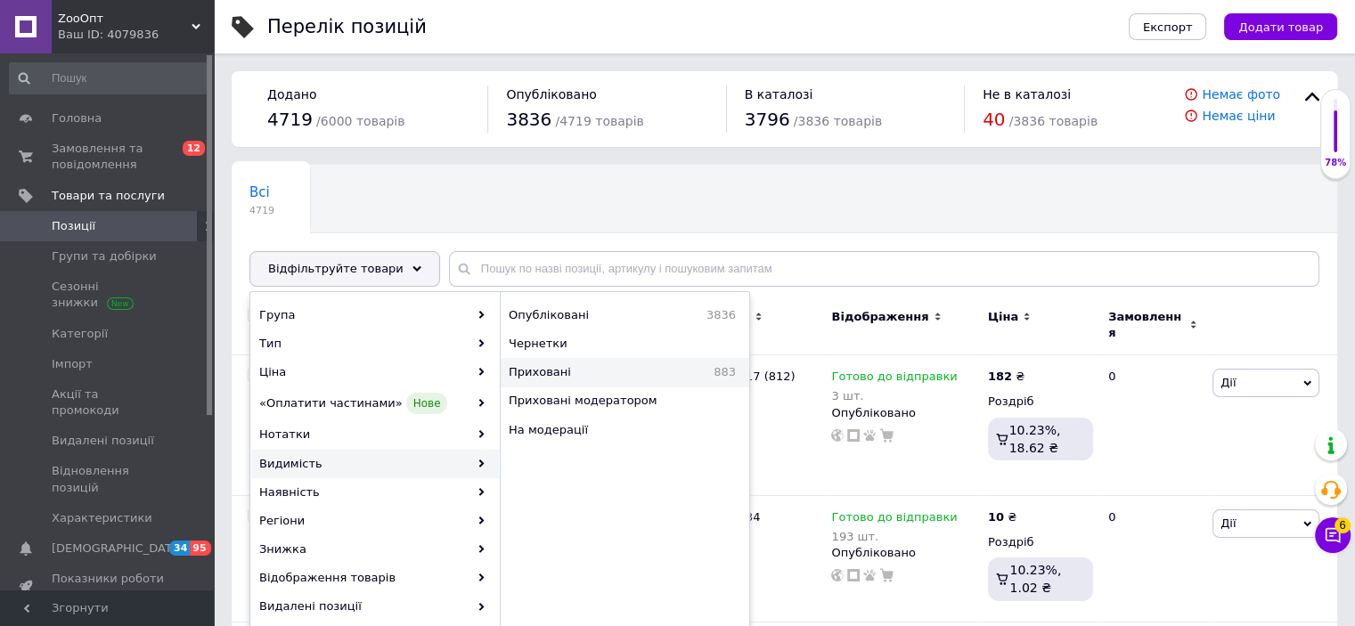
click at [650, 371] on span "Приховані" at bounding box center [584, 372] width 151 height 16
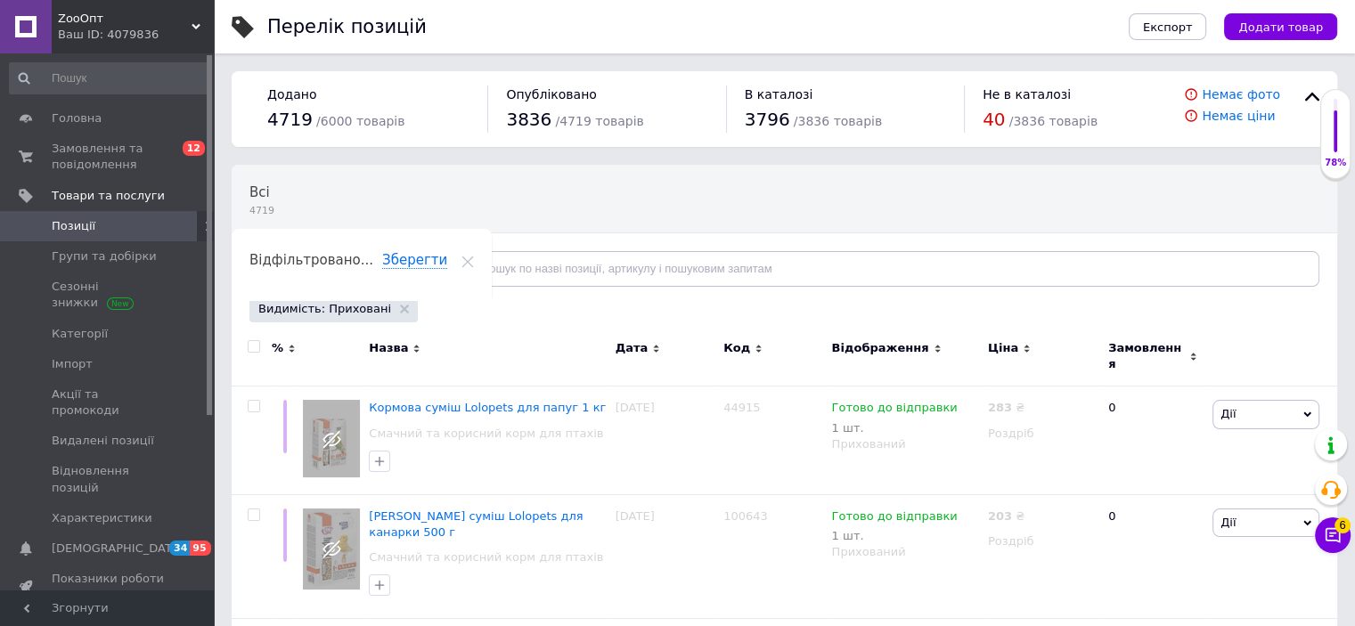
click at [254, 341] on input "checkbox" at bounding box center [254, 347] width 12 height 12
checkbox input "true"
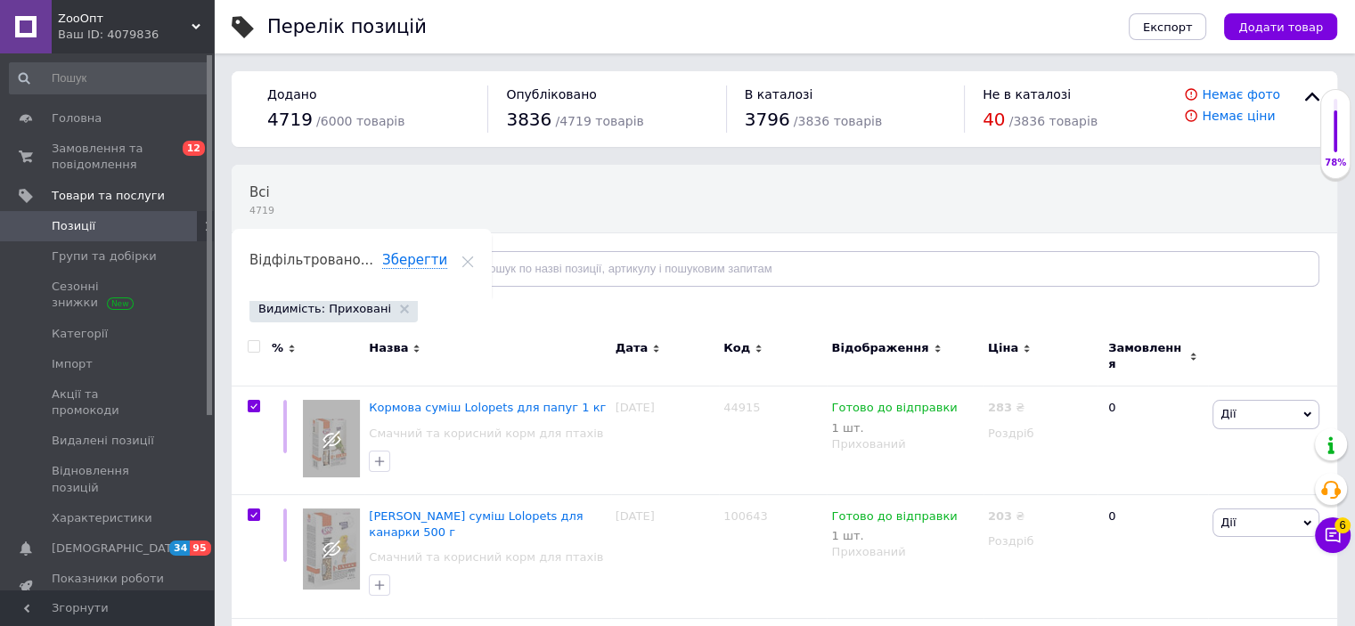
checkbox input "true"
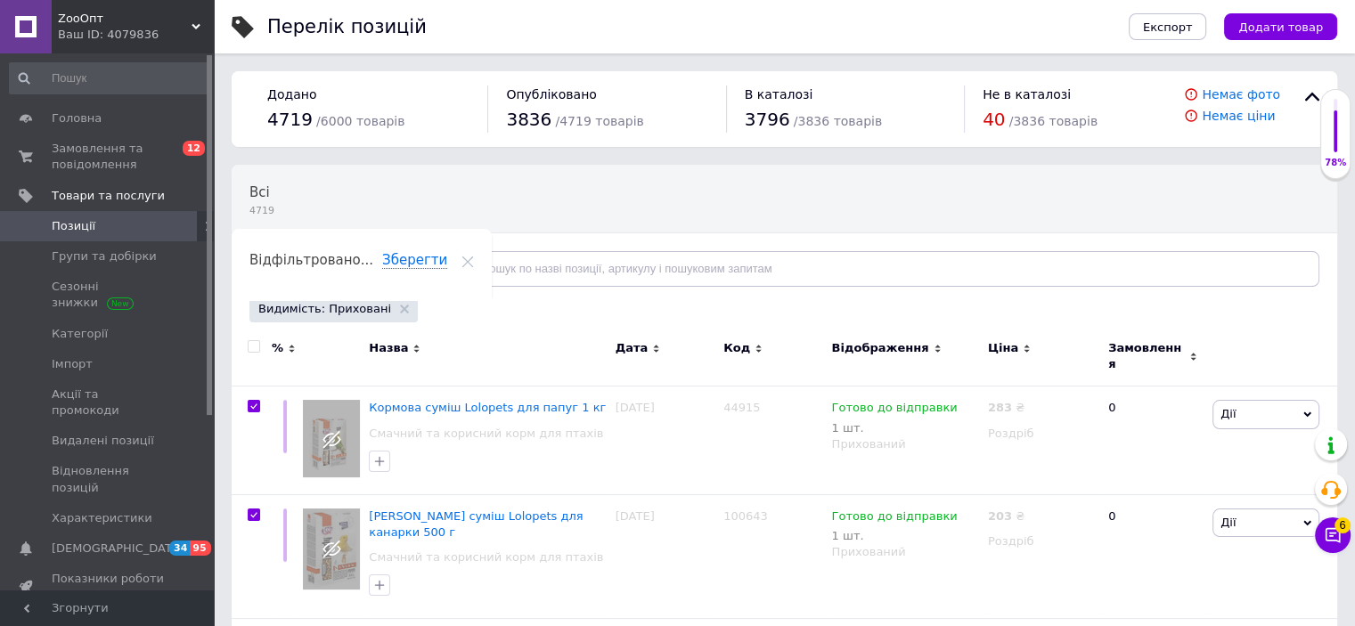
checkbox input "true"
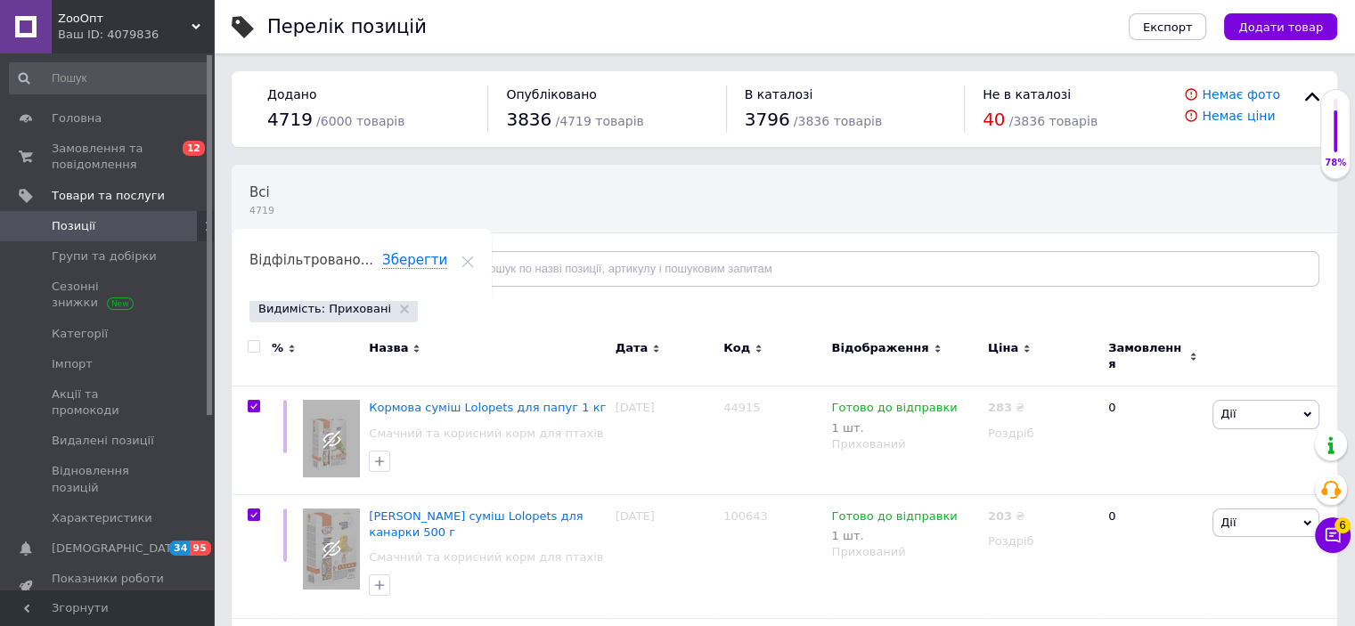
checkbox input "true"
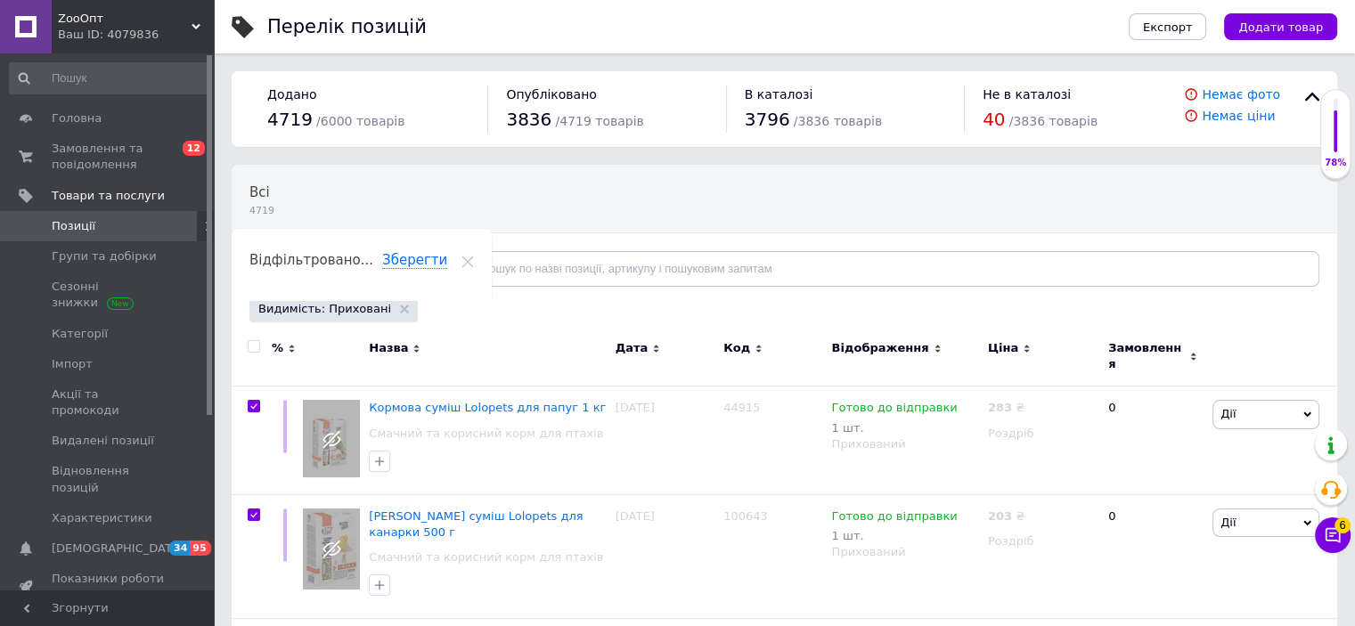
checkbox input "true"
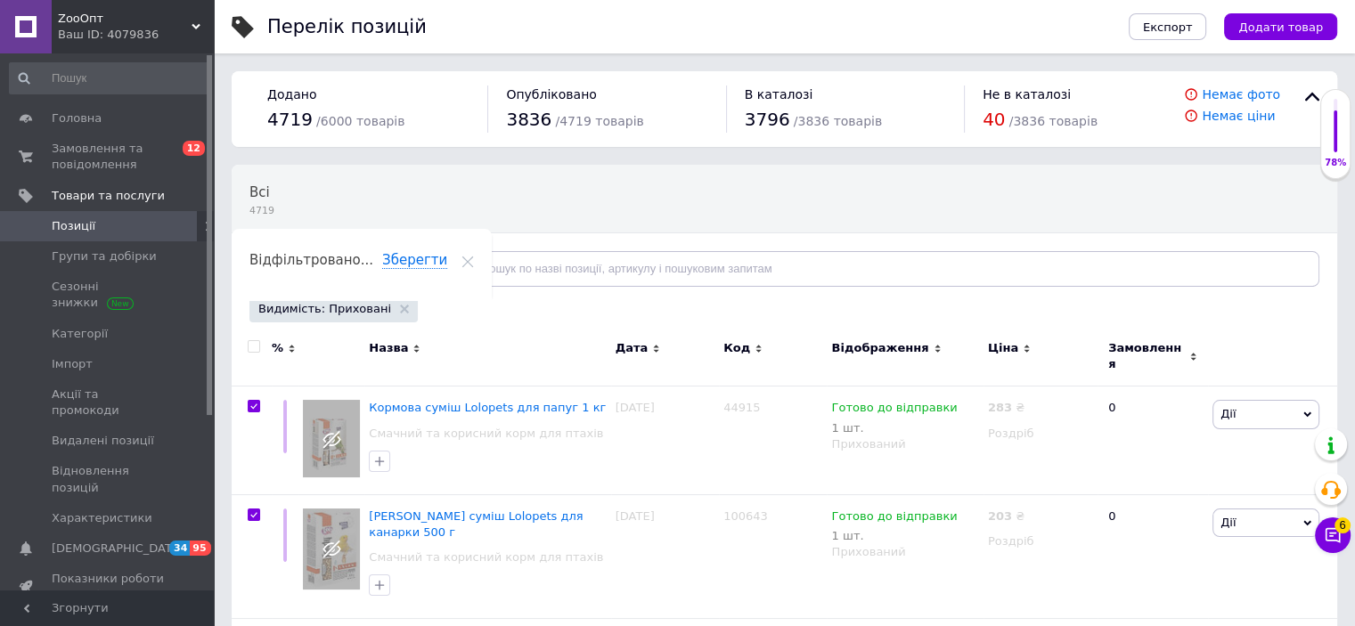
checkbox input "true"
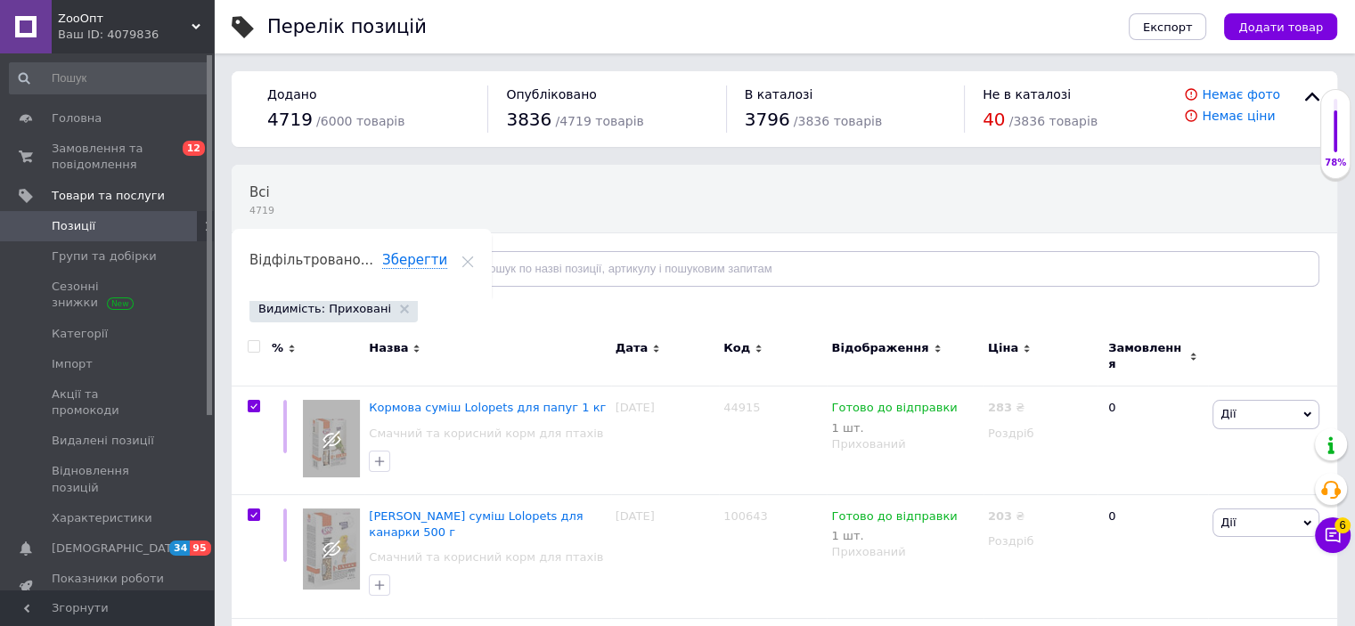
checkbox input "true"
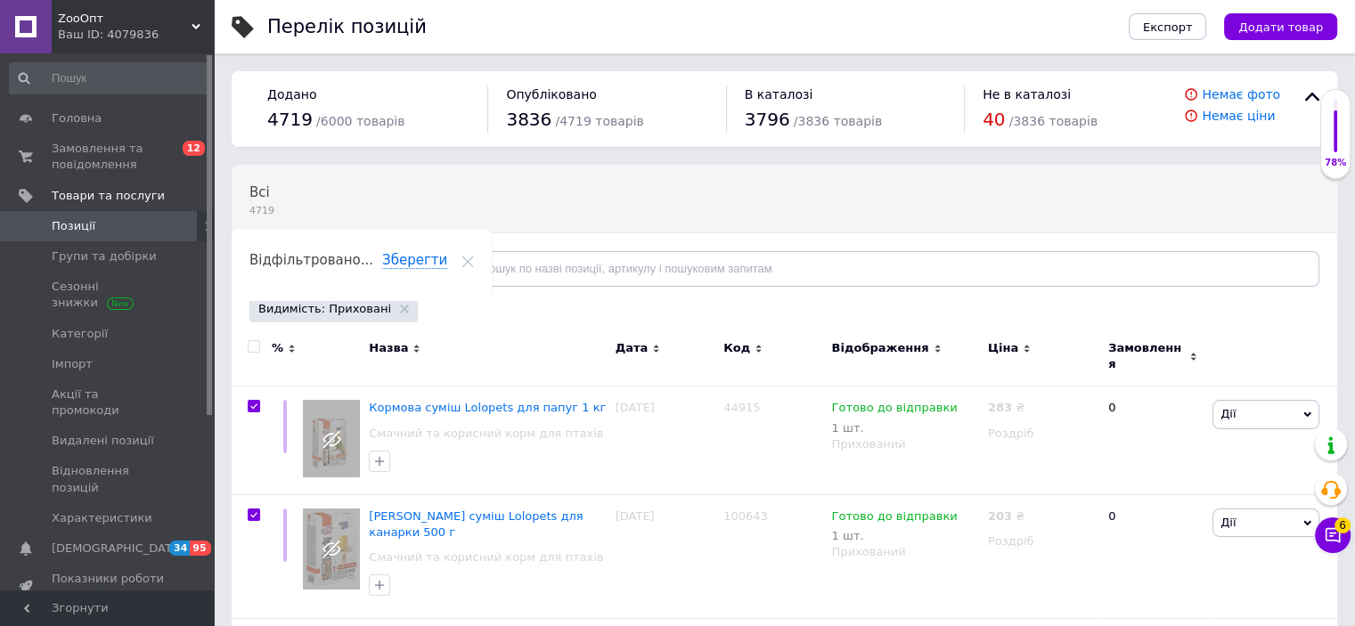
checkbox input "true"
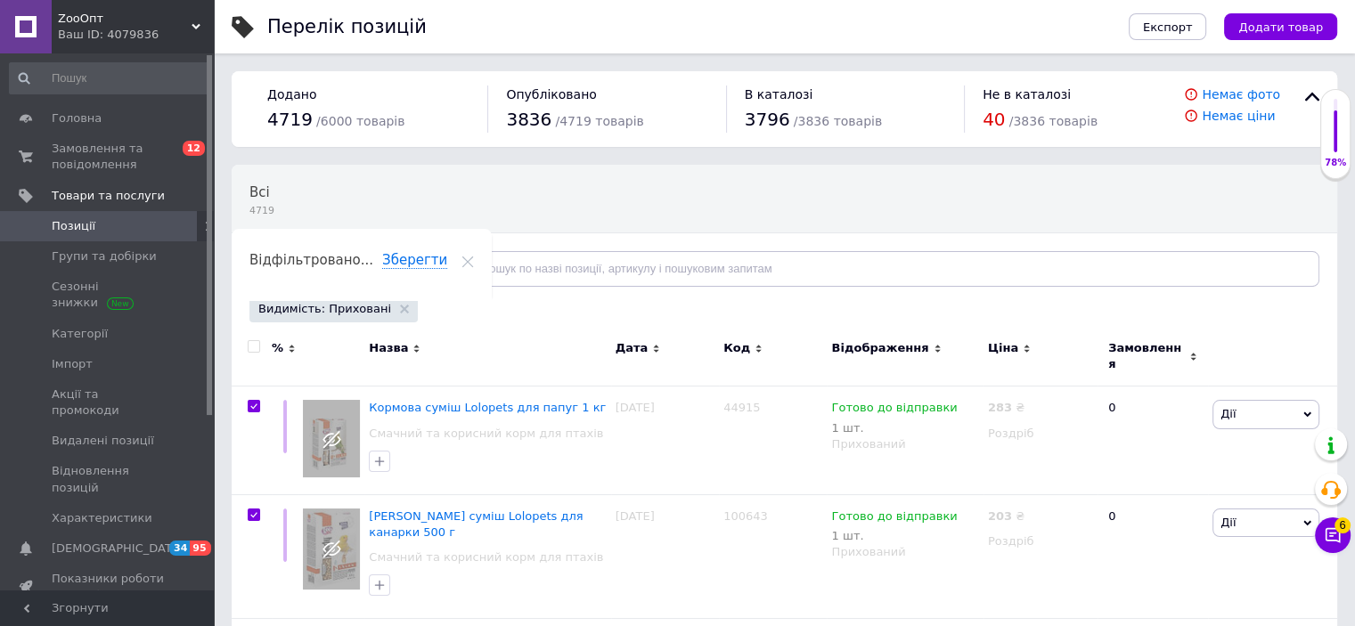
checkbox input "true"
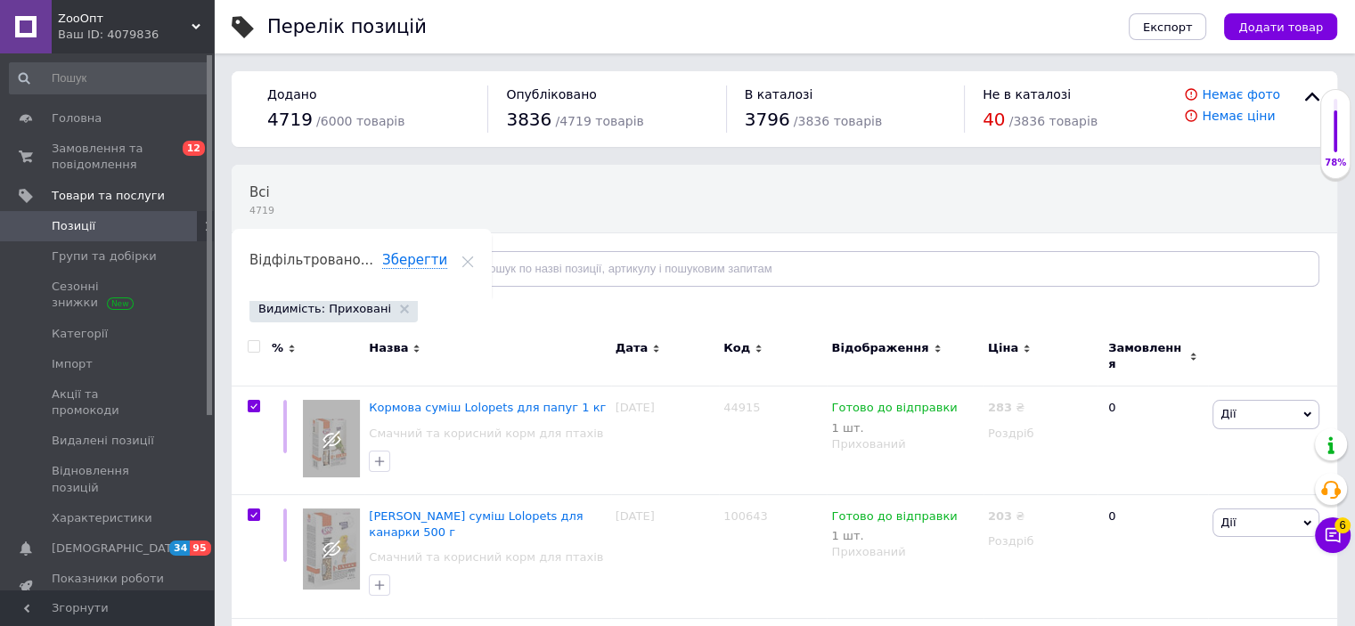
checkbox input "true"
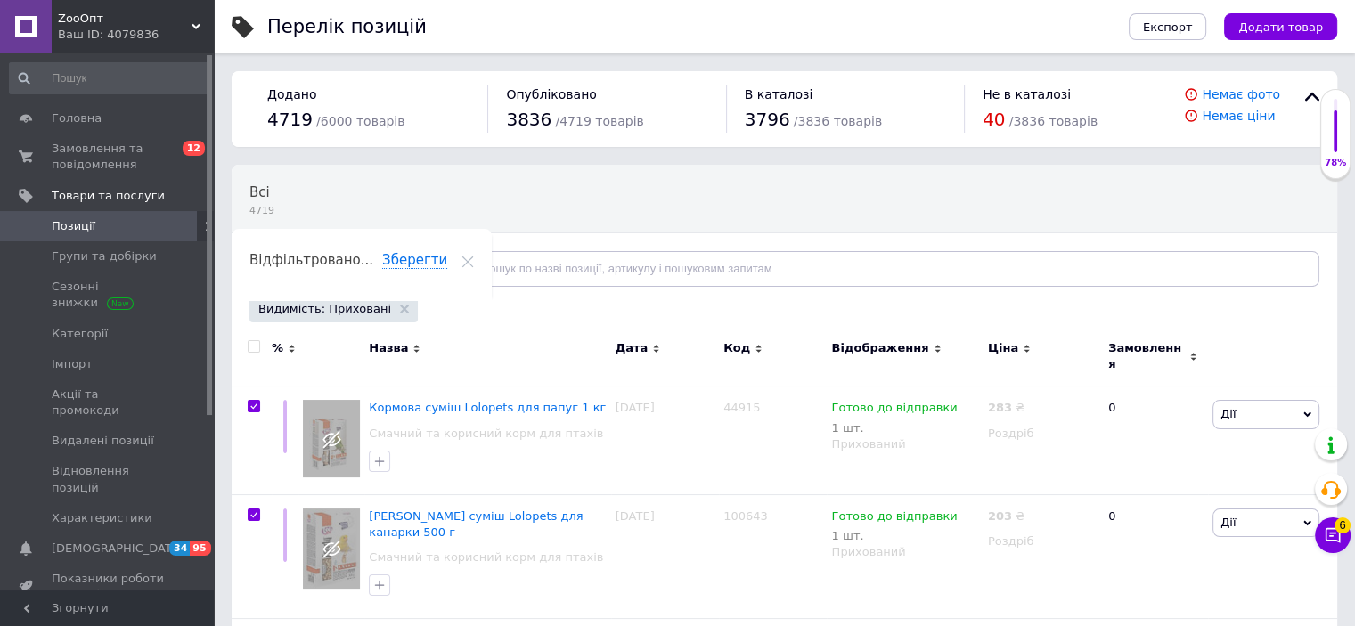
checkbox input "true"
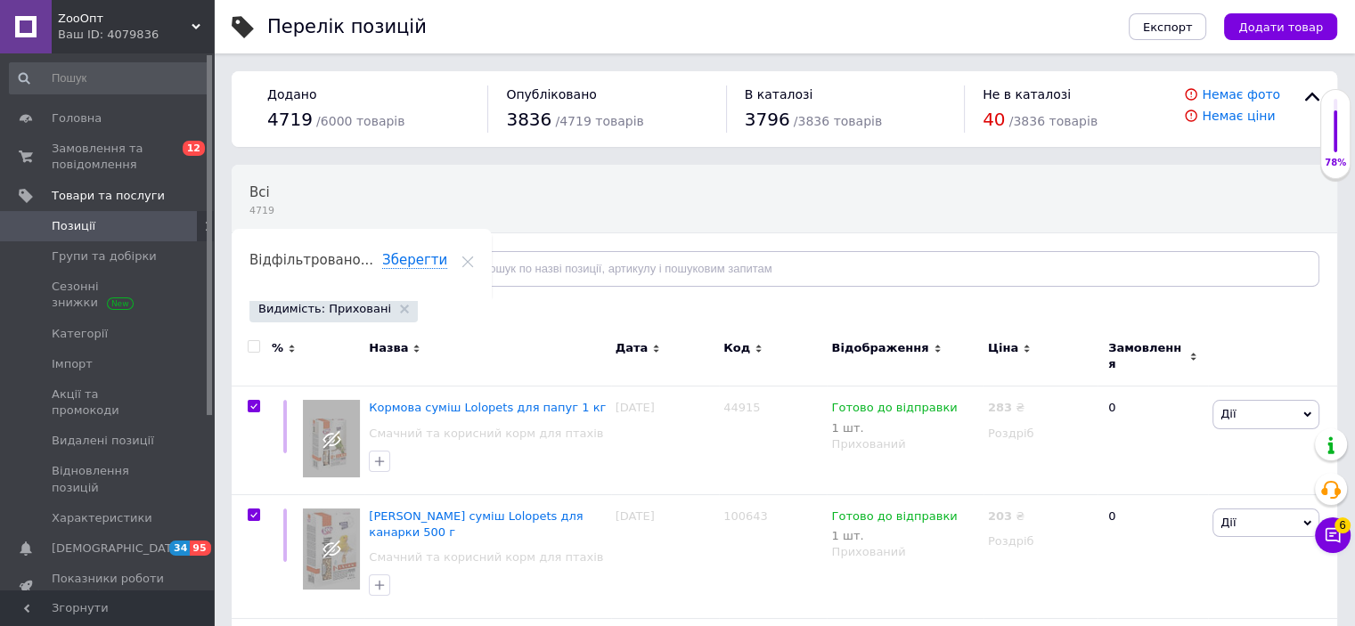
checkbox input "true"
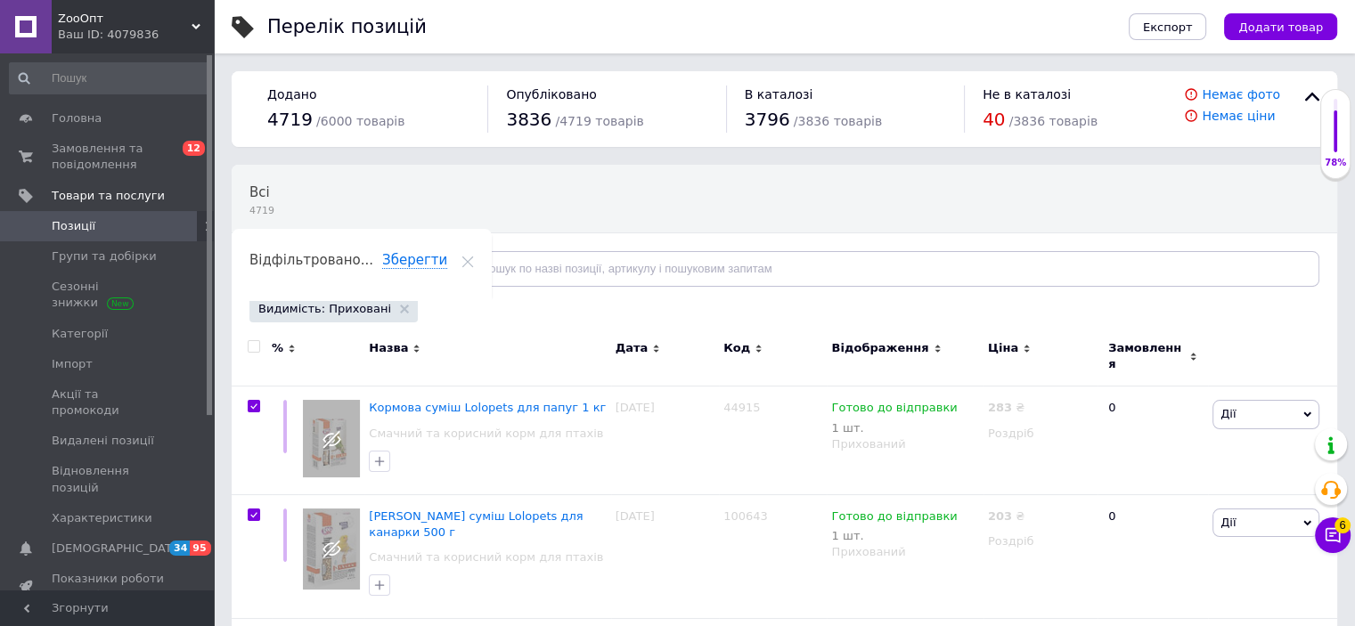
checkbox input "true"
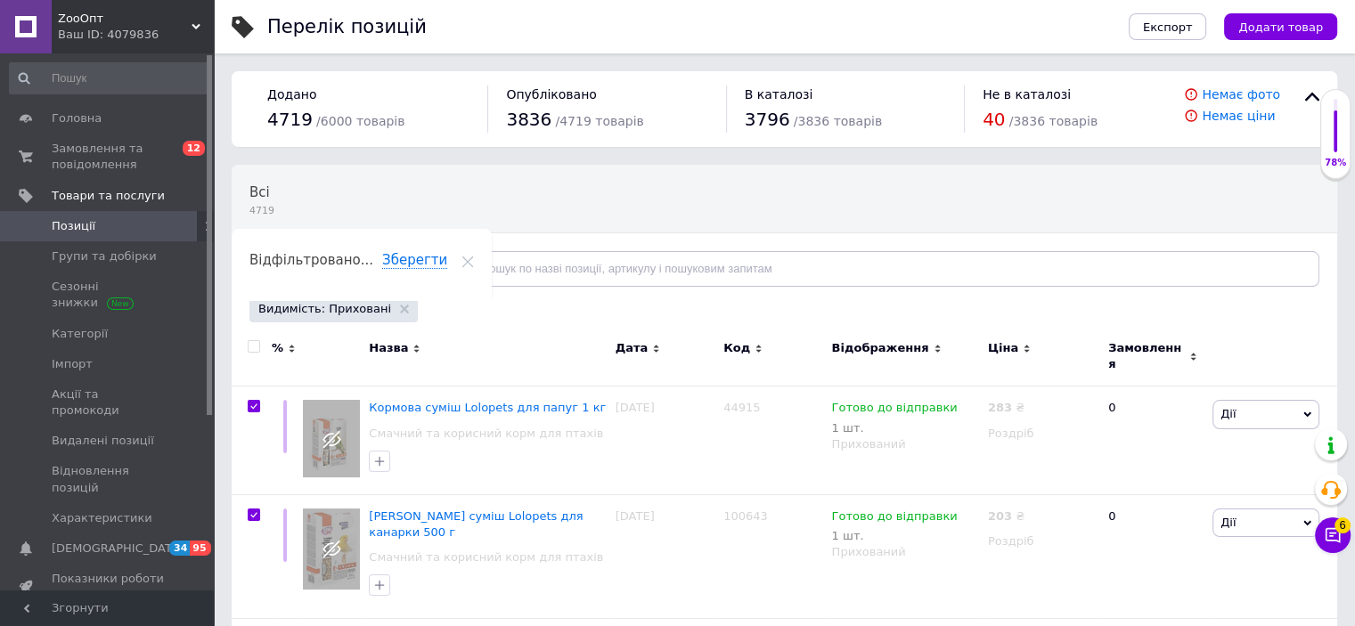
checkbox input "true"
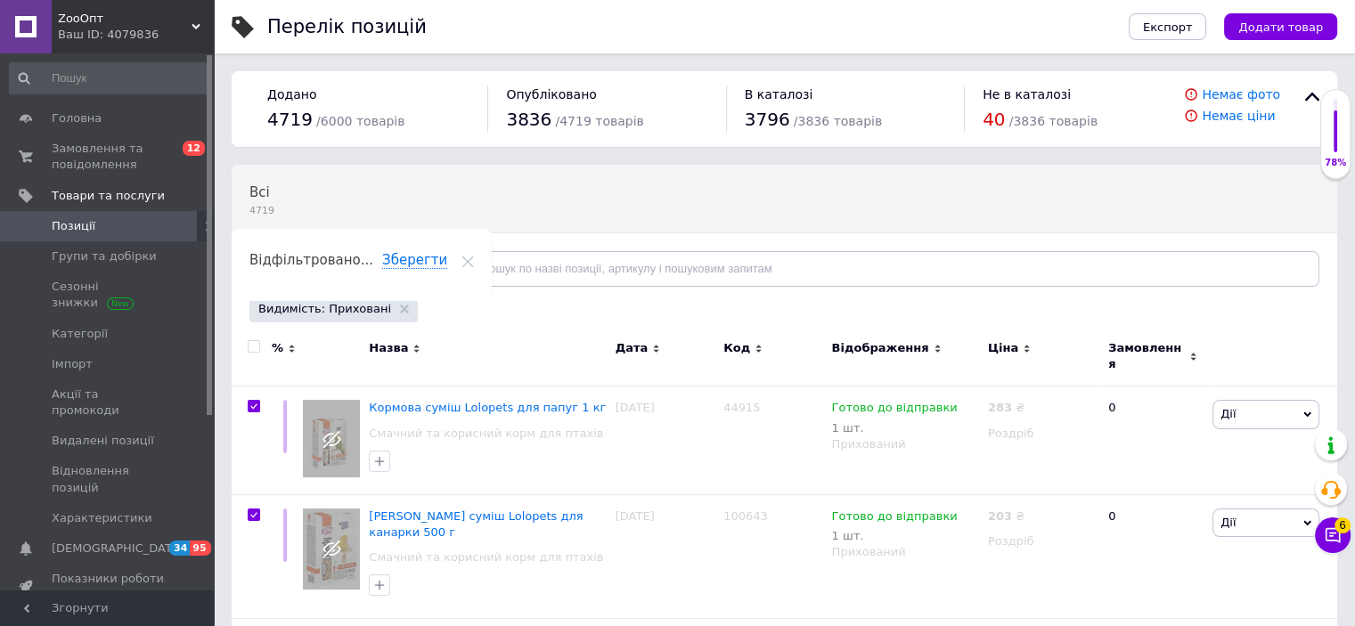
checkbox input "true"
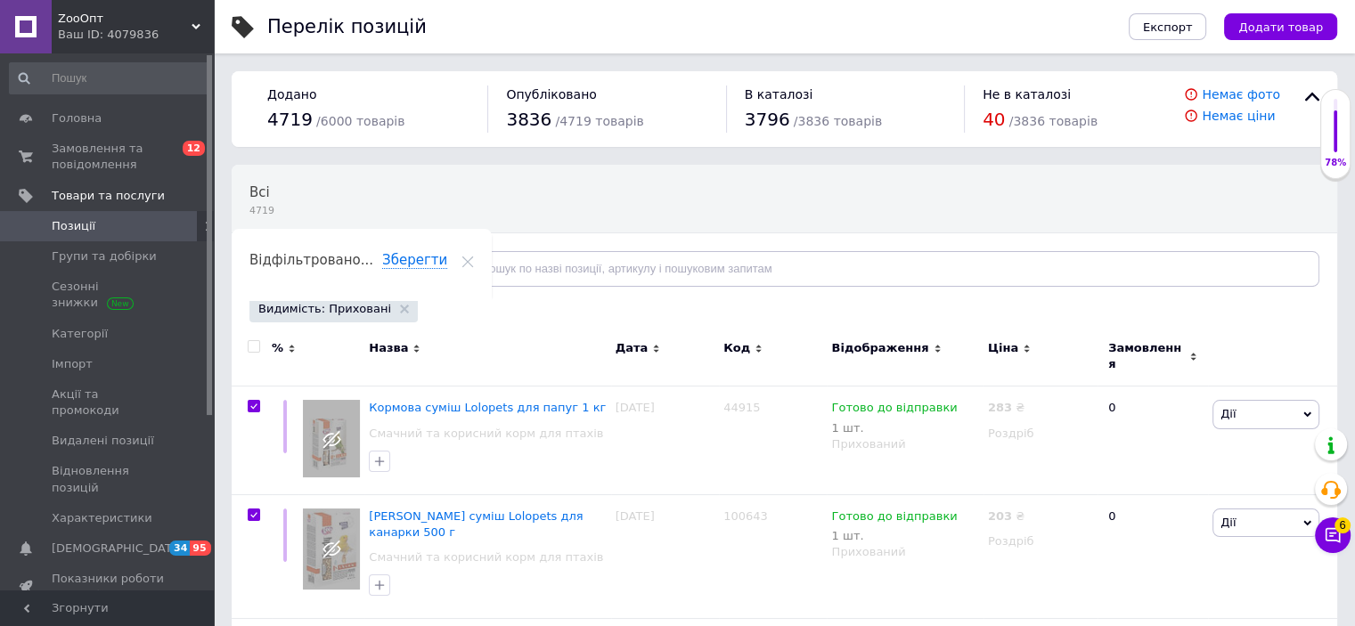
checkbox input "true"
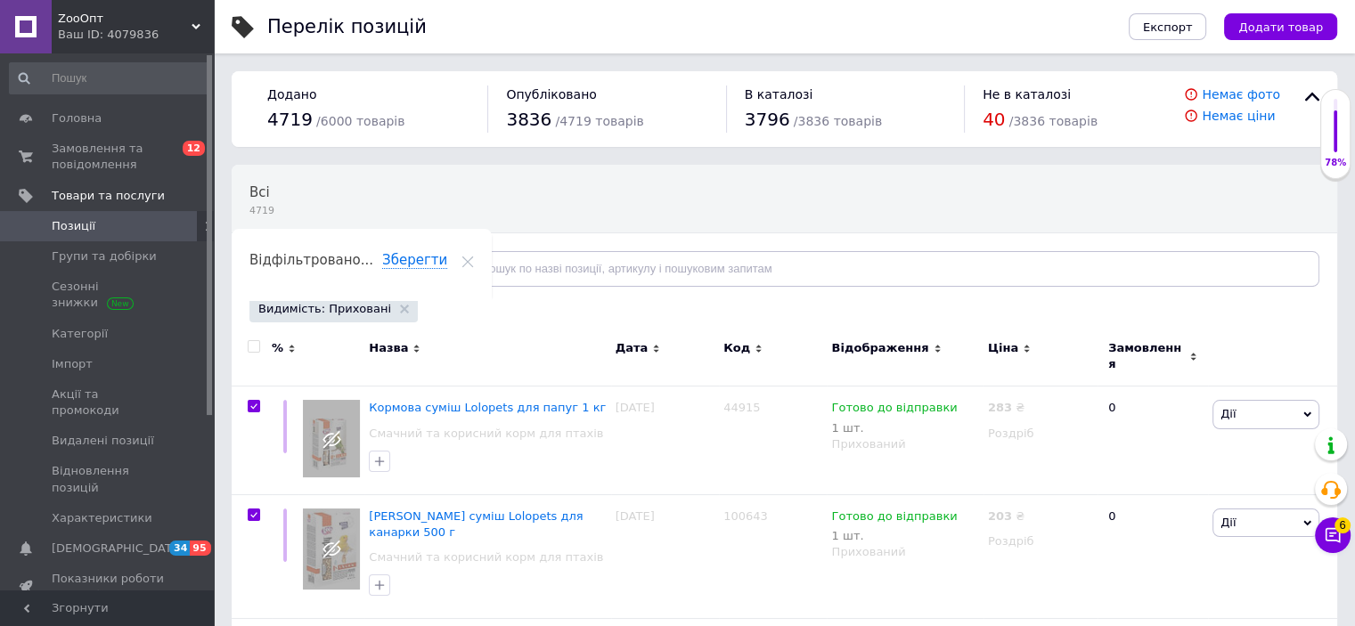
checkbox input "true"
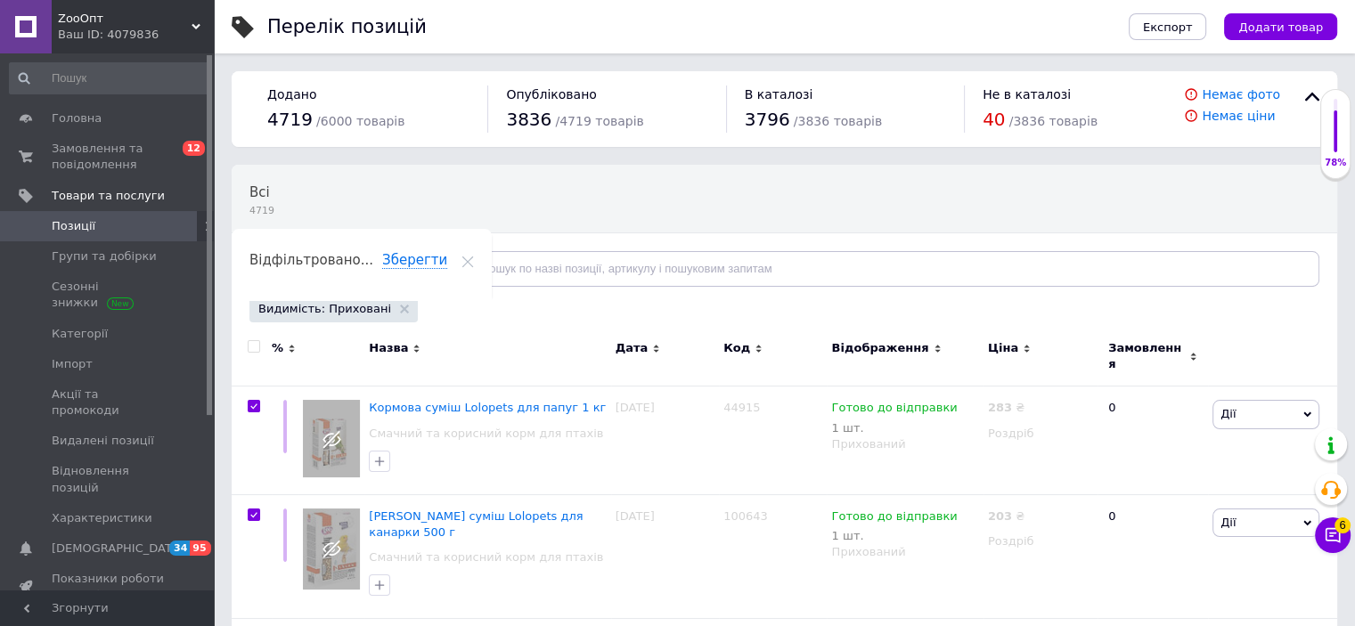
checkbox input "true"
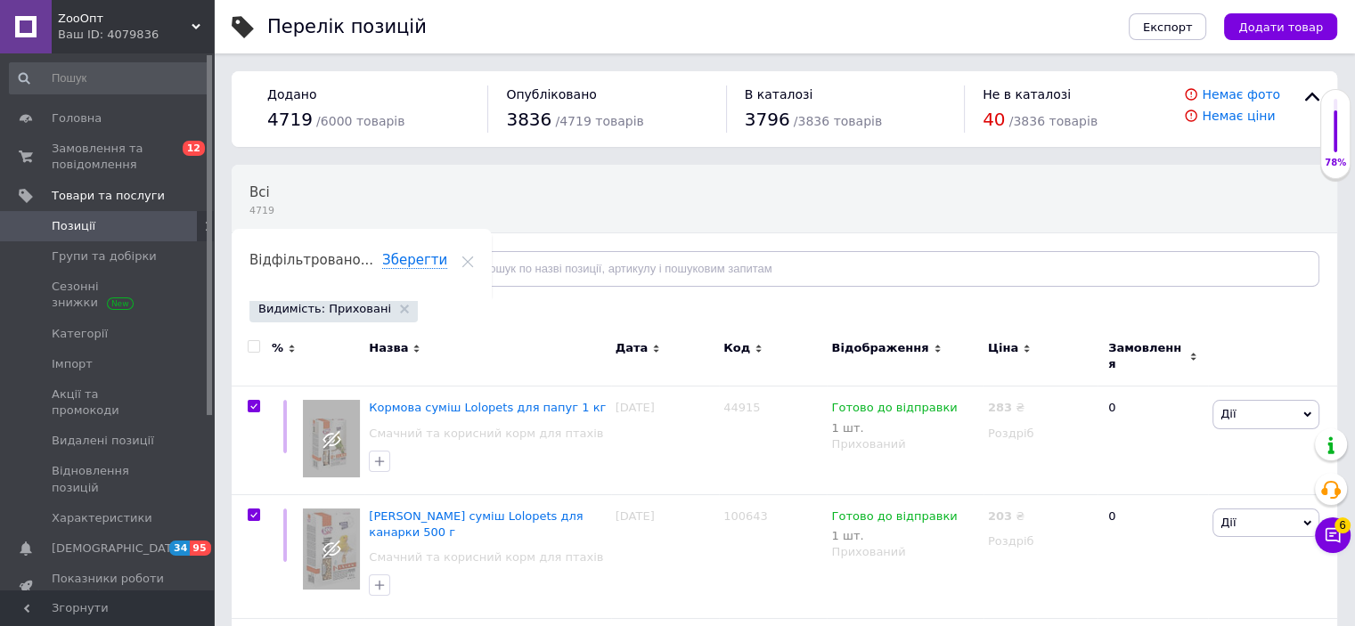
checkbox input "true"
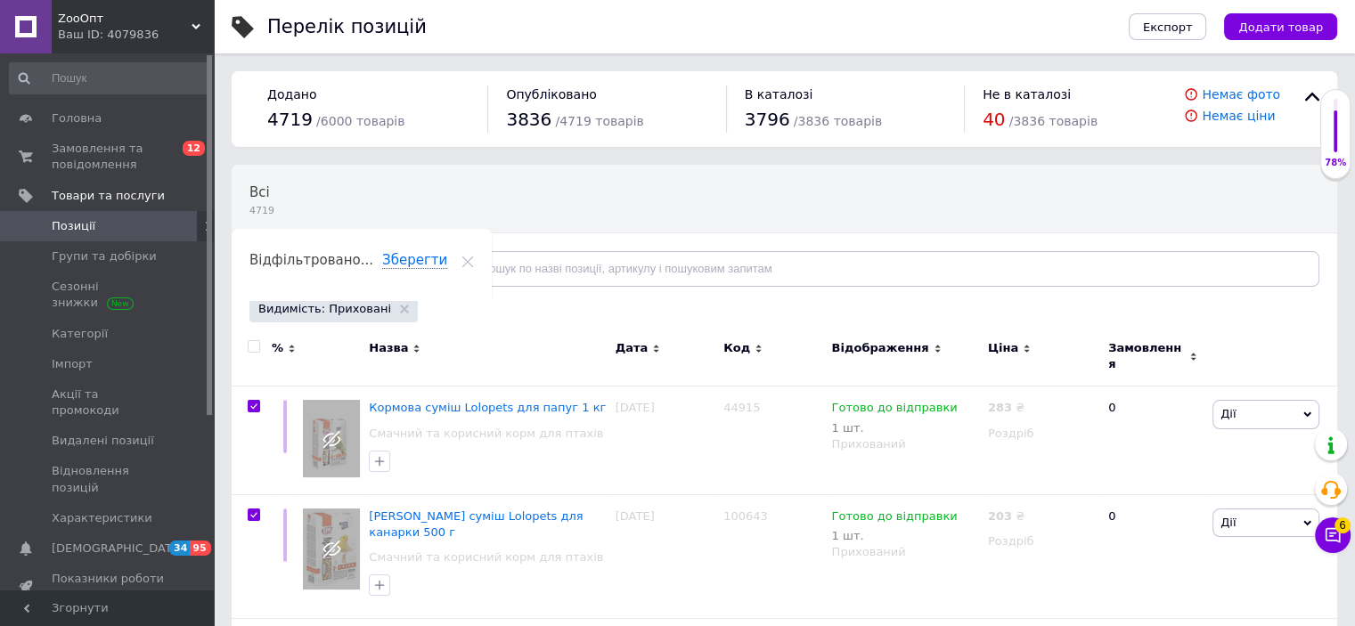
checkbox input "true"
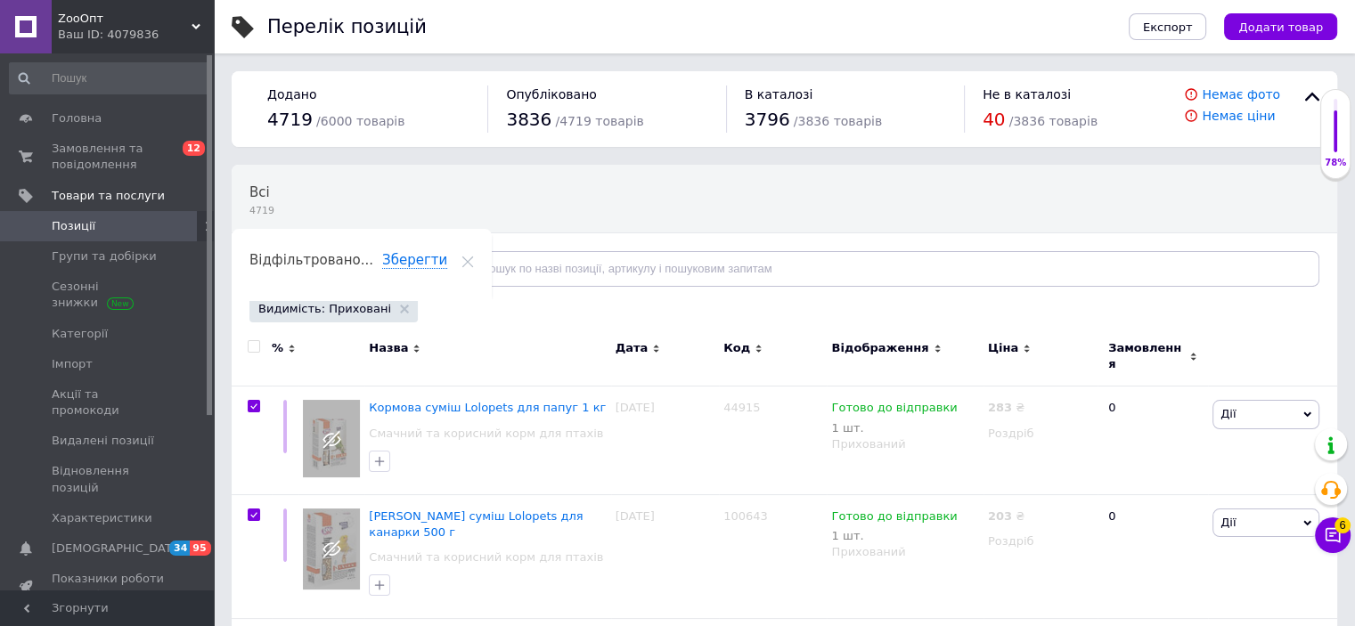
checkbox input "true"
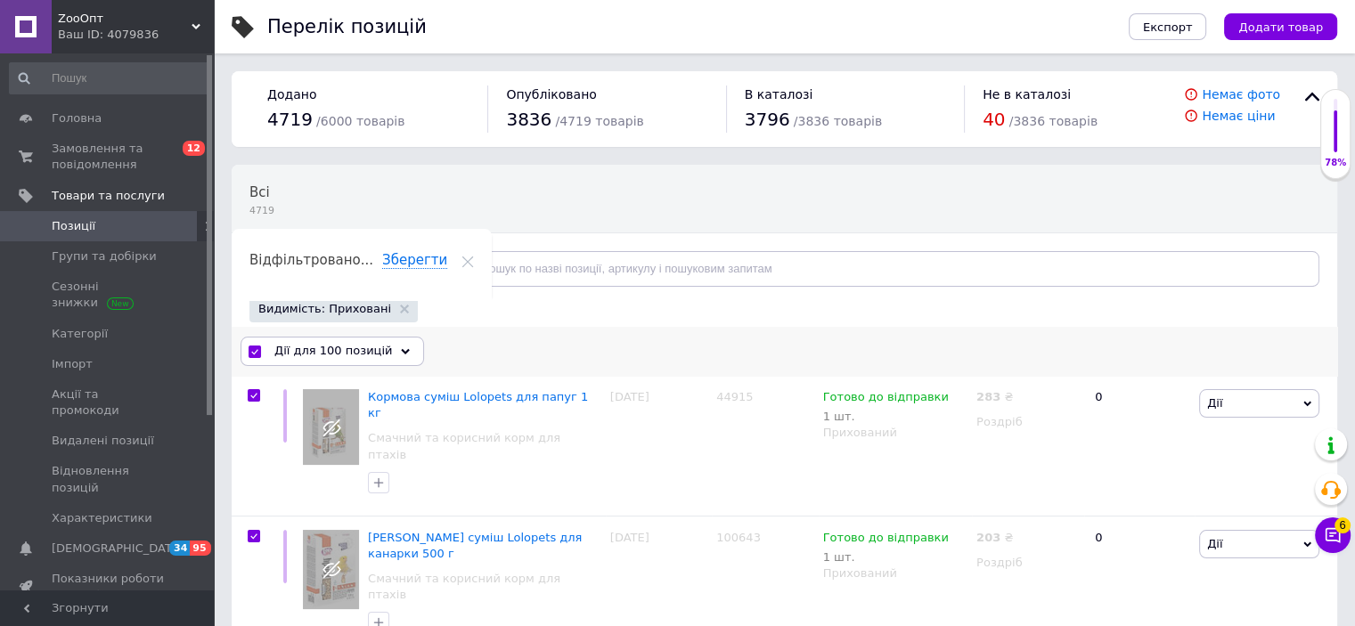
click at [337, 348] on span "Дії для 100 позицій" at bounding box center [333, 351] width 118 height 16
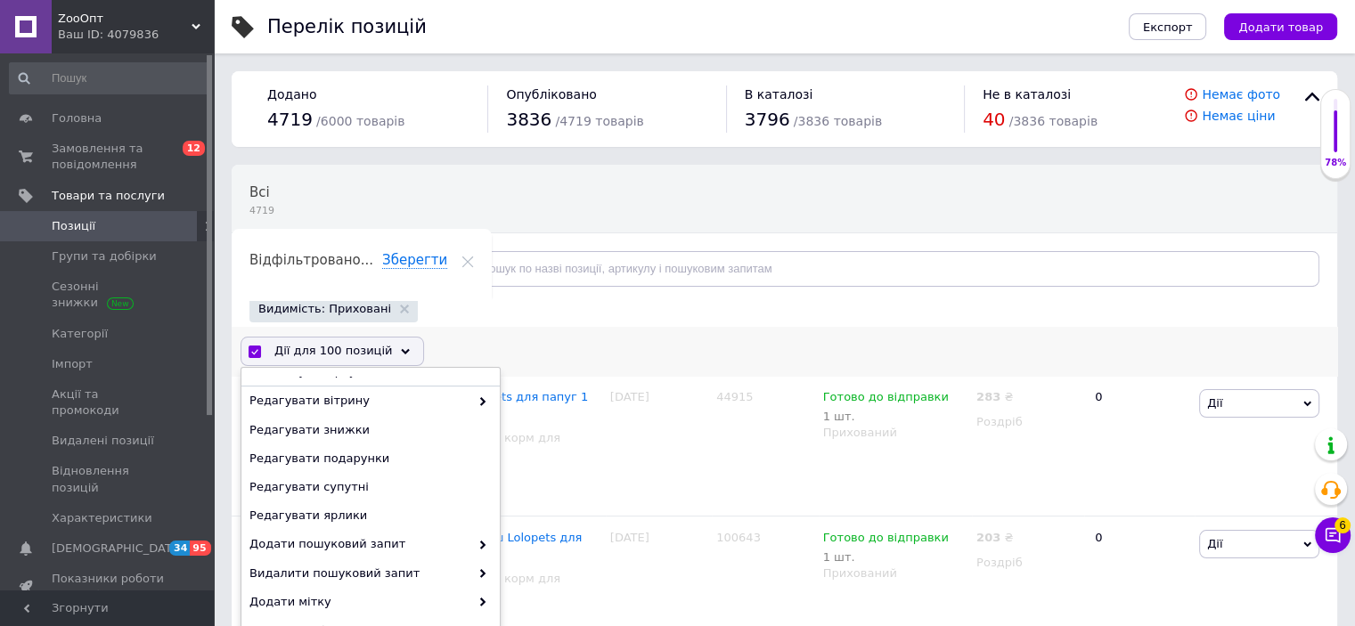
scroll to position [267, 0]
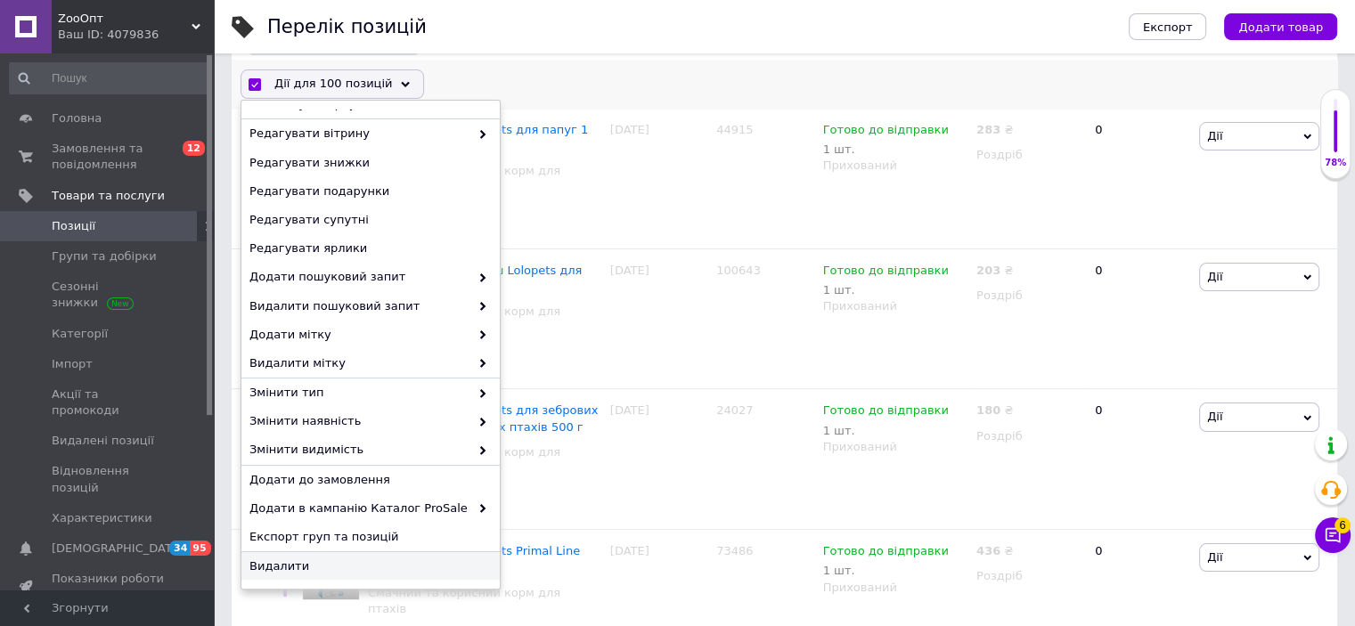
click at [343, 559] on span "Видалити" at bounding box center [369, 567] width 238 height 16
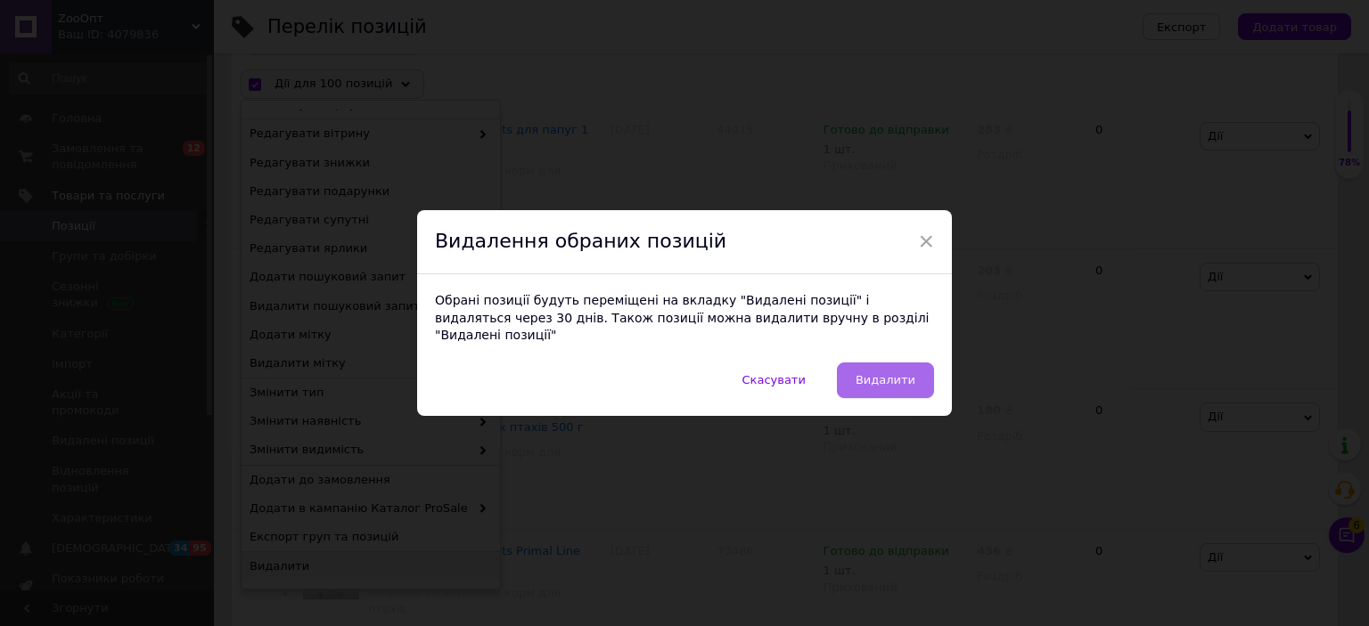
click at [870, 363] on button "Видалити" at bounding box center [885, 381] width 97 height 36
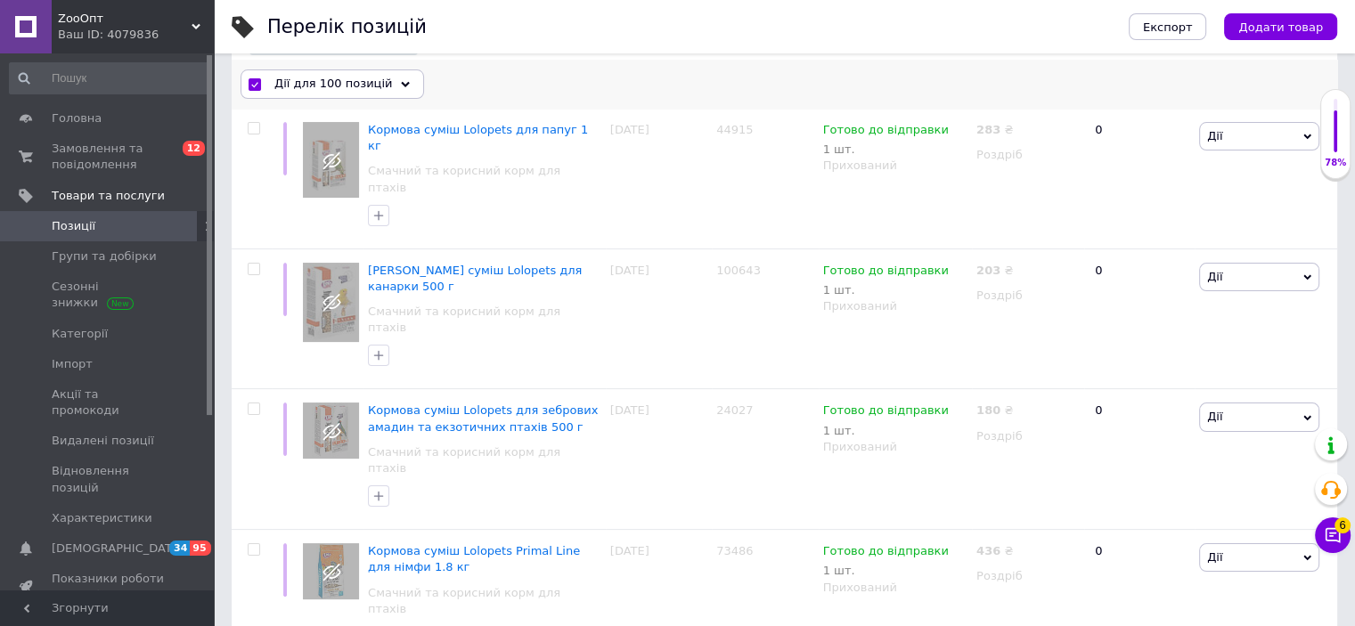
checkbox input "false"
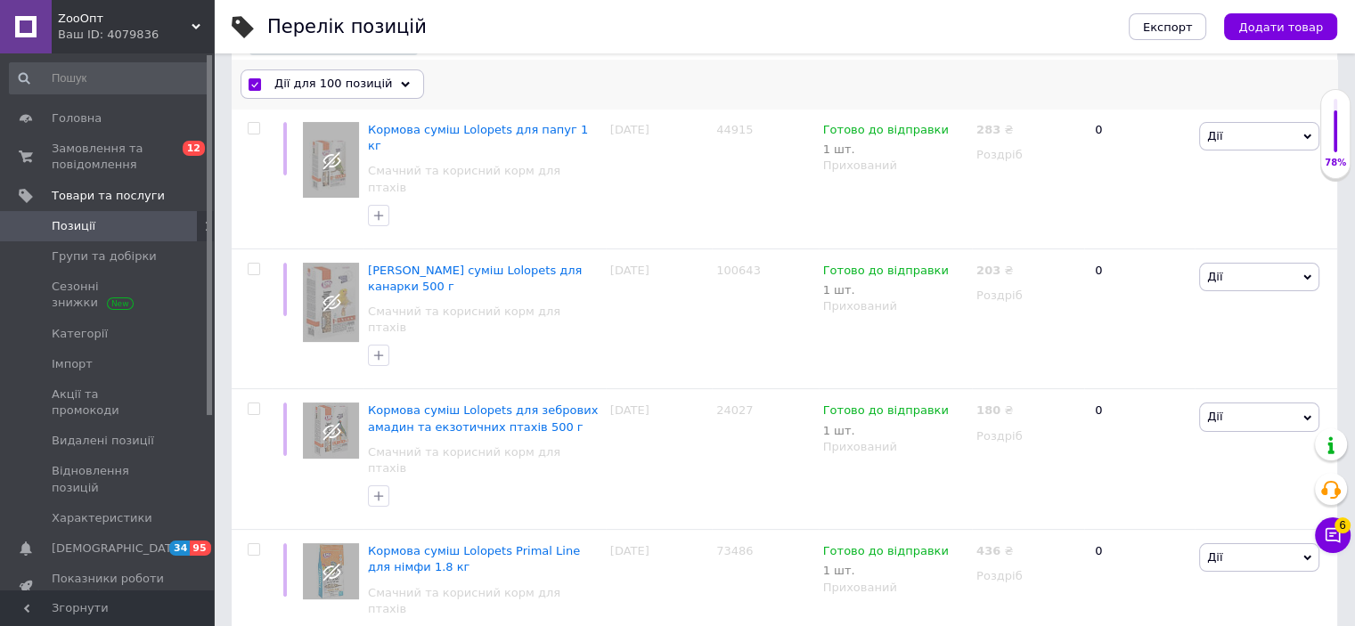
checkbox input "false"
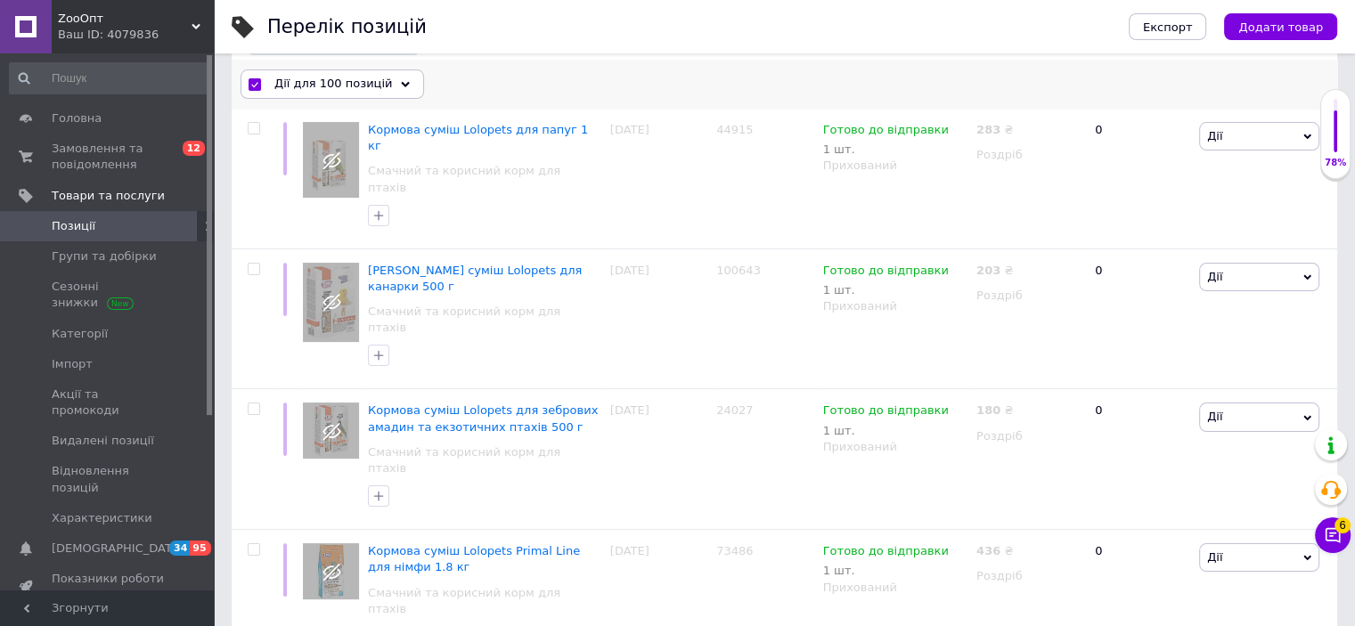
checkbox input "false"
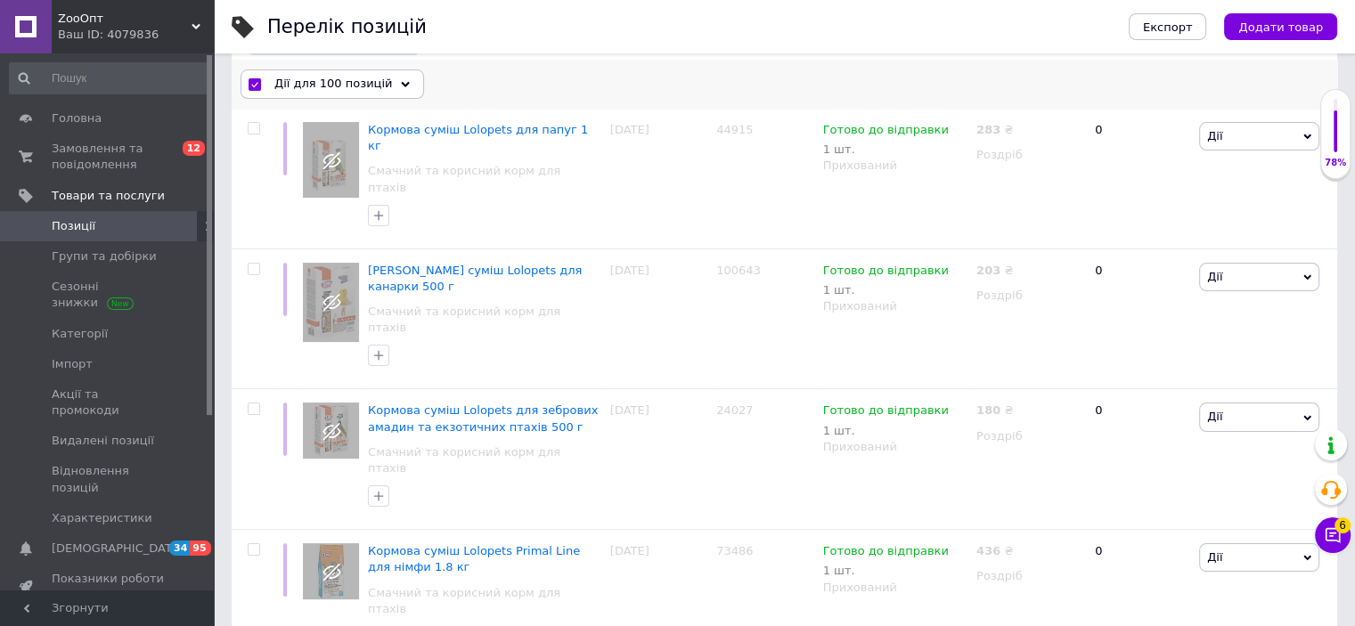
checkbox input "false"
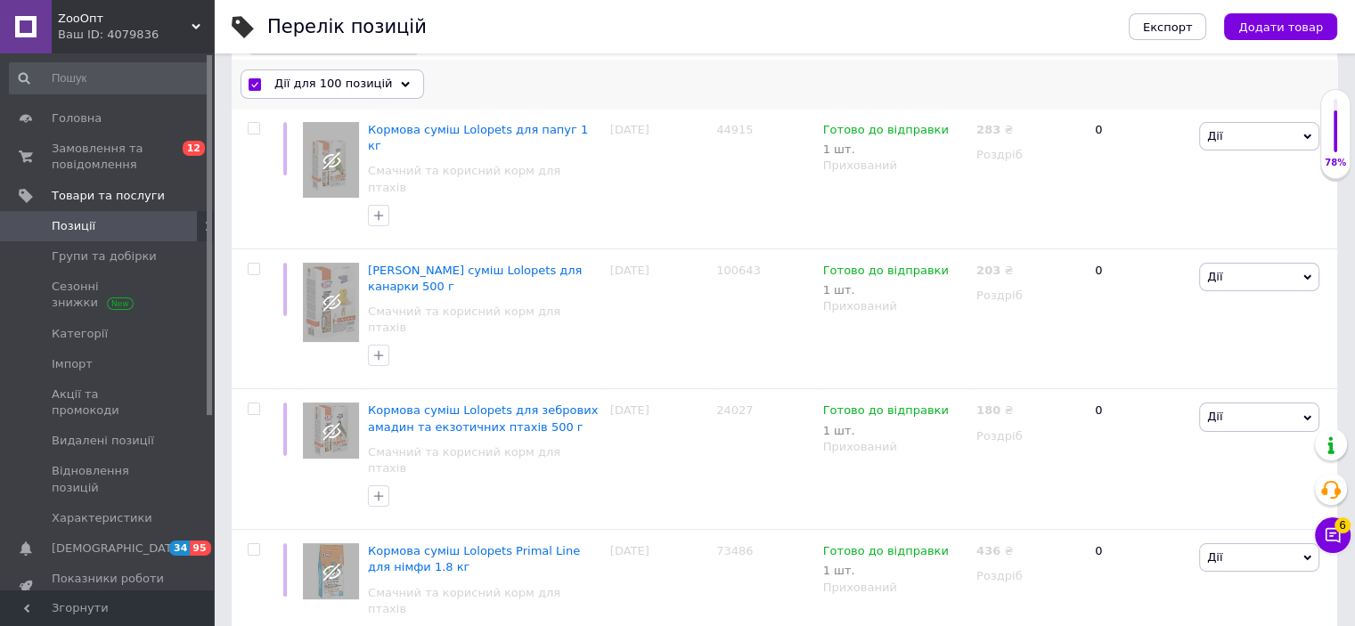
checkbox input "false"
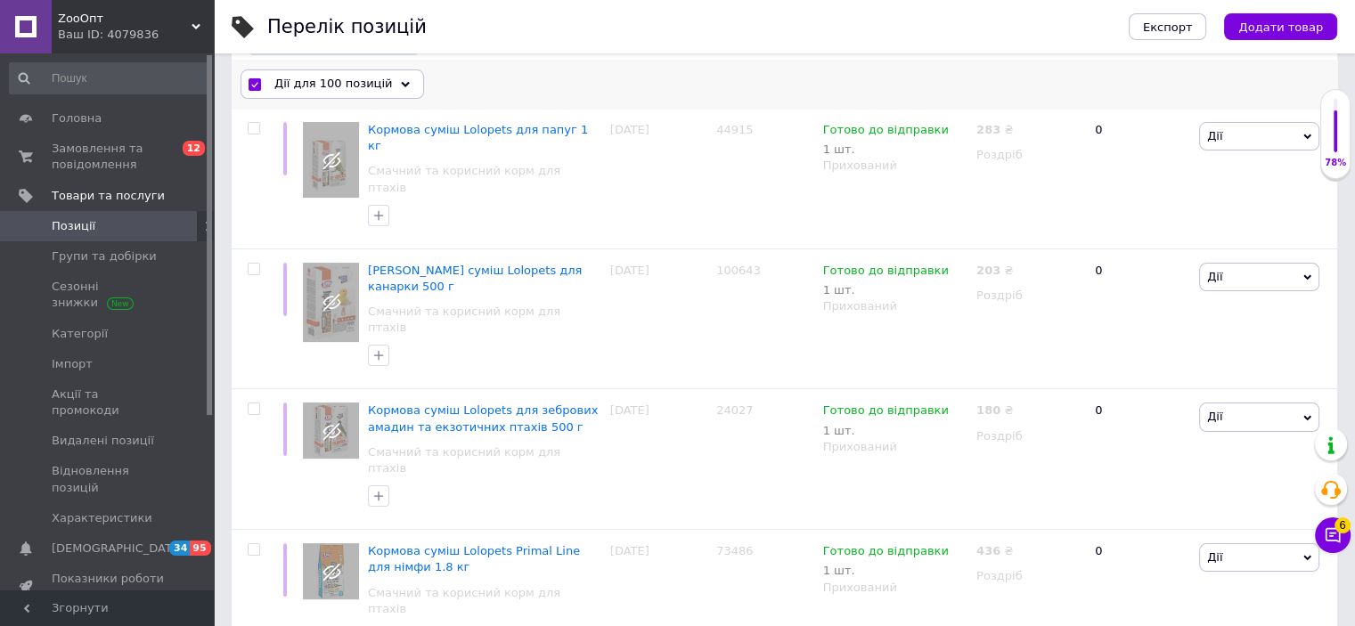
checkbox input "false"
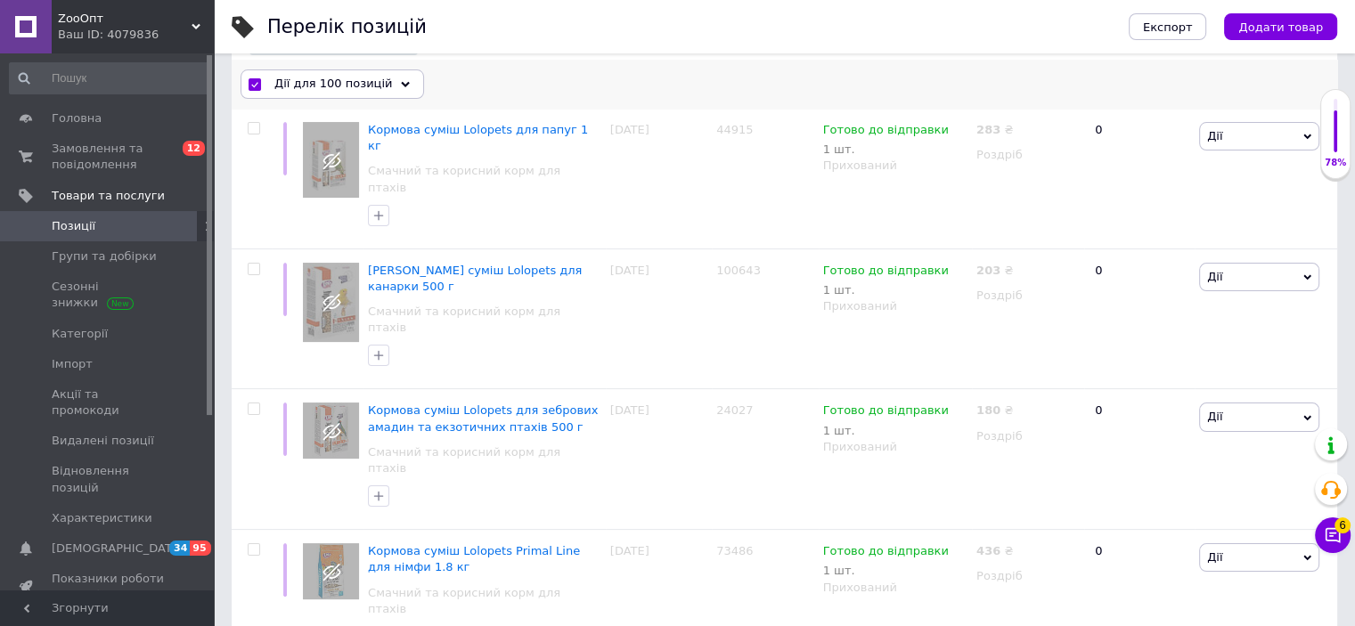
checkbox input "false"
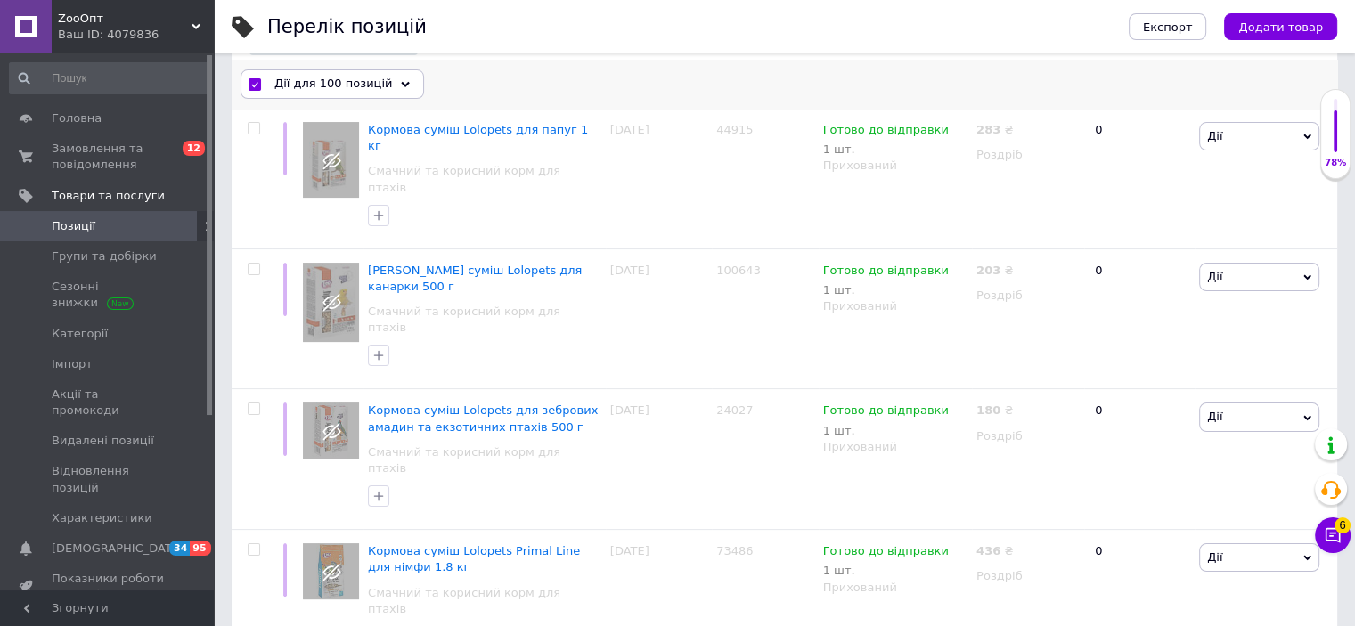
checkbox input "false"
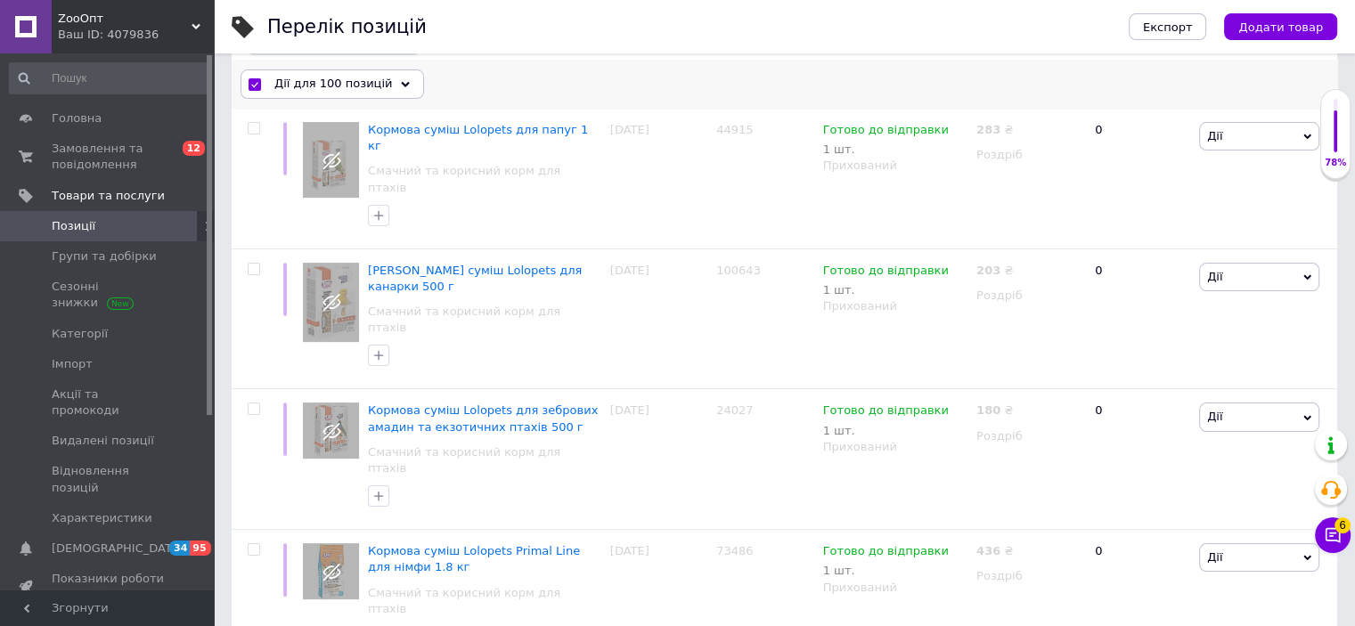
checkbox input "false"
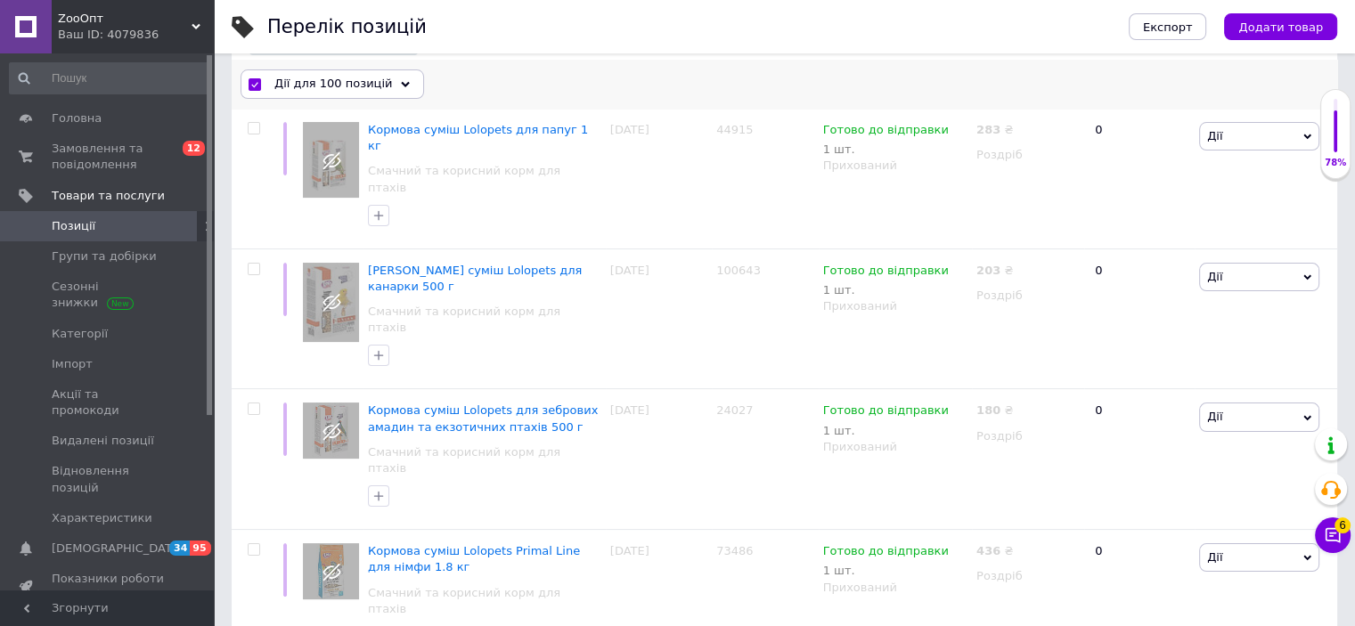
checkbox input "false"
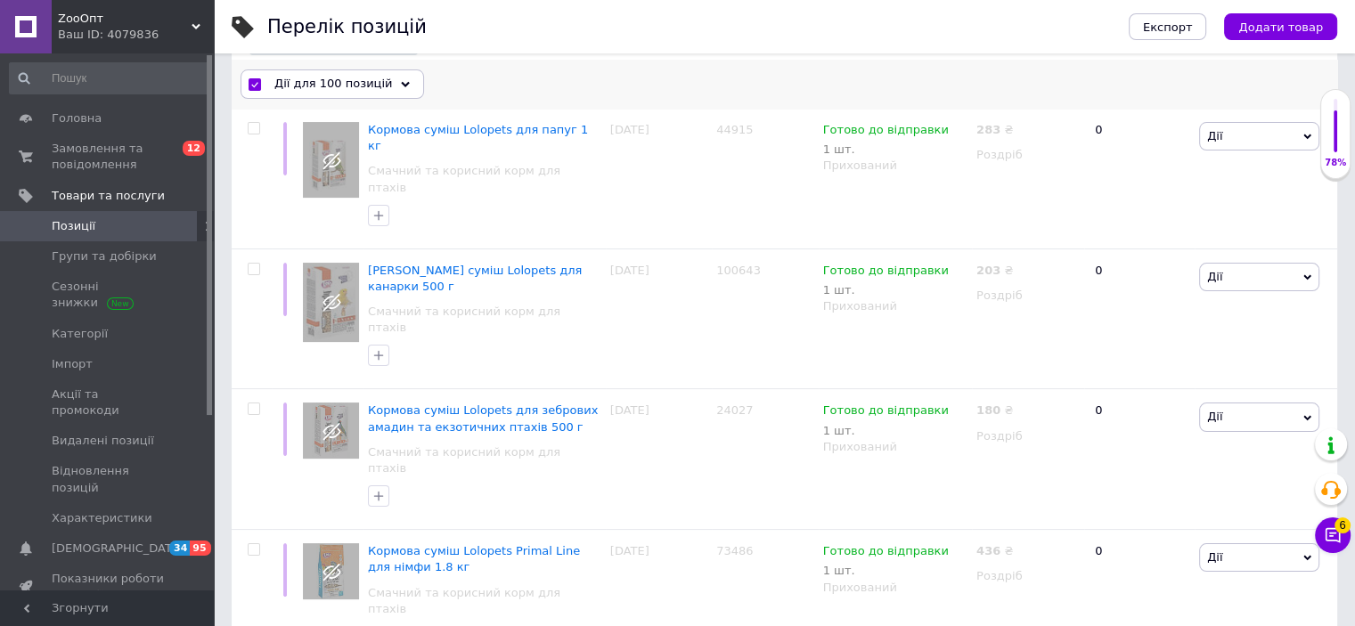
checkbox input "false"
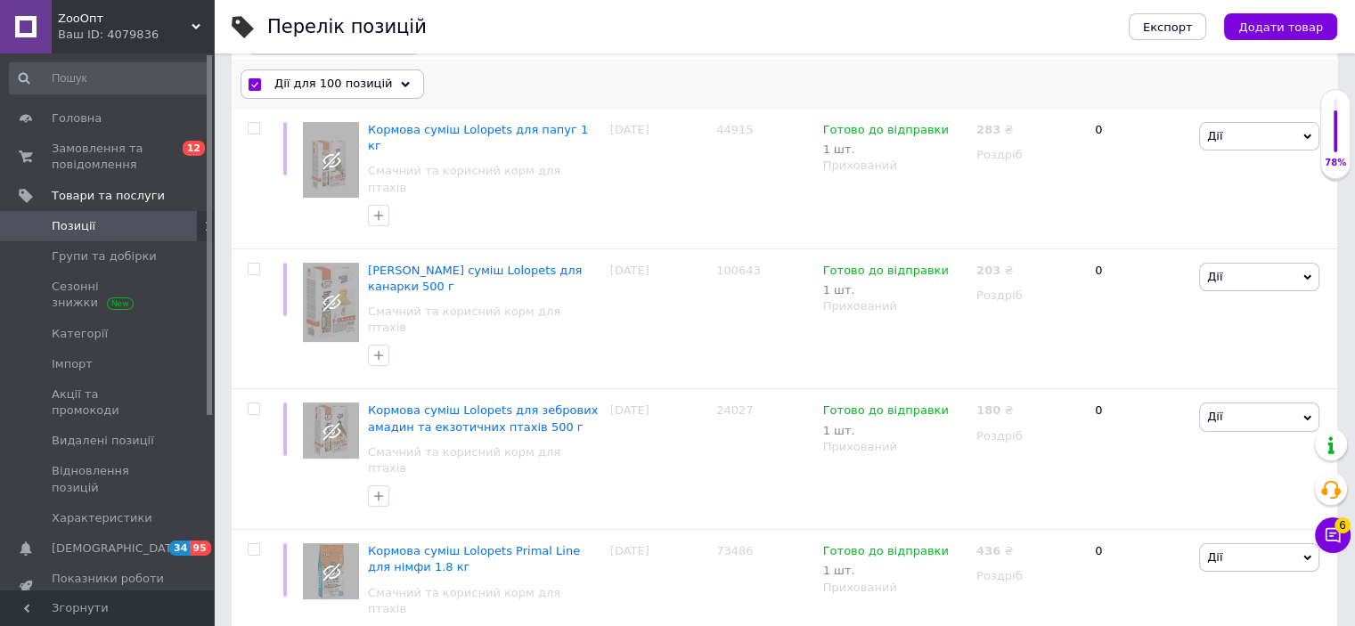
checkbox input "false"
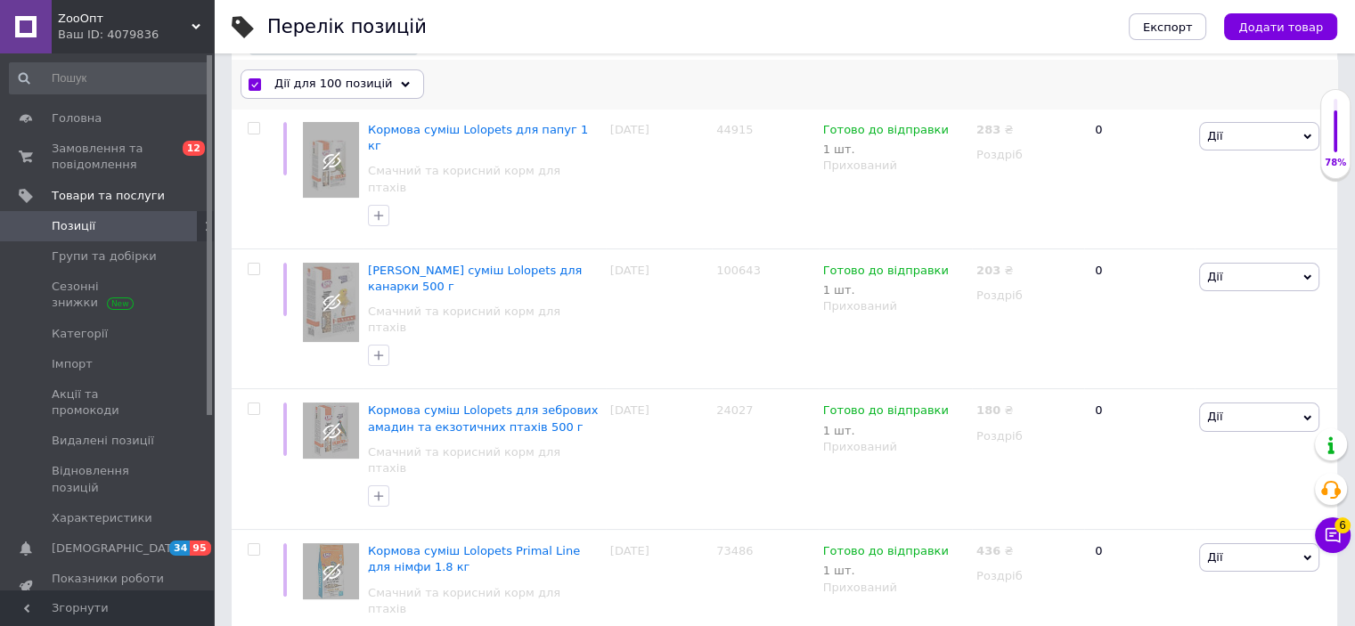
checkbox input "false"
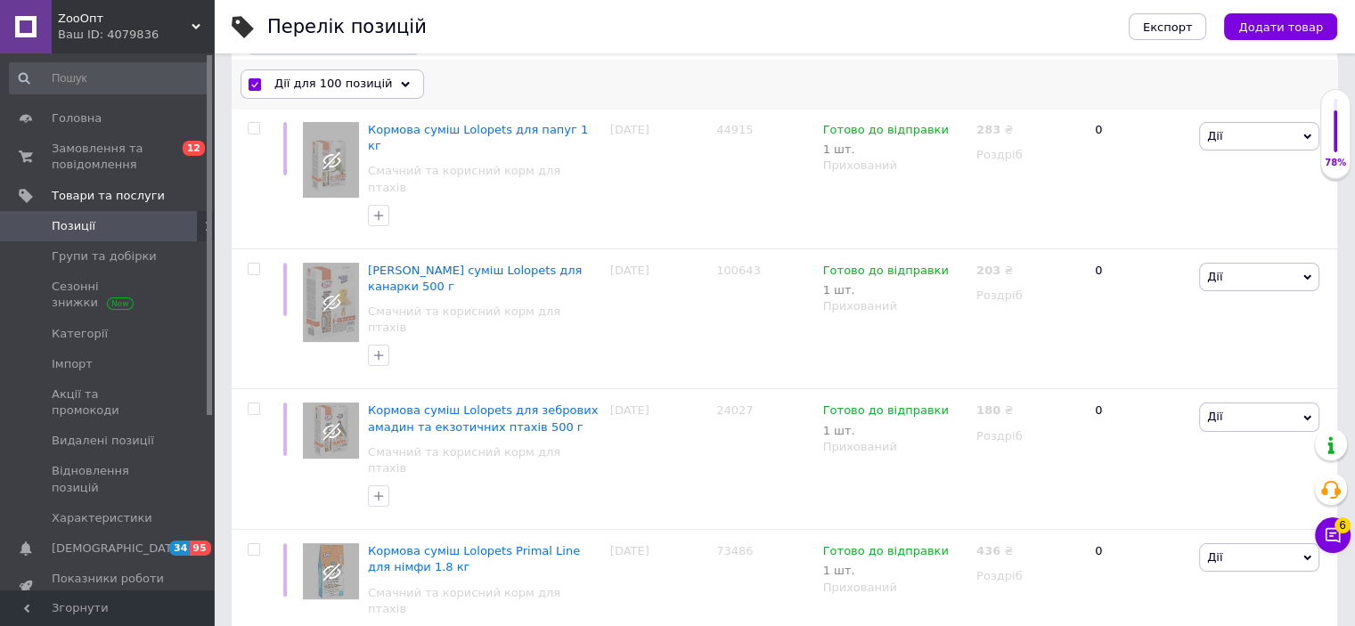
checkbox input "false"
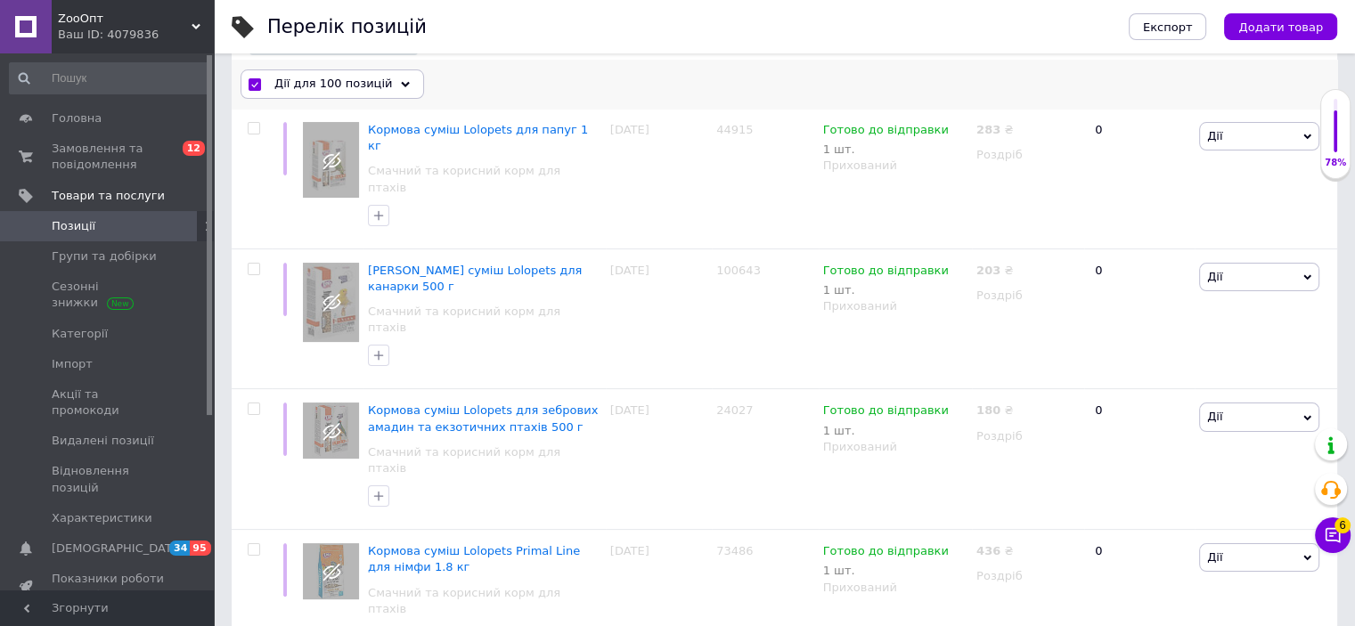
checkbox input "false"
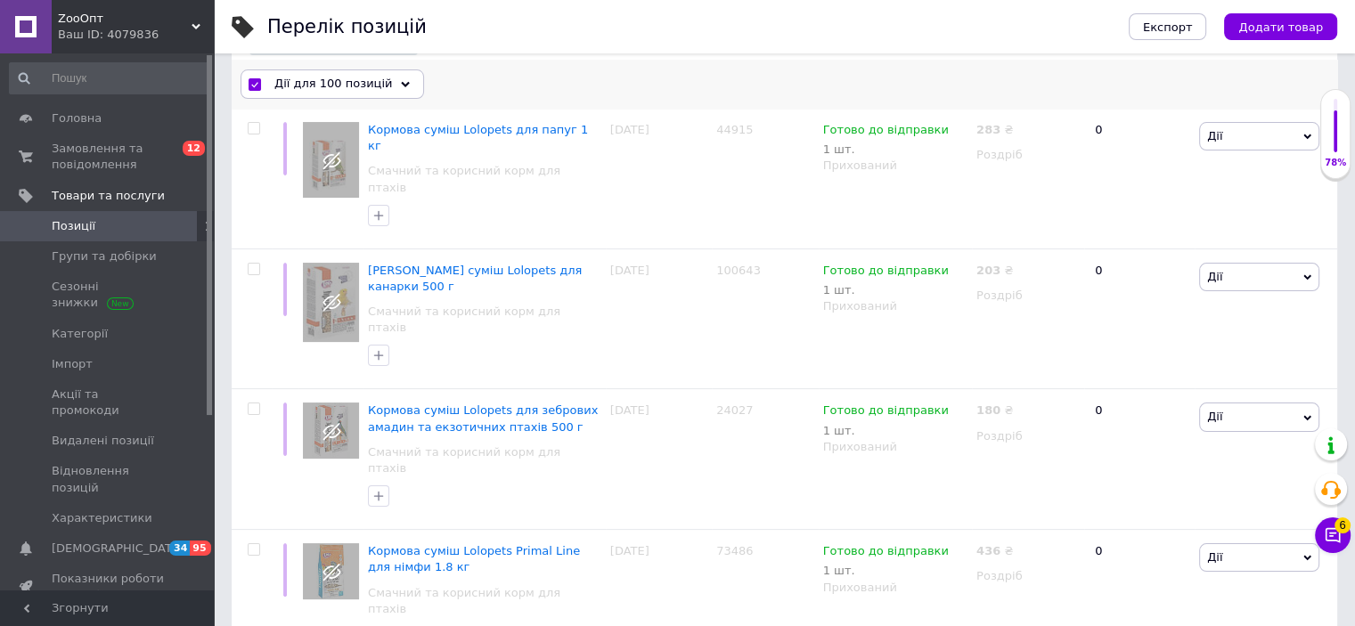
checkbox input "false"
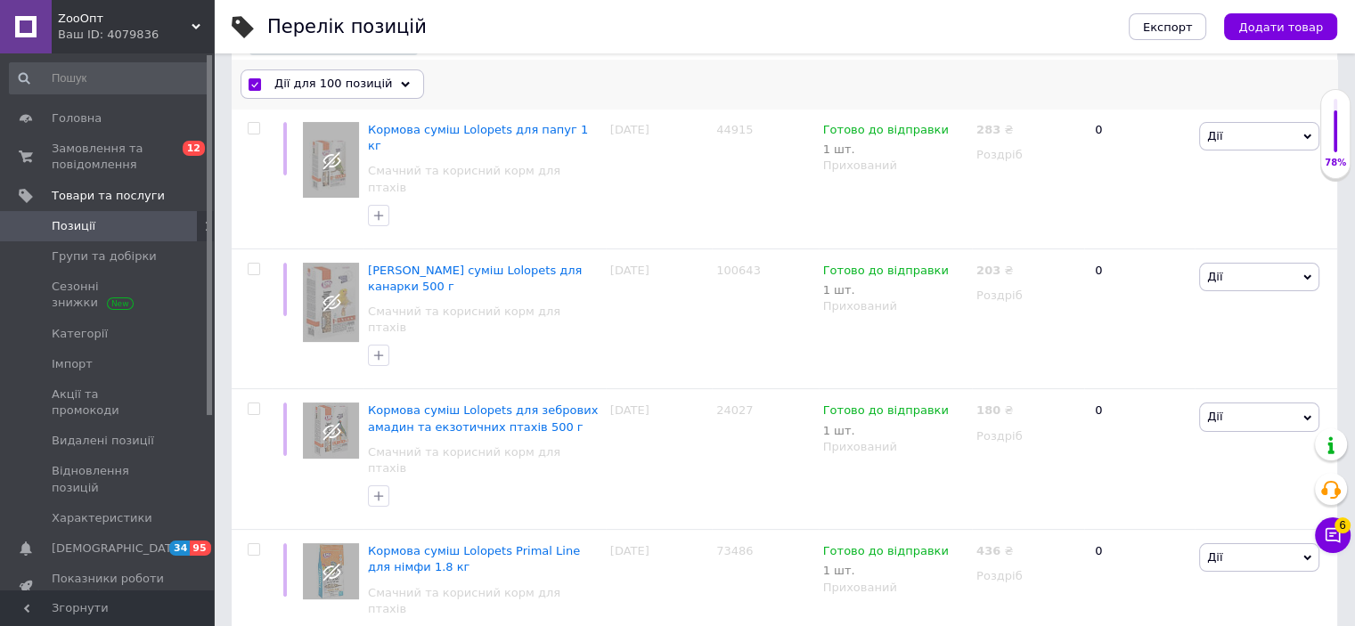
checkbox input "false"
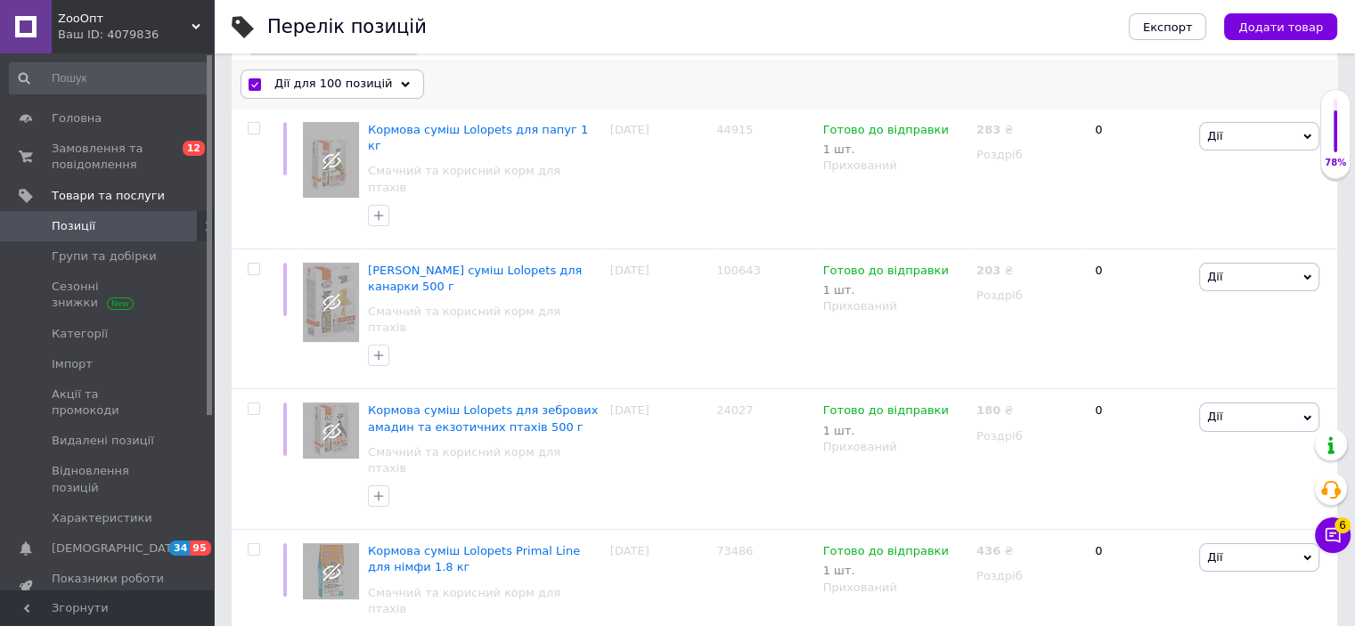
checkbox input "false"
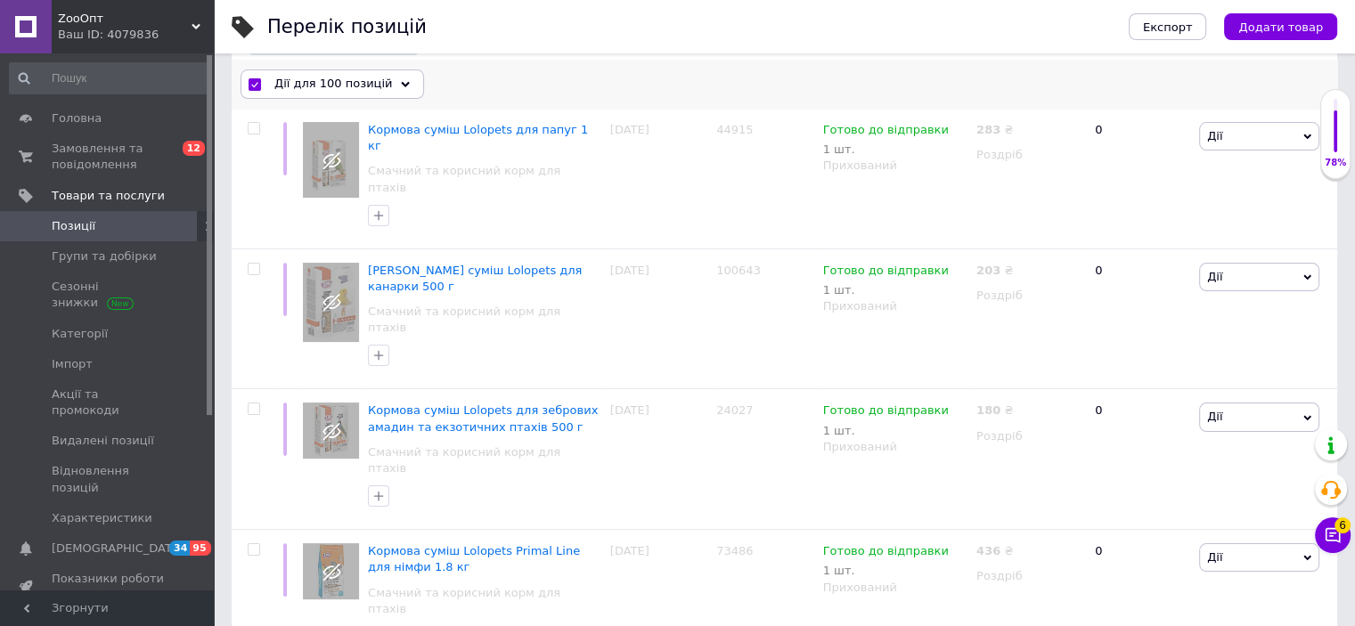
checkbox input "false"
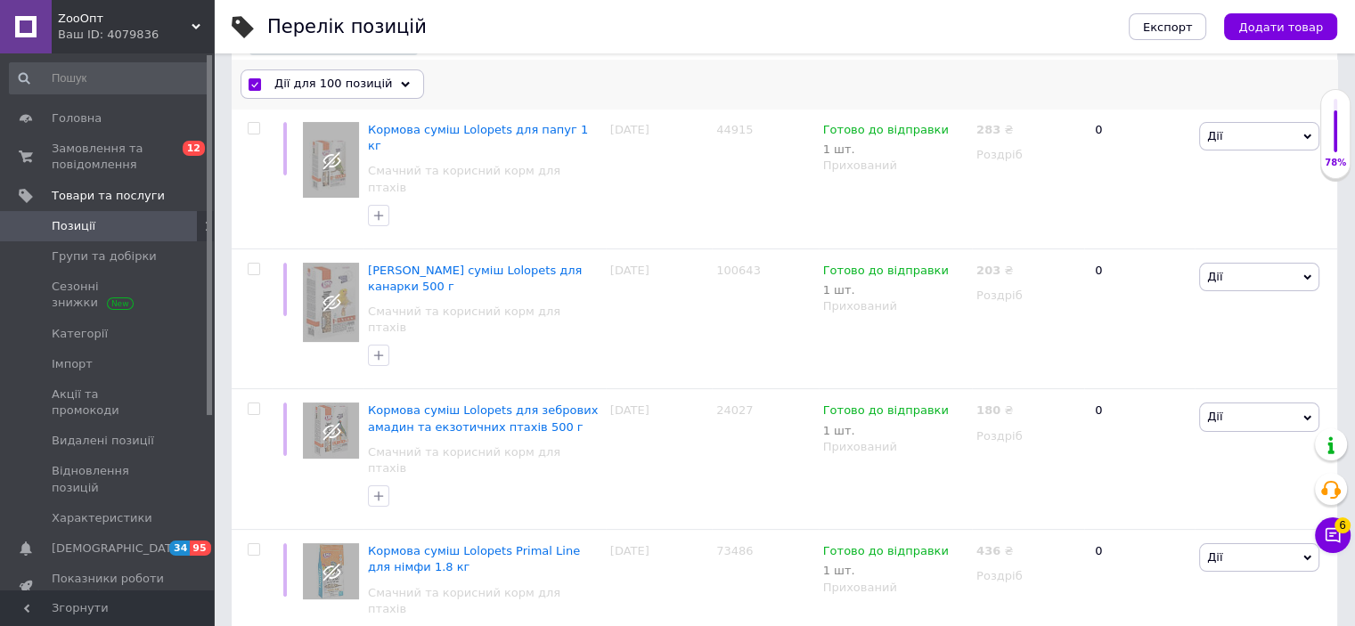
checkbox input "false"
